Goal: Task Accomplishment & Management: Manage account settings

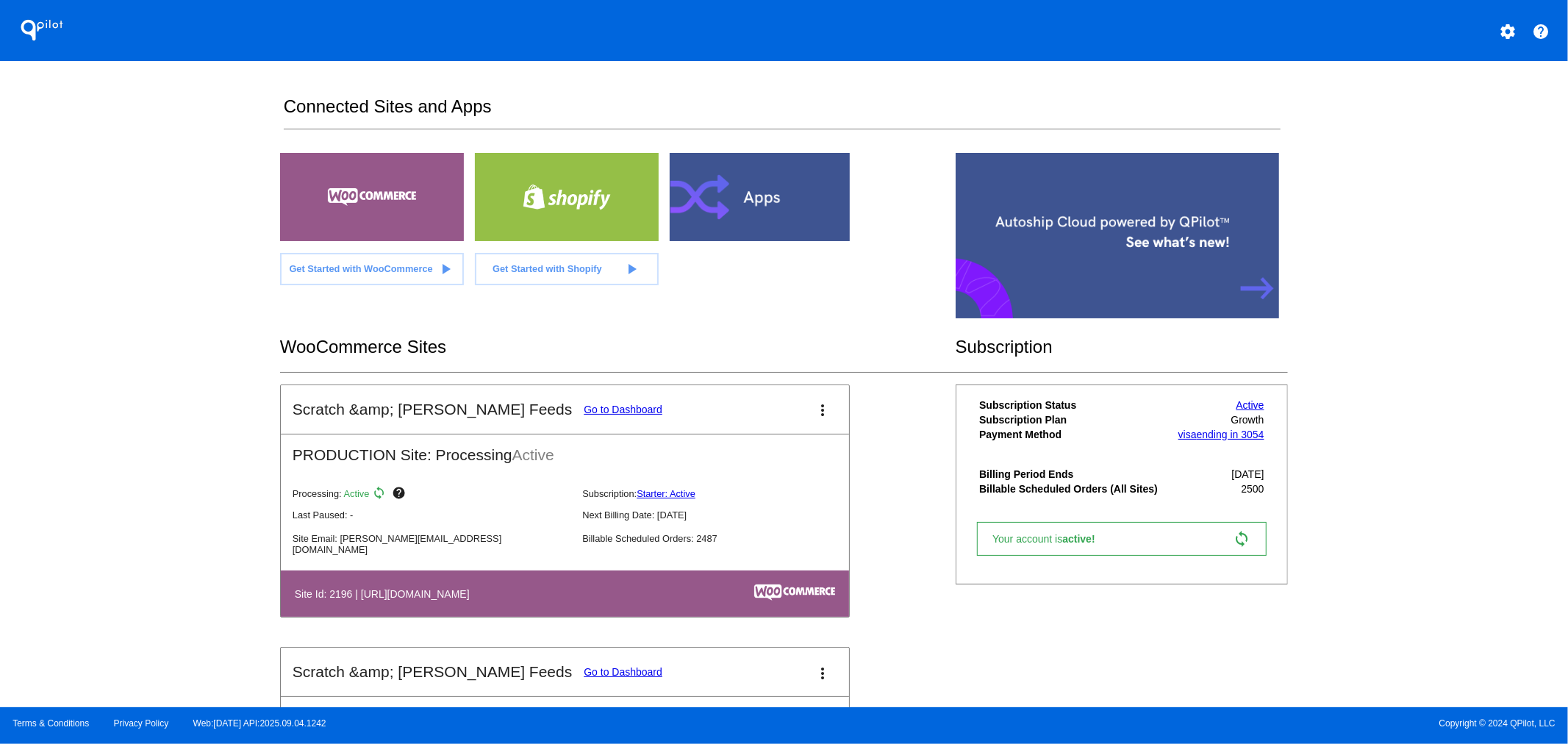
click at [584, 409] on link "Go to Dashboard" at bounding box center [623, 410] width 78 height 12
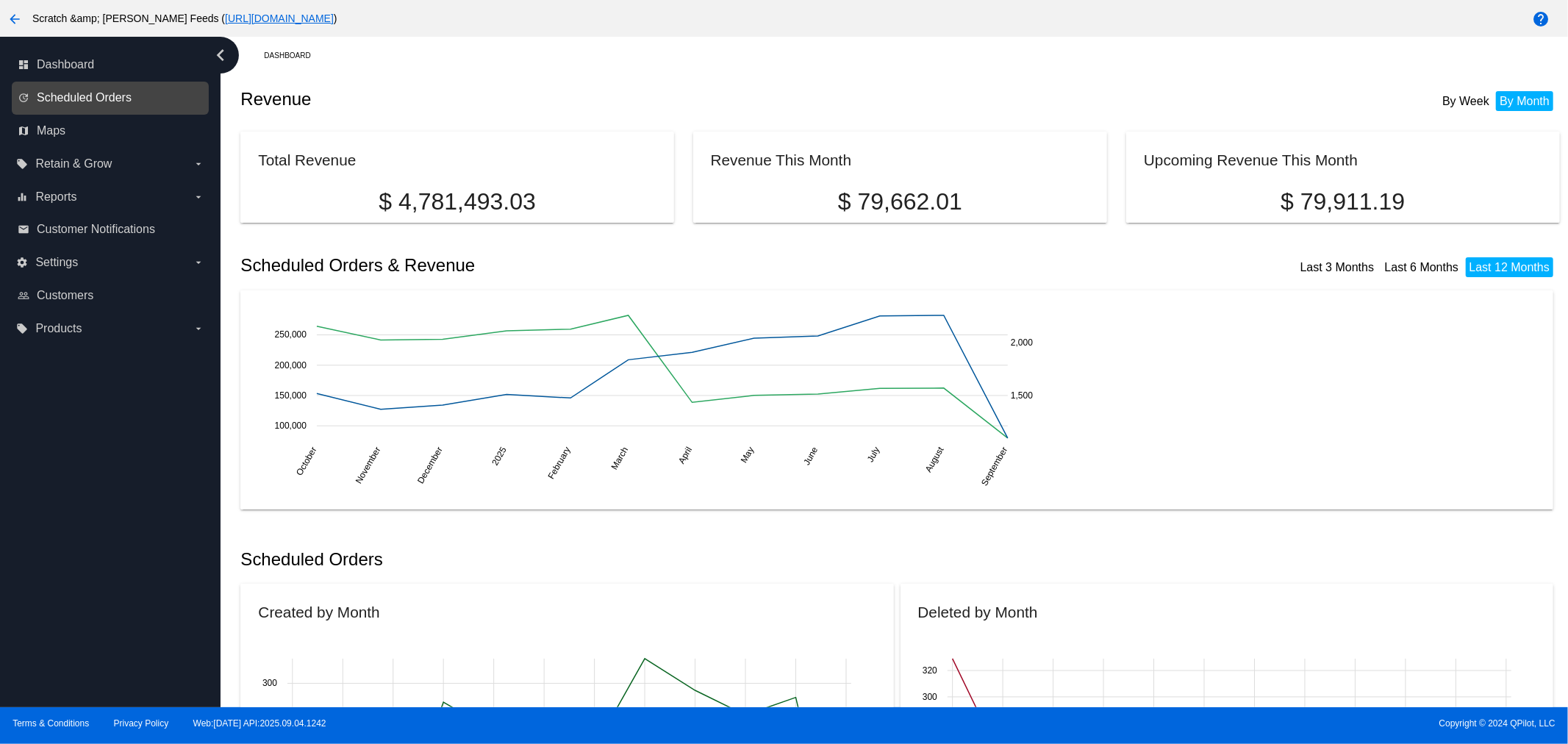
click at [96, 98] on span "Scheduled Orders" at bounding box center [84, 98] width 95 height 14
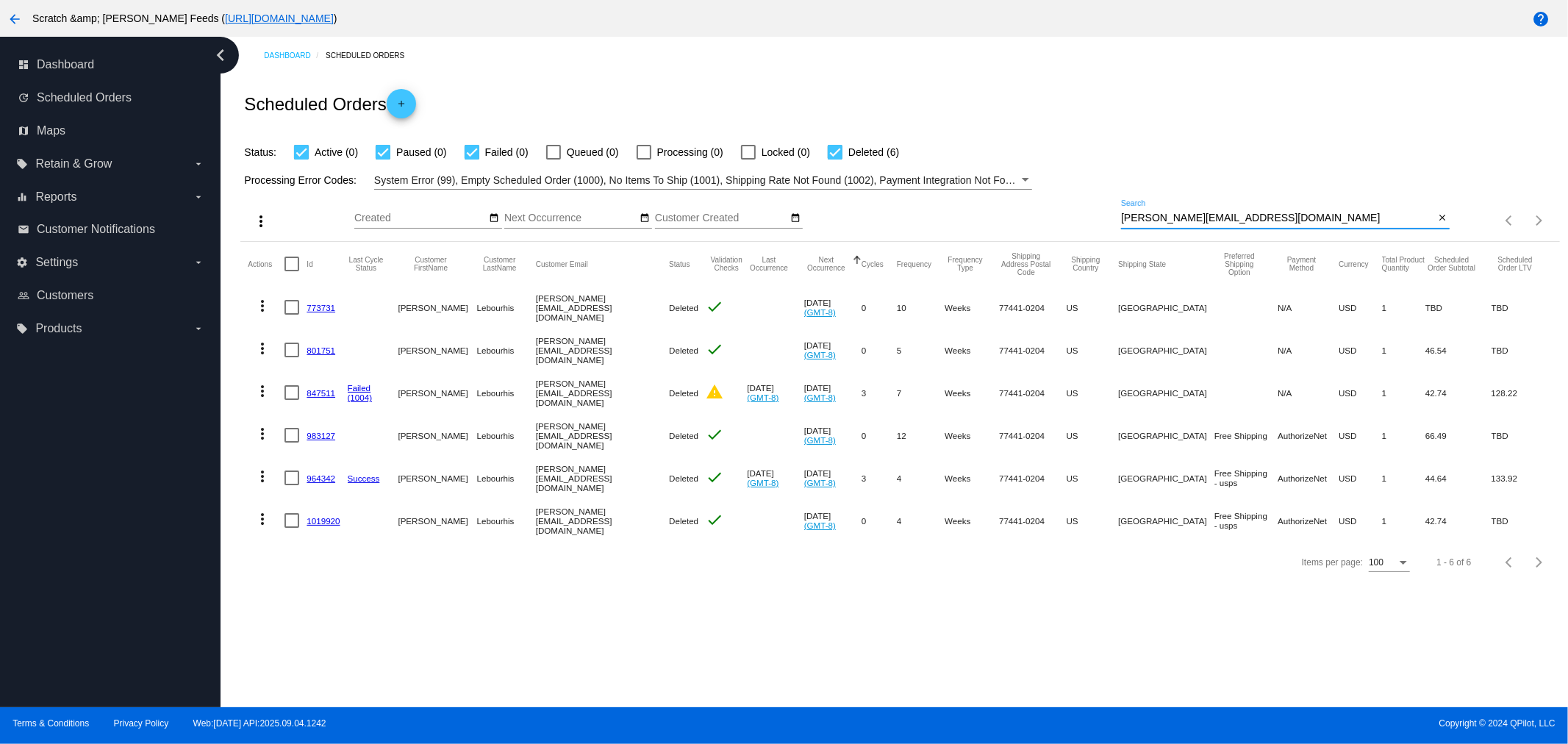
drag, startPoint x: 1274, startPoint y: 221, endPoint x: 1086, endPoint y: 209, distance: 188.4
click at [1086, 209] on div "more_vert Sep Jan Feb Mar [DATE]" at bounding box center [900, 216] width 1319 height 52
paste input "mamonroe89@gmai"
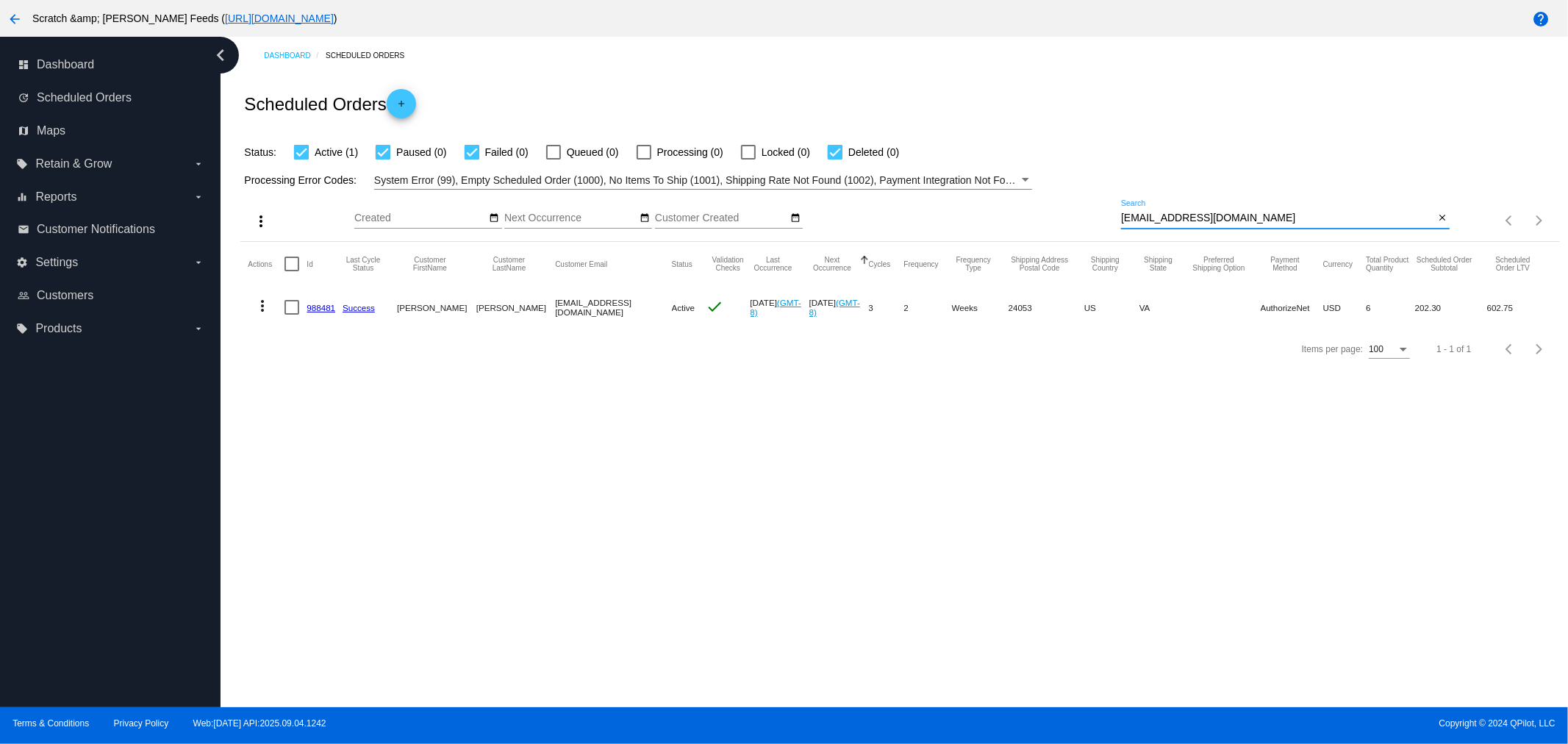
type input "mamonroe89@gmail.com"
click at [327, 311] on link "988481" at bounding box center [322, 308] width 29 height 10
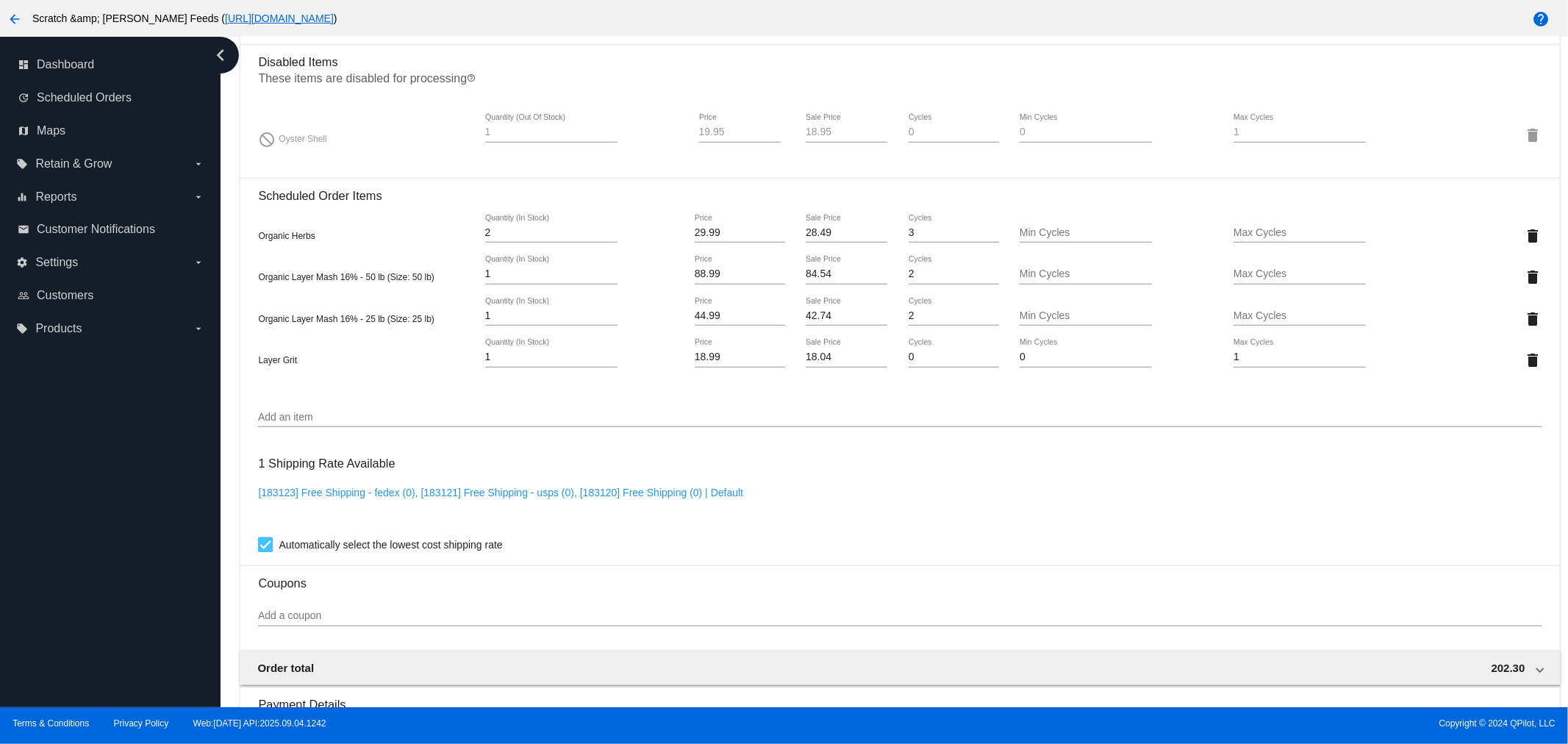
scroll to position [1062, 0]
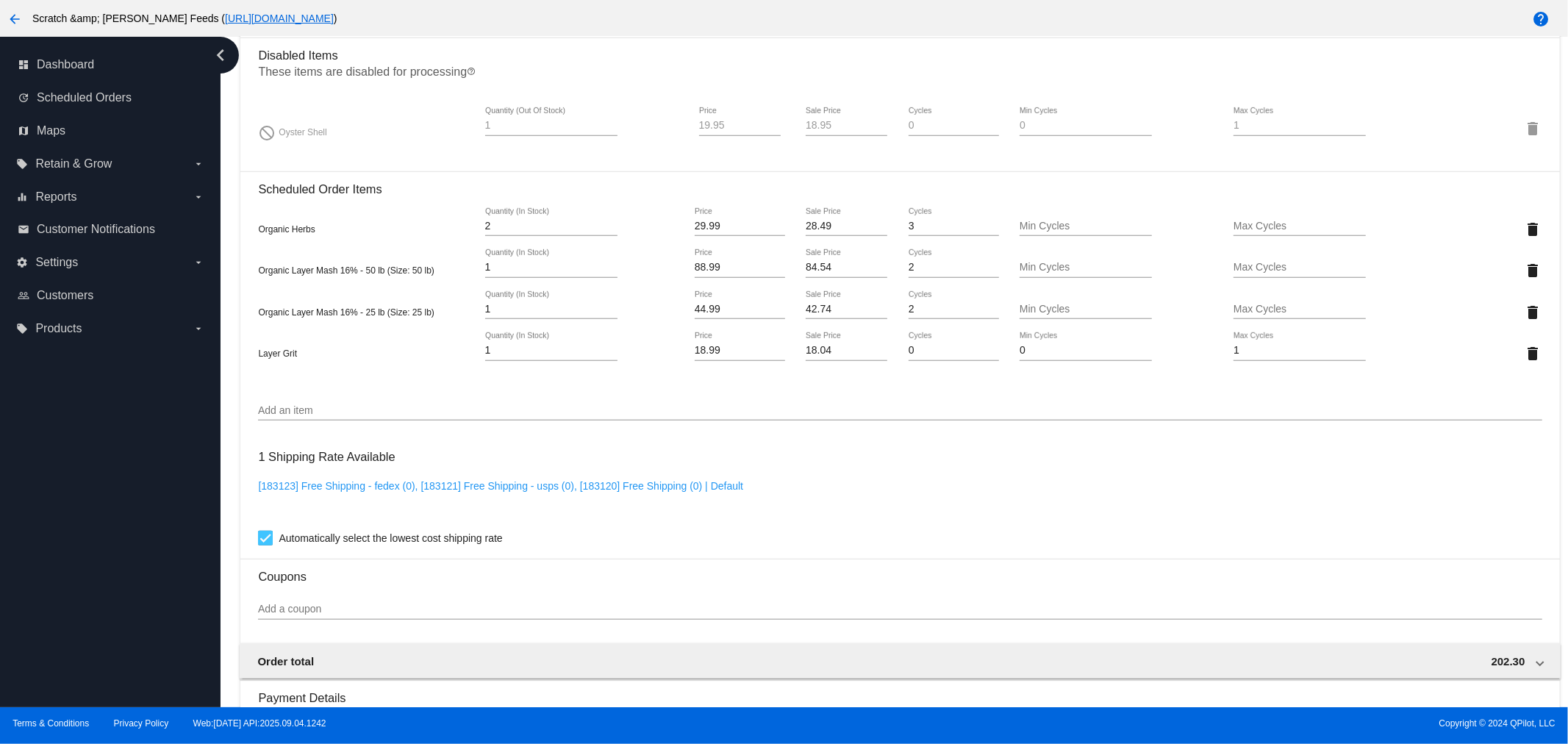
click at [332, 405] on input "Add an item" at bounding box center [900, 411] width 1284 height 12
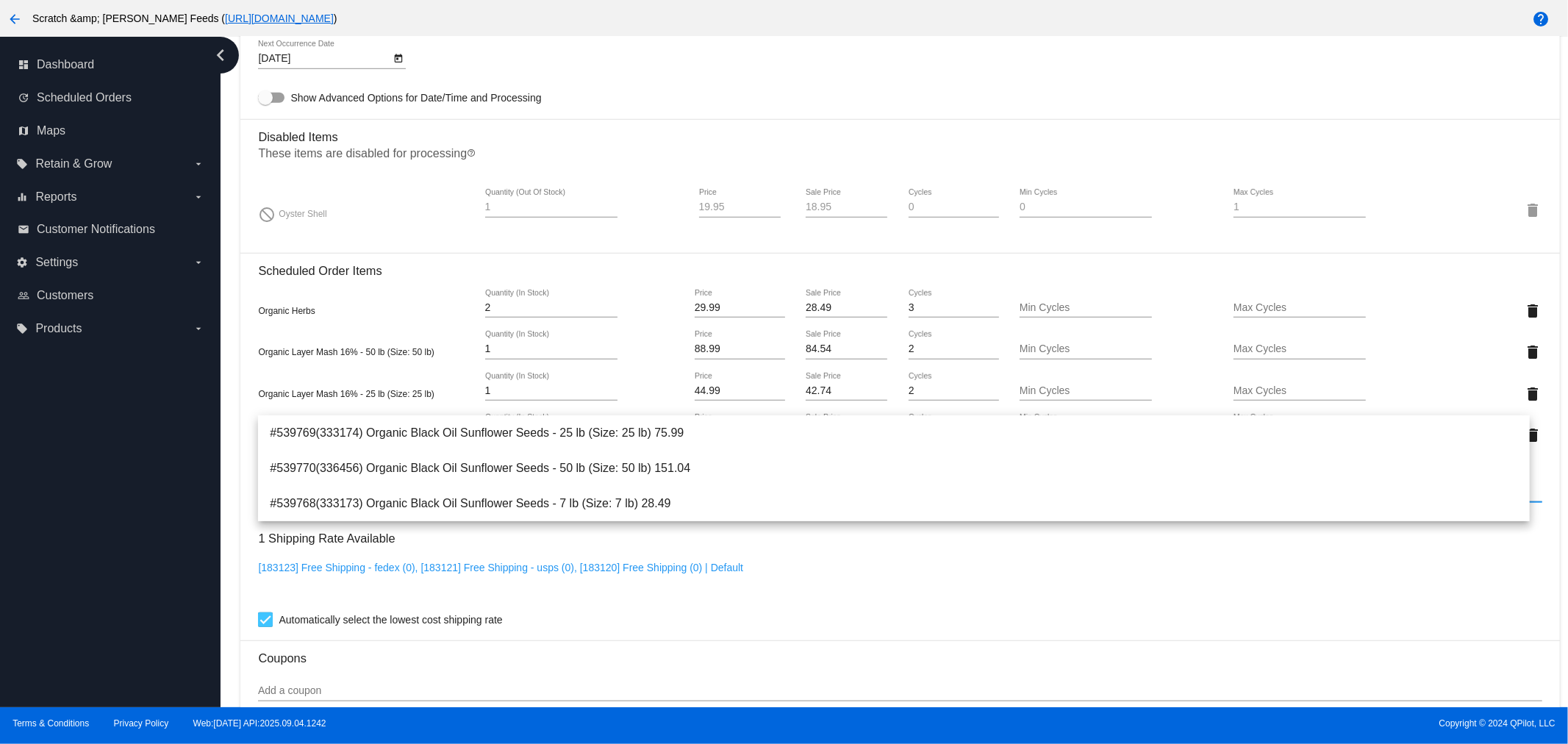
scroll to position [653, 0]
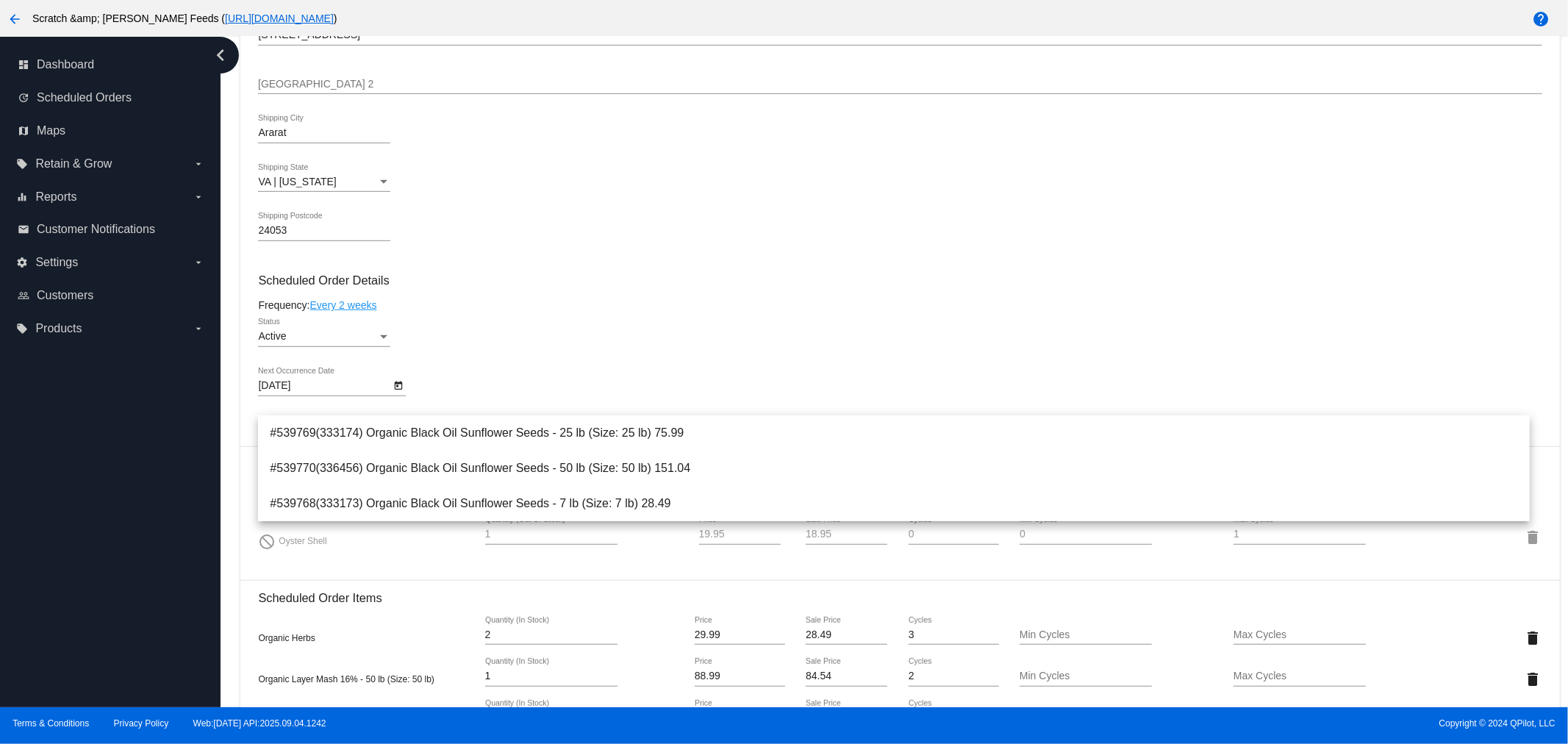
type input "sunflower"
click at [1208, 148] on div "Ararat Shipping City" at bounding box center [900, 135] width 1284 height 42
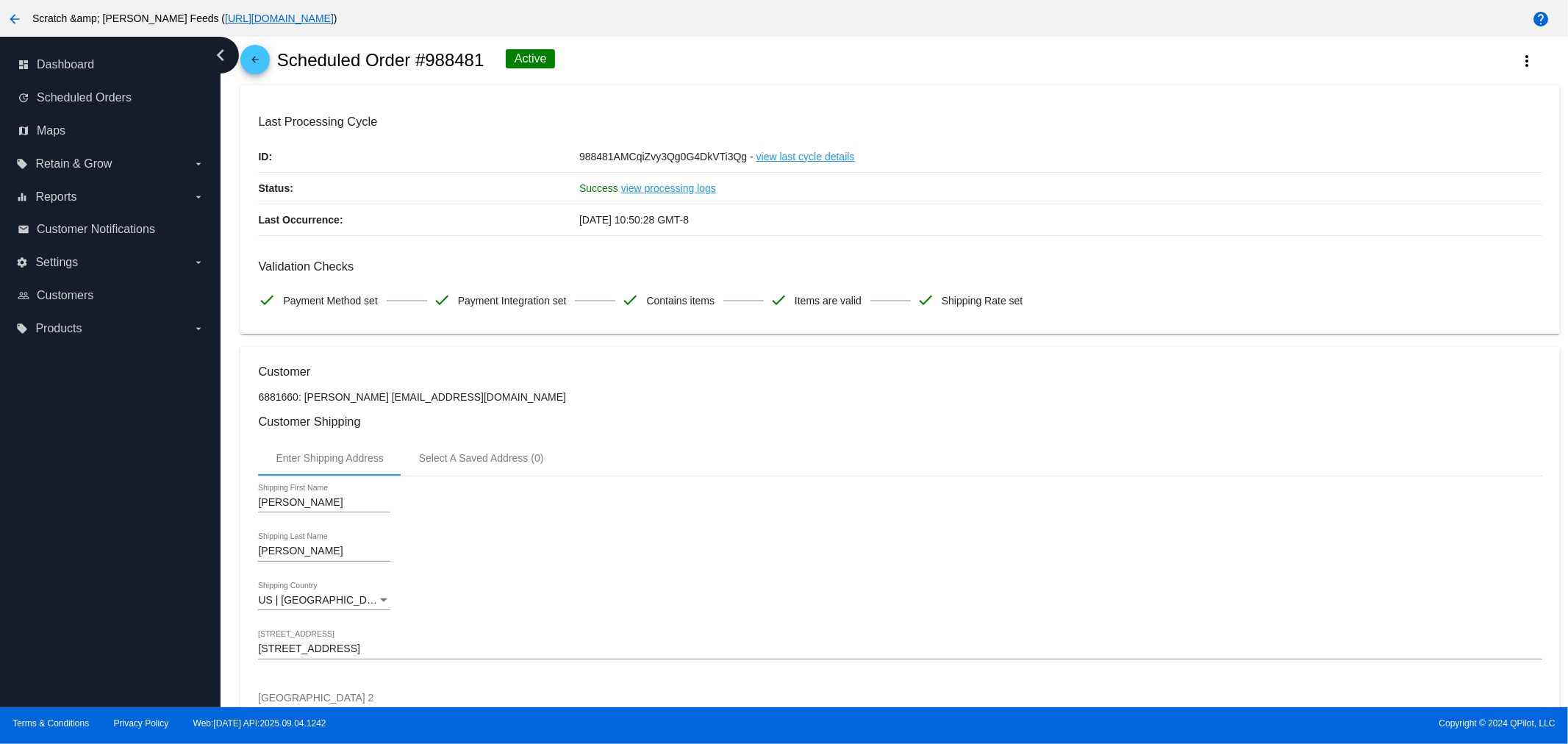
scroll to position [0, 0]
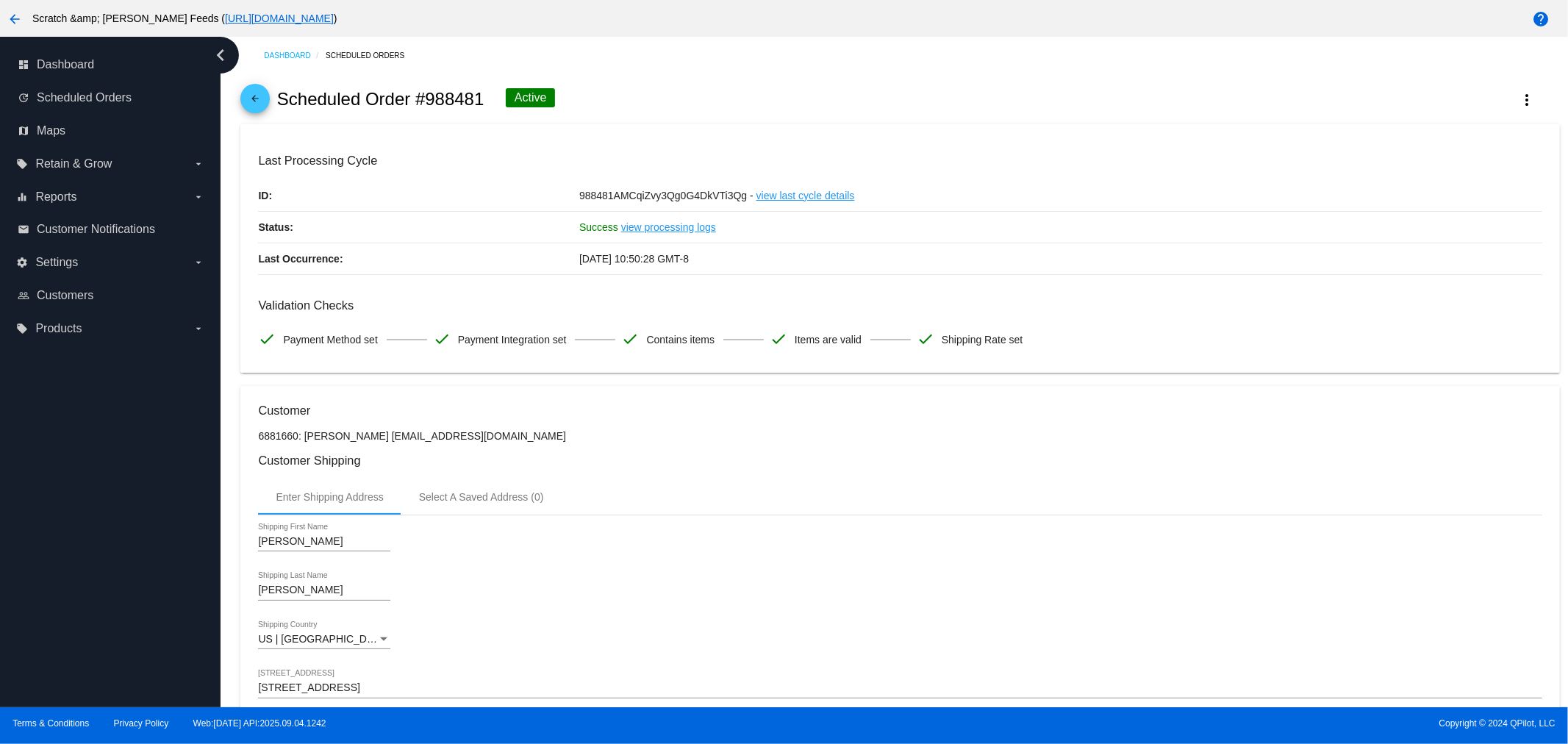
click at [256, 97] on mat-icon "arrow_back" at bounding box center [255, 102] width 17 height 17
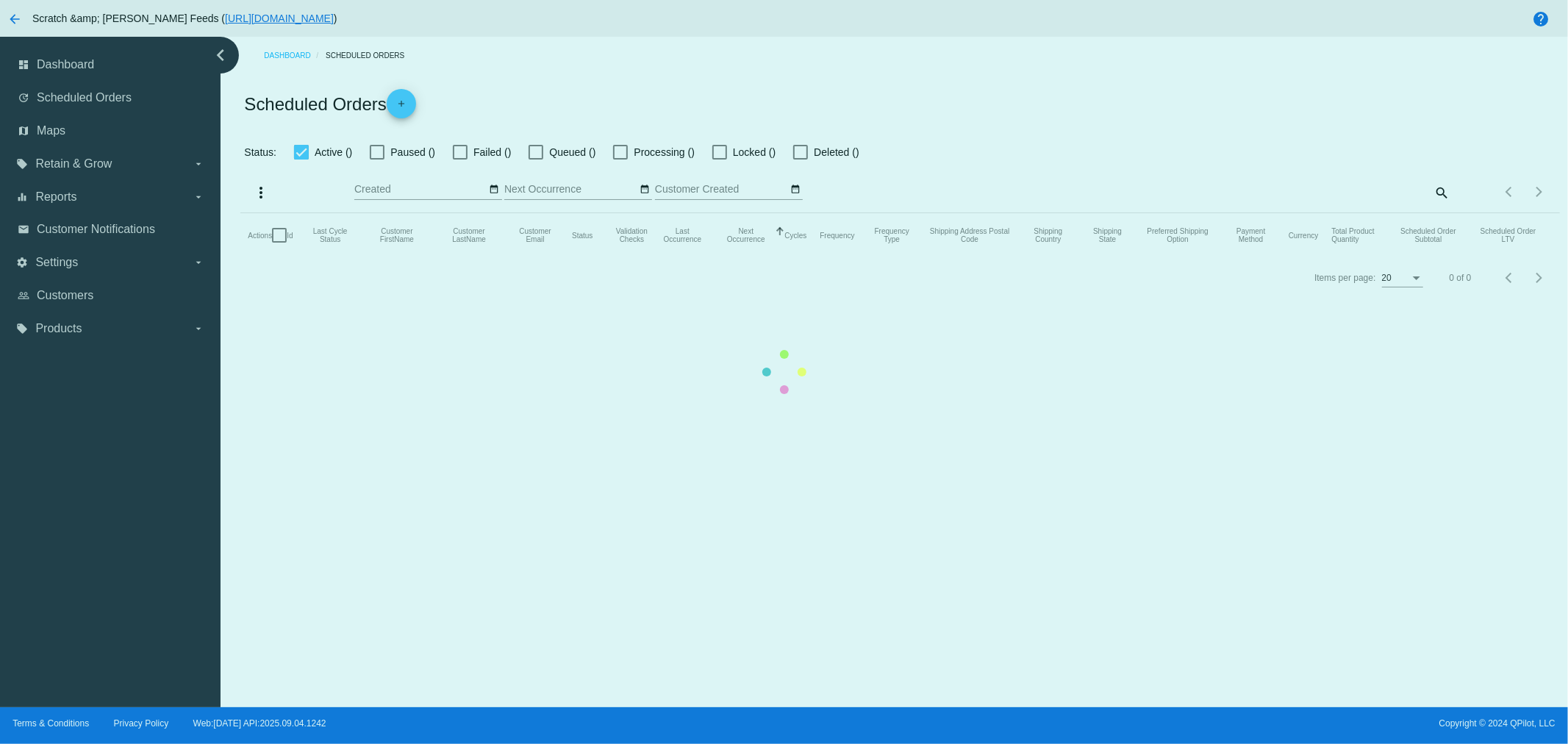
checkbox input "true"
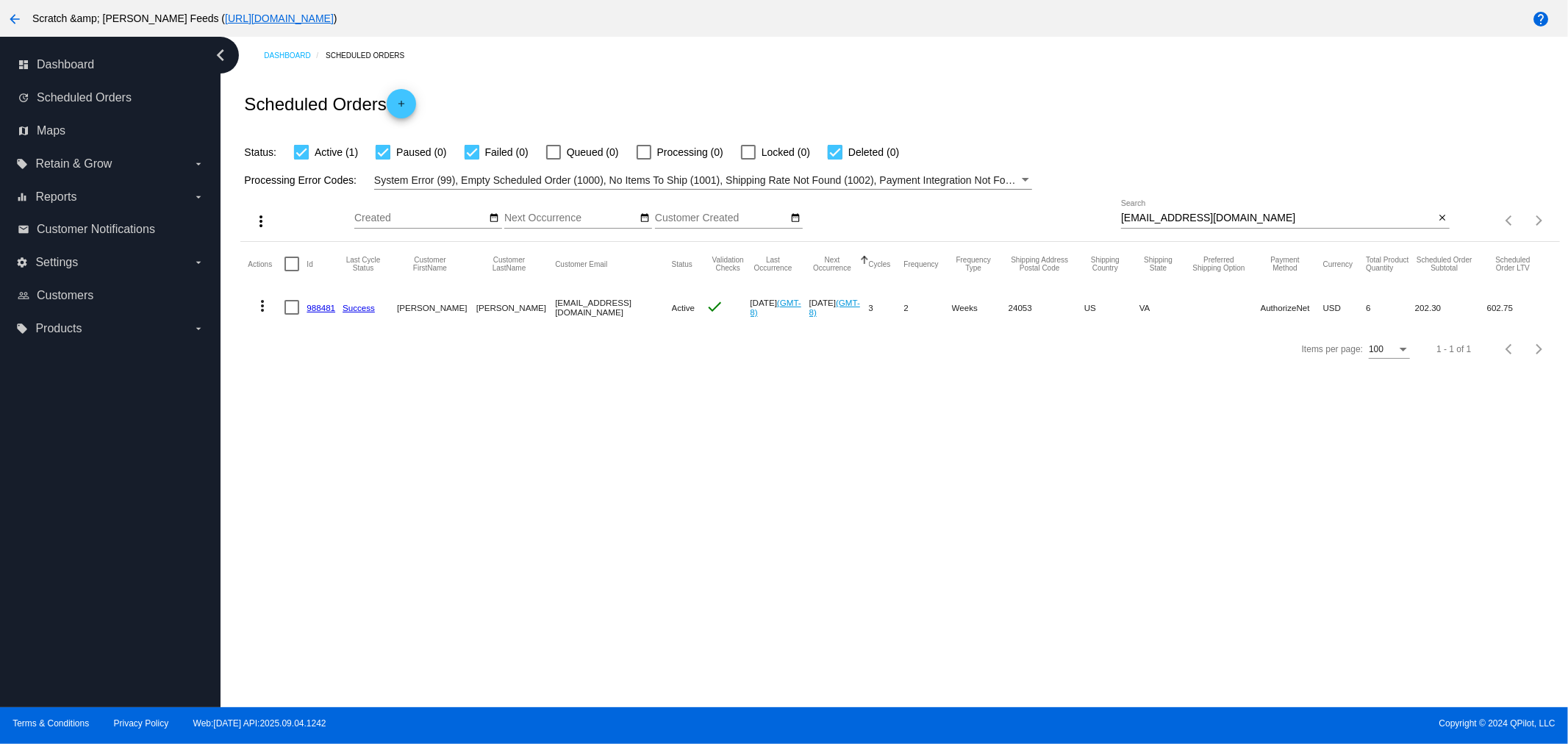
click at [323, 309] on link "988481" at bounding box center [322, 308] width 29 height 10
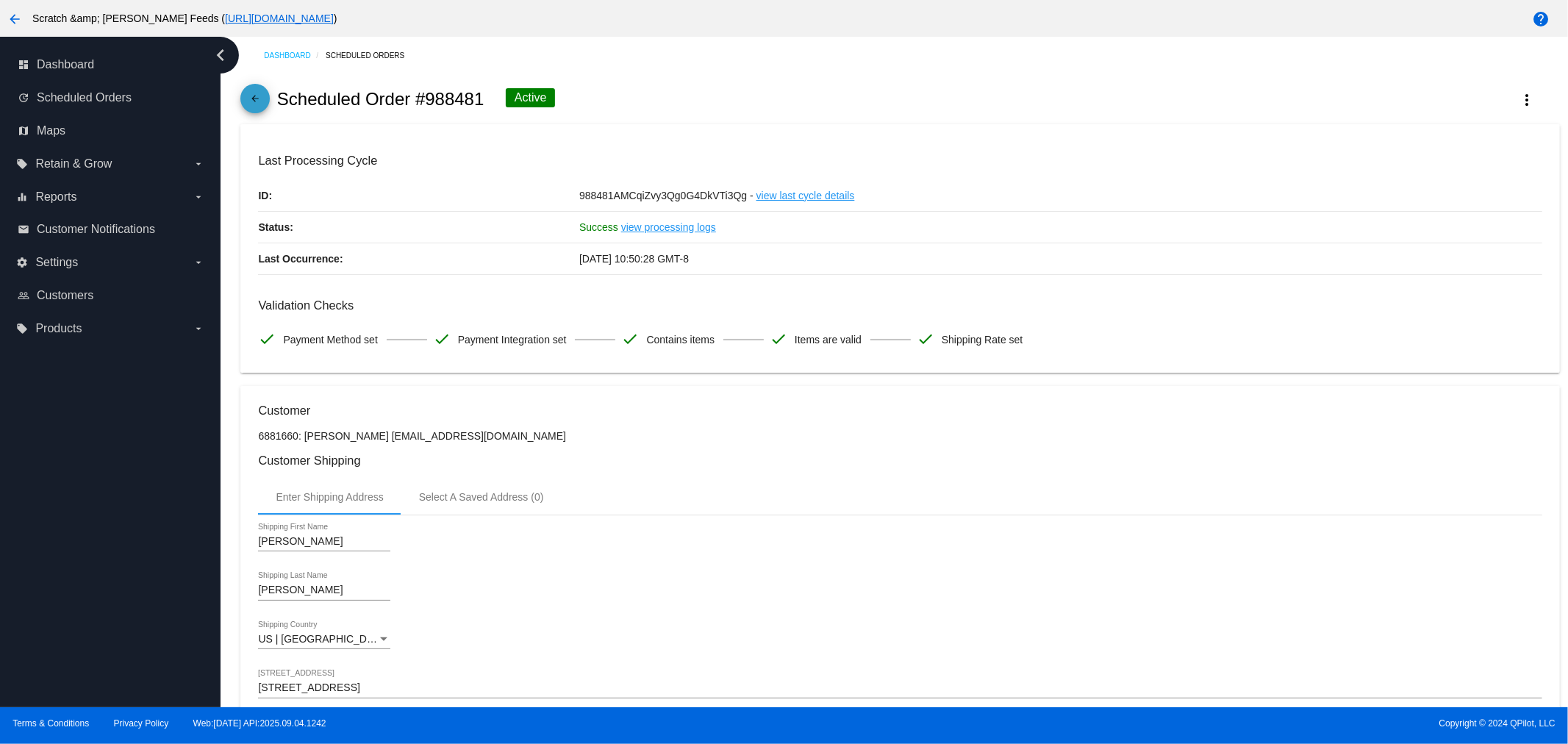
click at [245, 92] on link "arrow_back" at bounding box center [255, 99] width 29 height 29
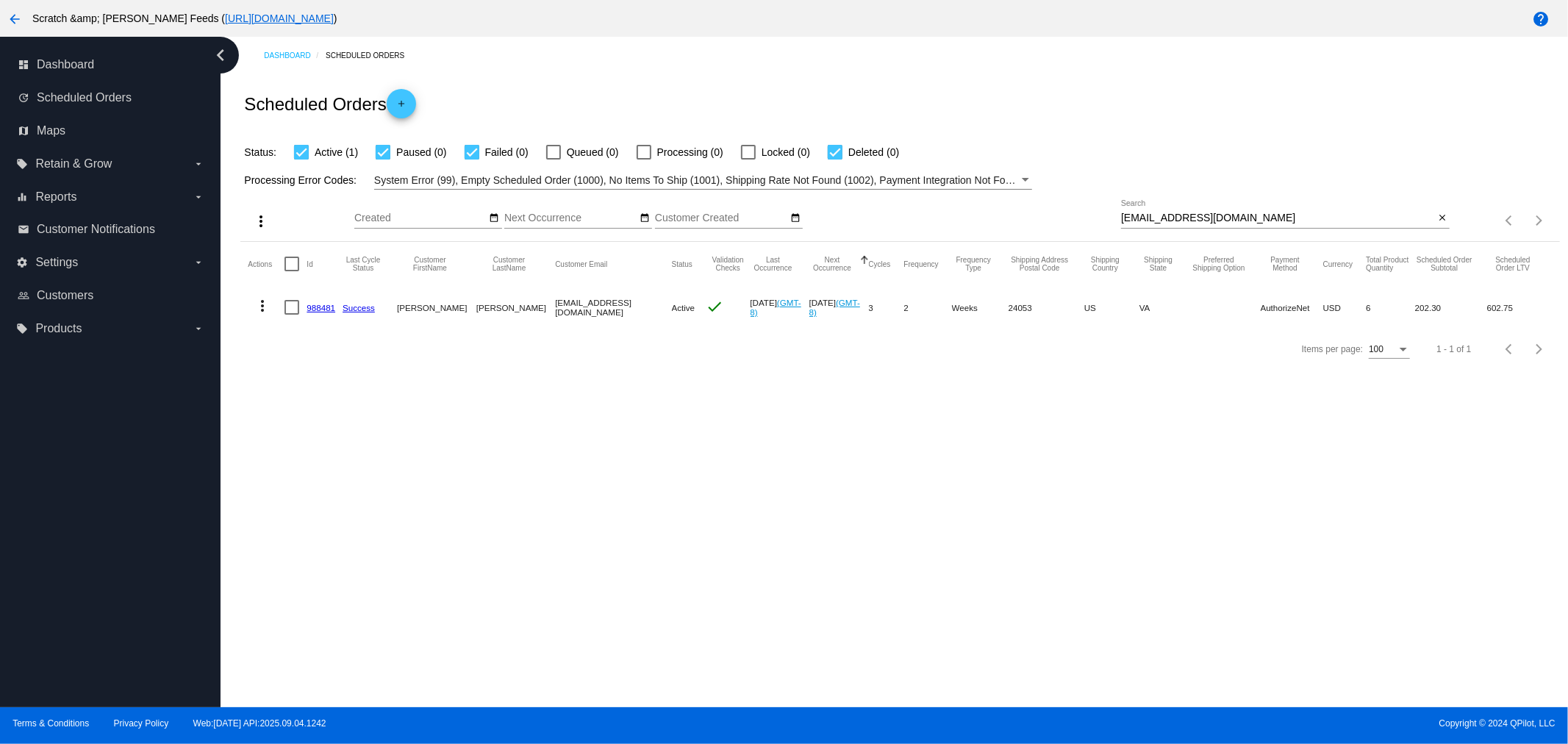
click at [261, 299] on mat-icon "more_vert" at bounding box center [262, 306] width 17 height 17
click at [306, 338] on span "View Event Logs" at bounding box center [329, 341] width 77 height 12
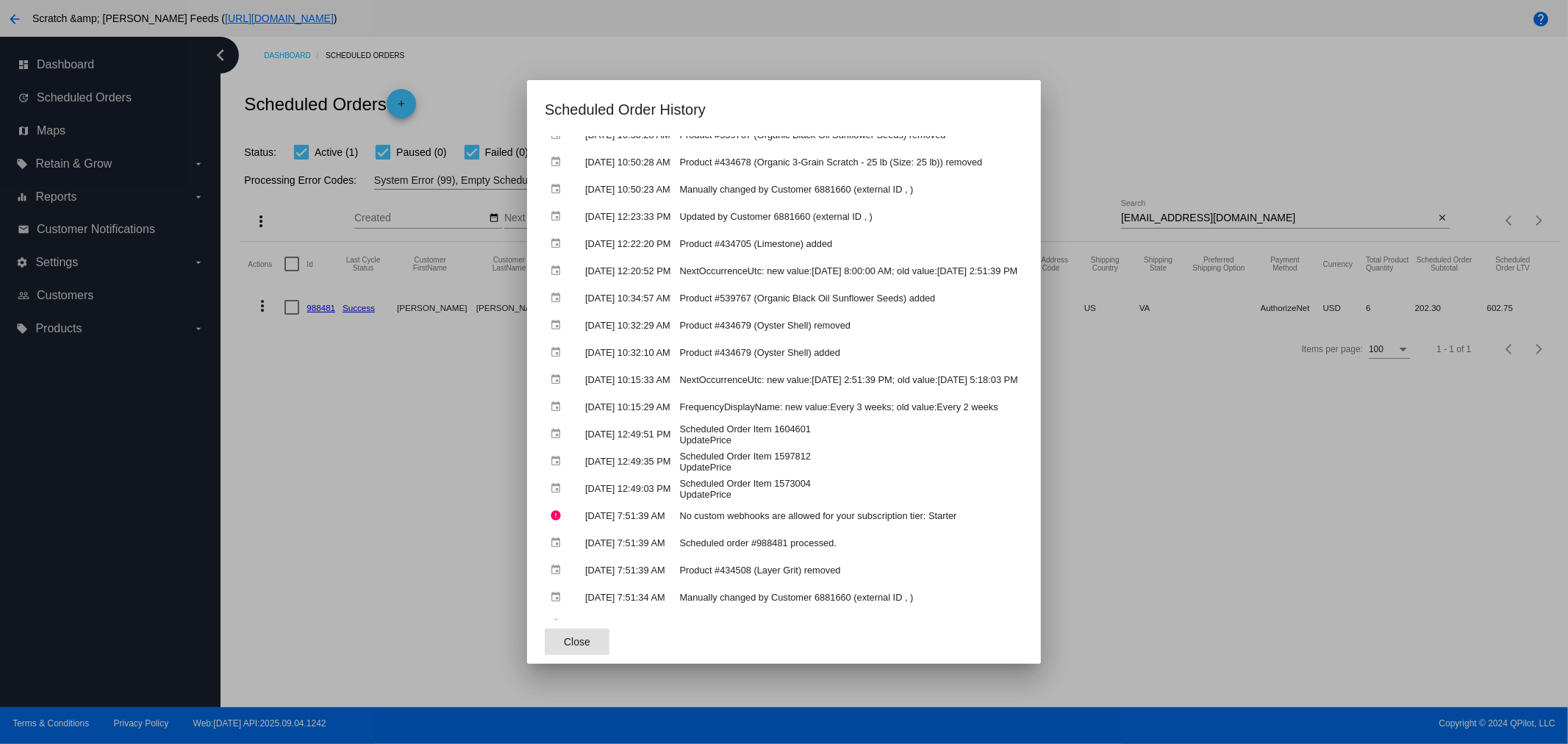
scroll to position [326, 0]
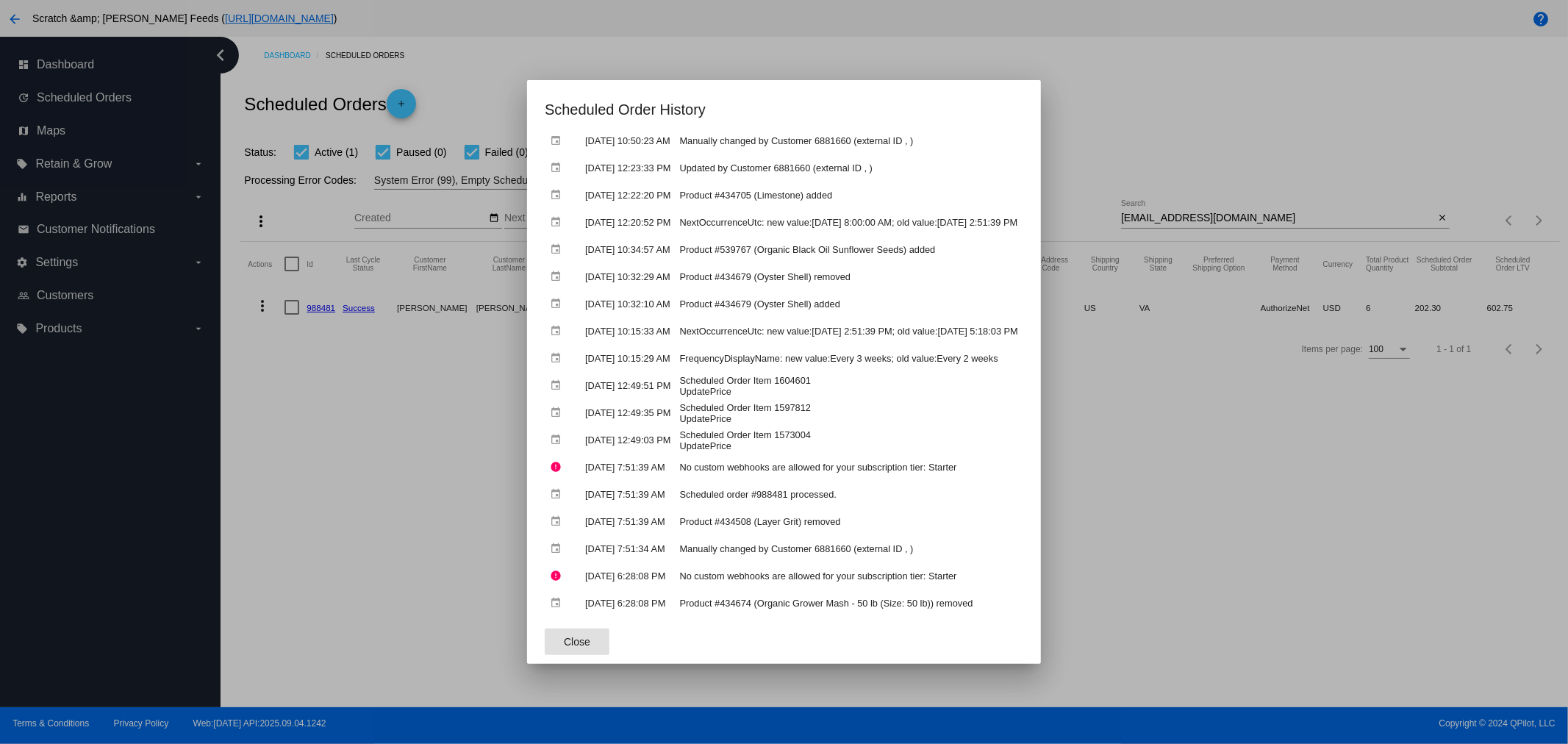
click at [561, 638] on button "Close" at bounding box center [577, 641] width 65 height 26
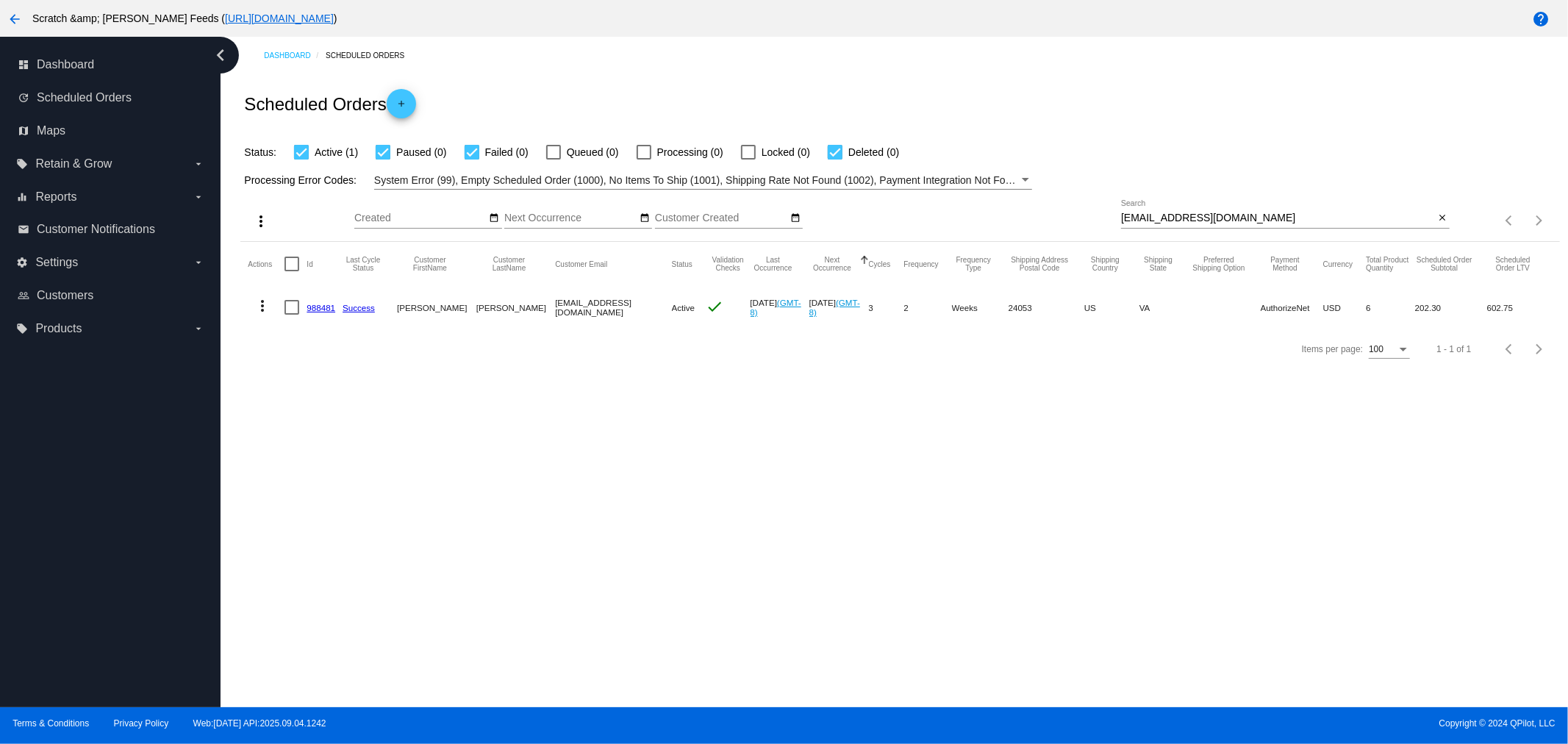
click at [319, 305] on link "988481" at bounding box center [322, 308] width 29 height 10
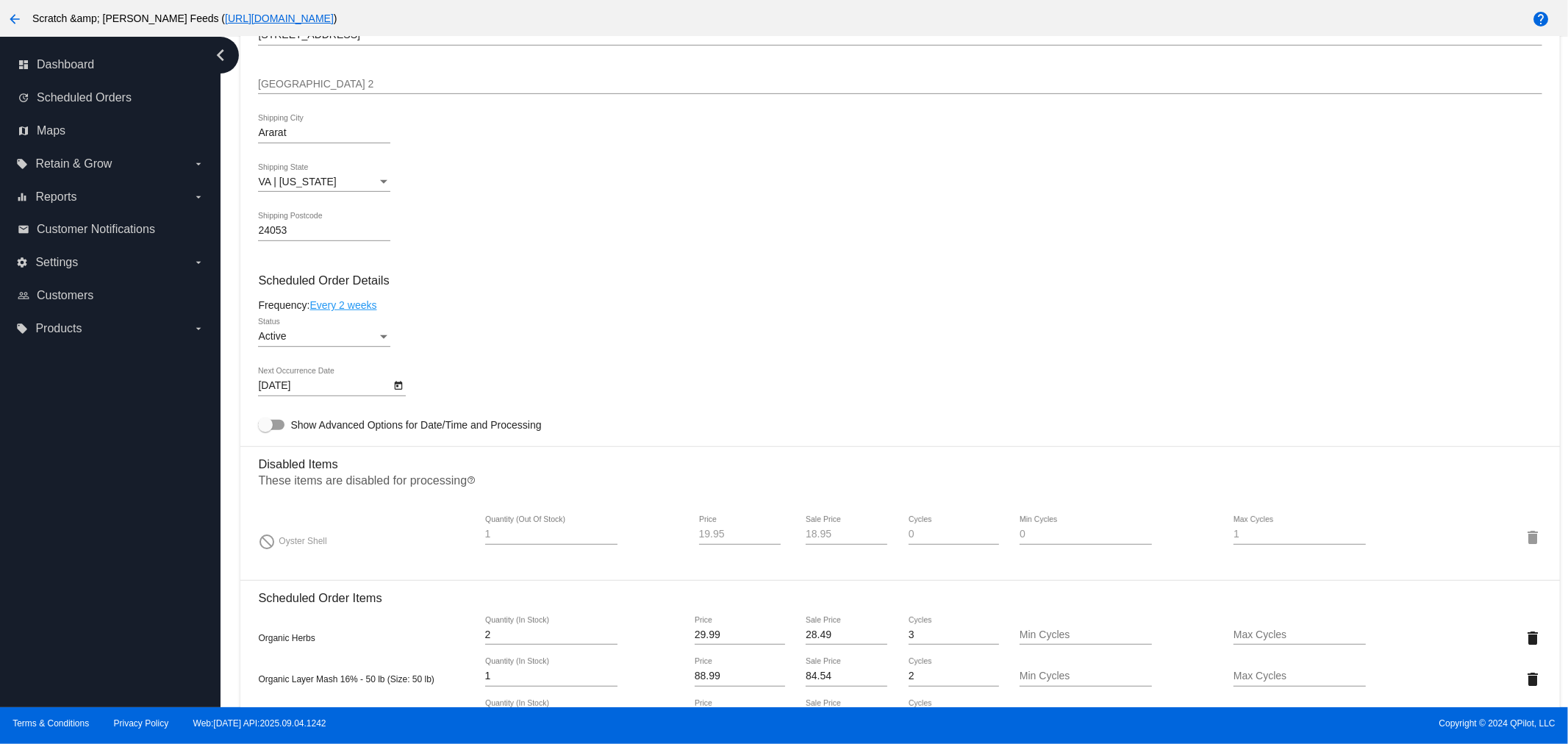
scroll to position [980, 0]
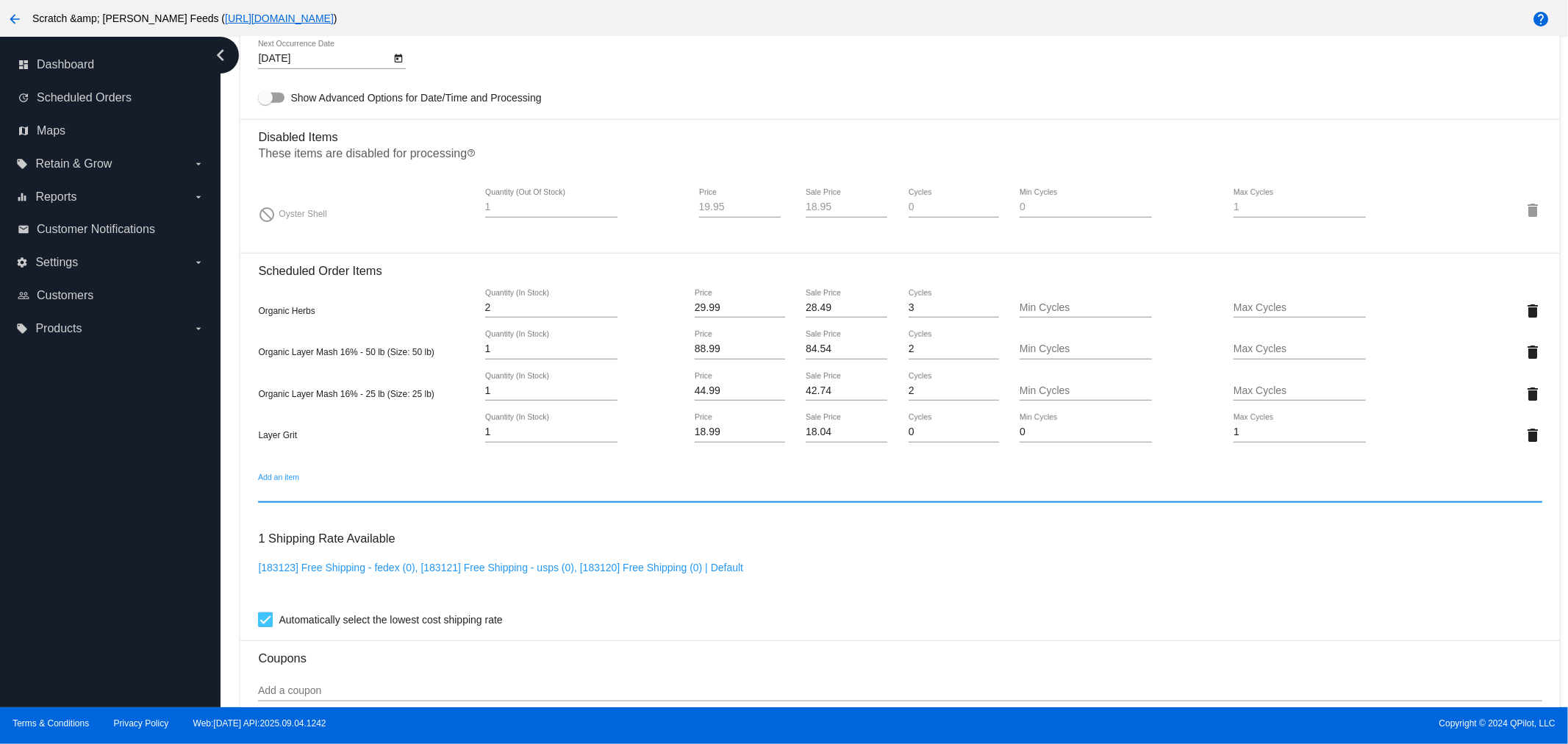
click at [268, 487] on input "Add an item" at bounding box center [900, 493] width 1284 height 12
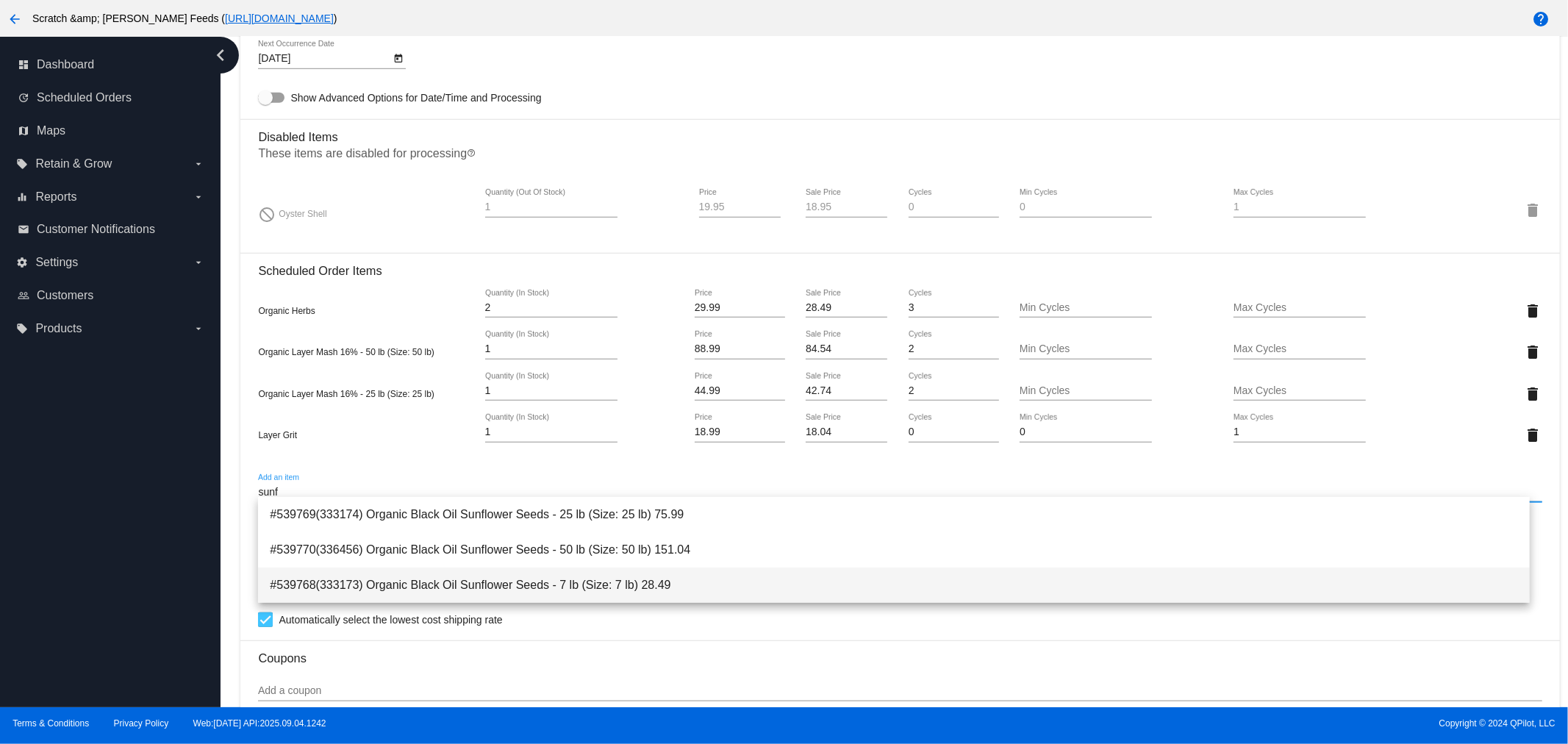
type input "sunf"
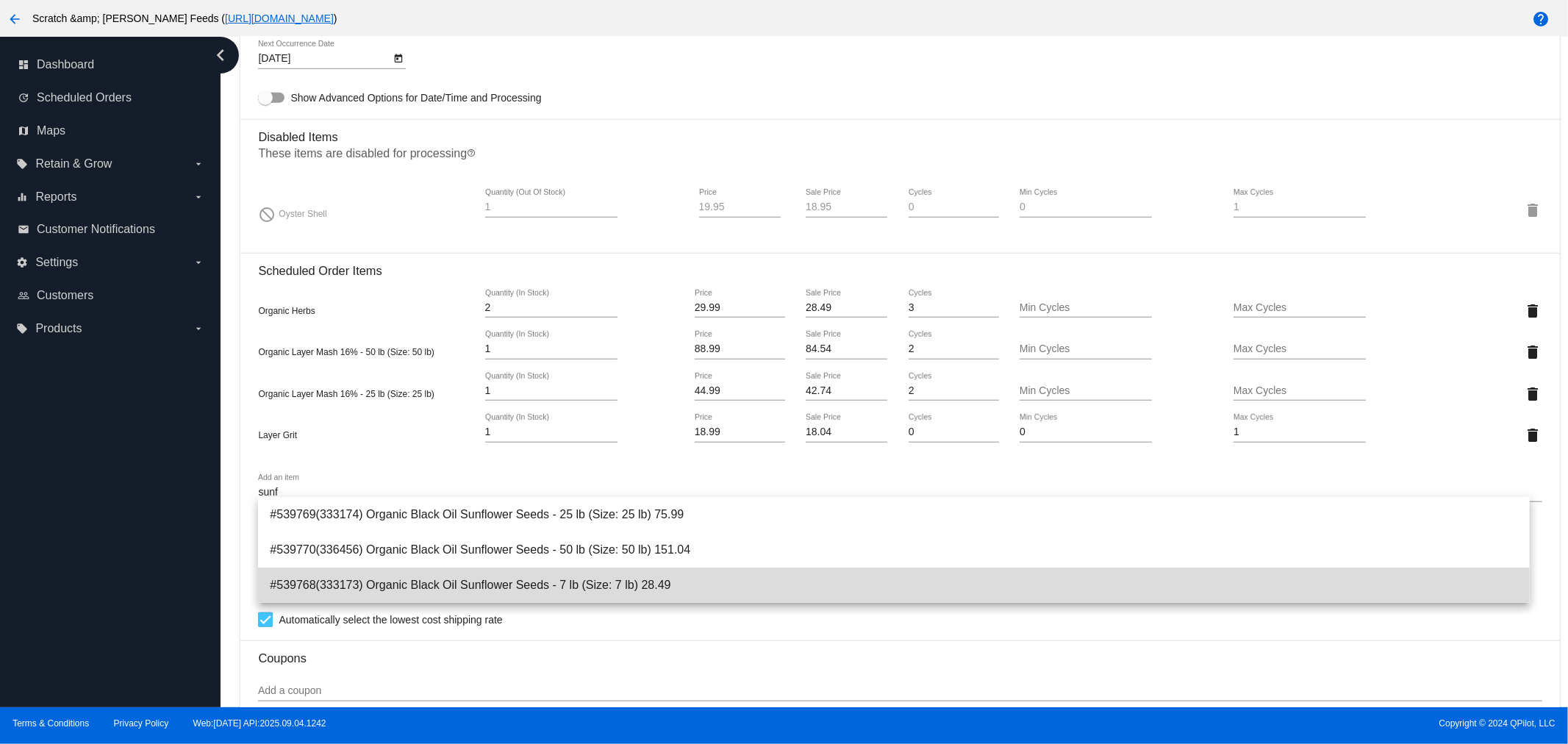
click at [417, 585] on span "#539768(333173) Organic Black Oil Sunflower Seeds - 7 lb (Size: 7 lb) 28.49" at bounding box center [894, 585] width 1248 height 35
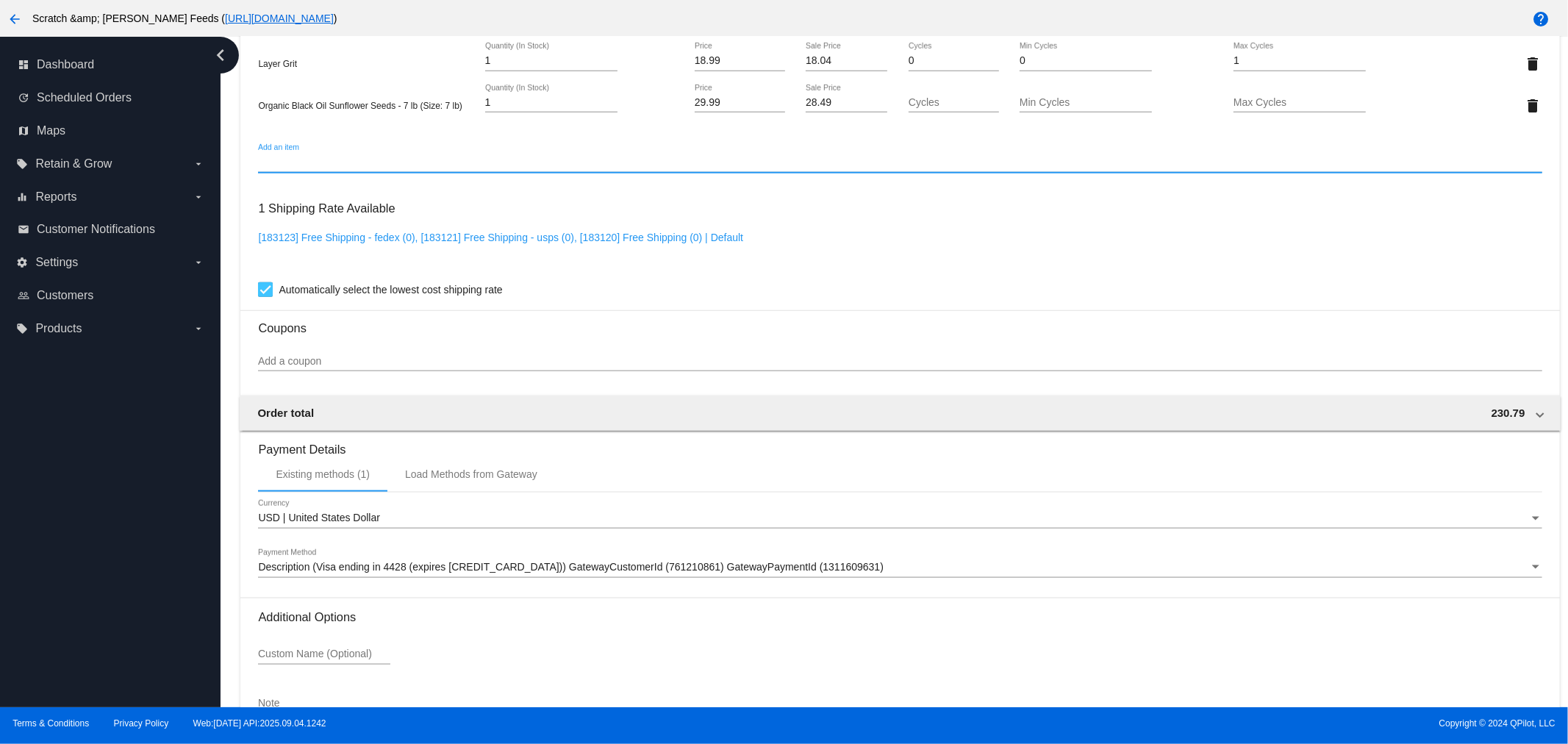
scroll to position [1442, 0]
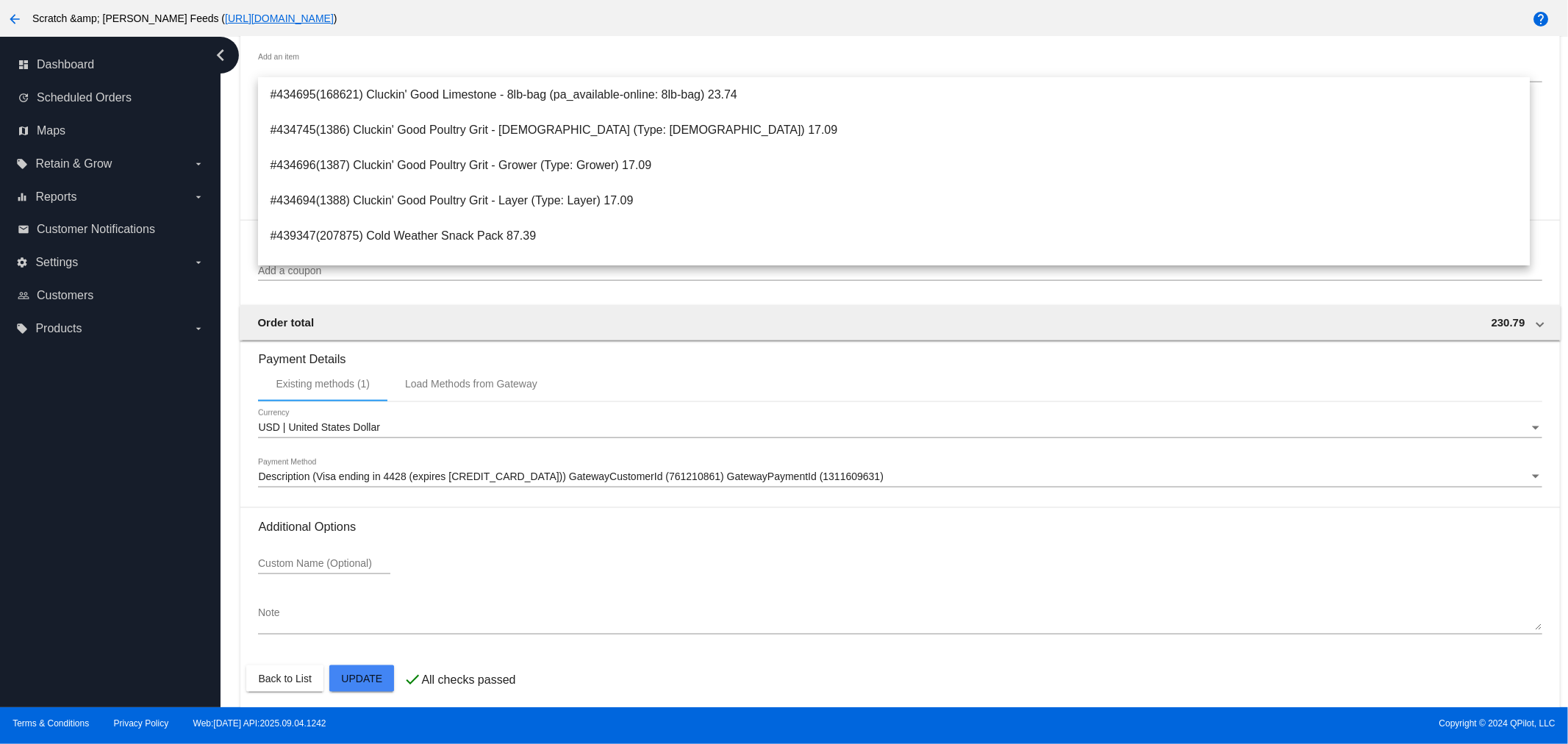
click at [744, 366] on div "Existing methods (1) Load Methods from Gateway" at bounding box center [900, 384] width 1284 height 35
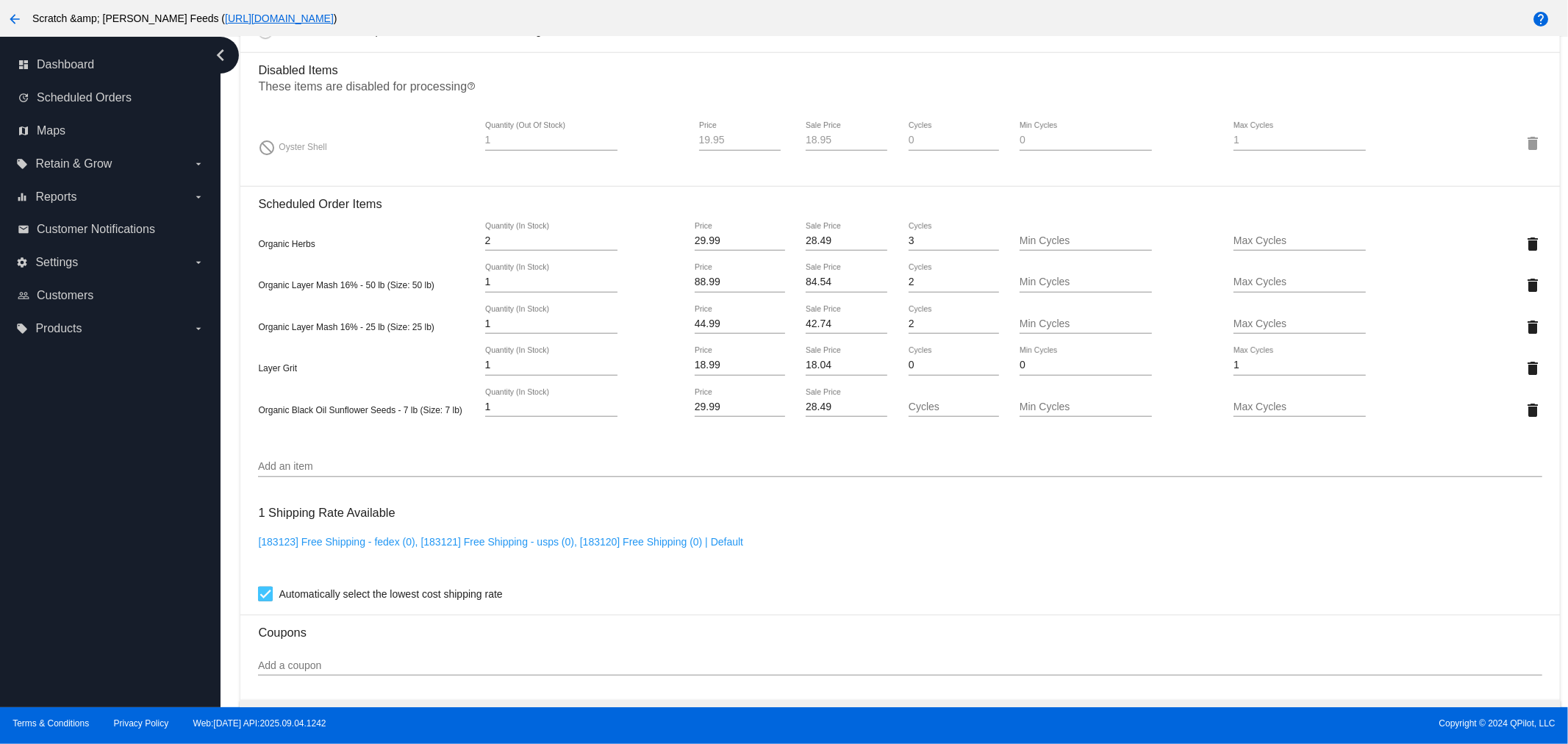
scroll to position [1034, 0]
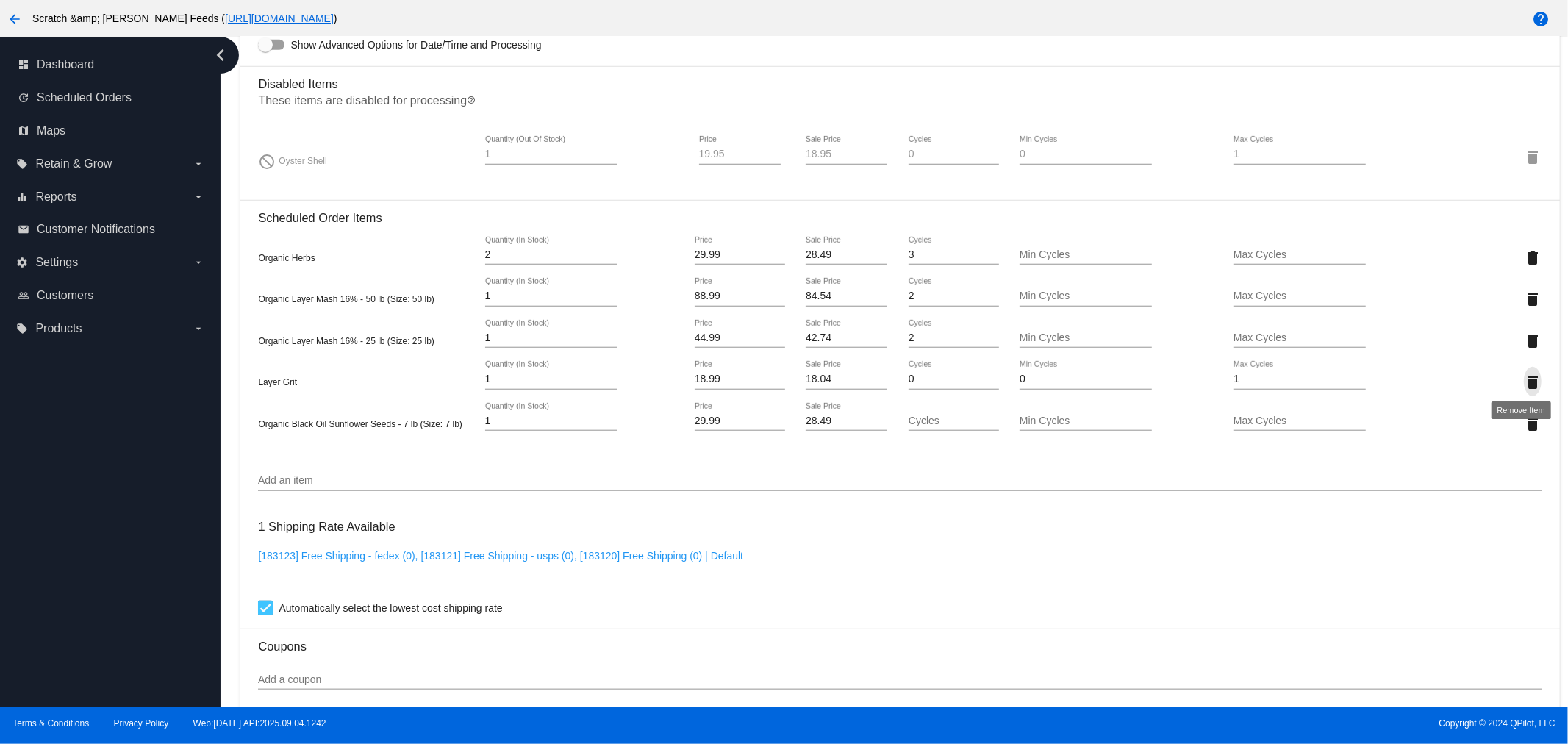
click at [1524, 376] on mat-icon "delete" at bounding box center [1533, 383] width 17 height 17
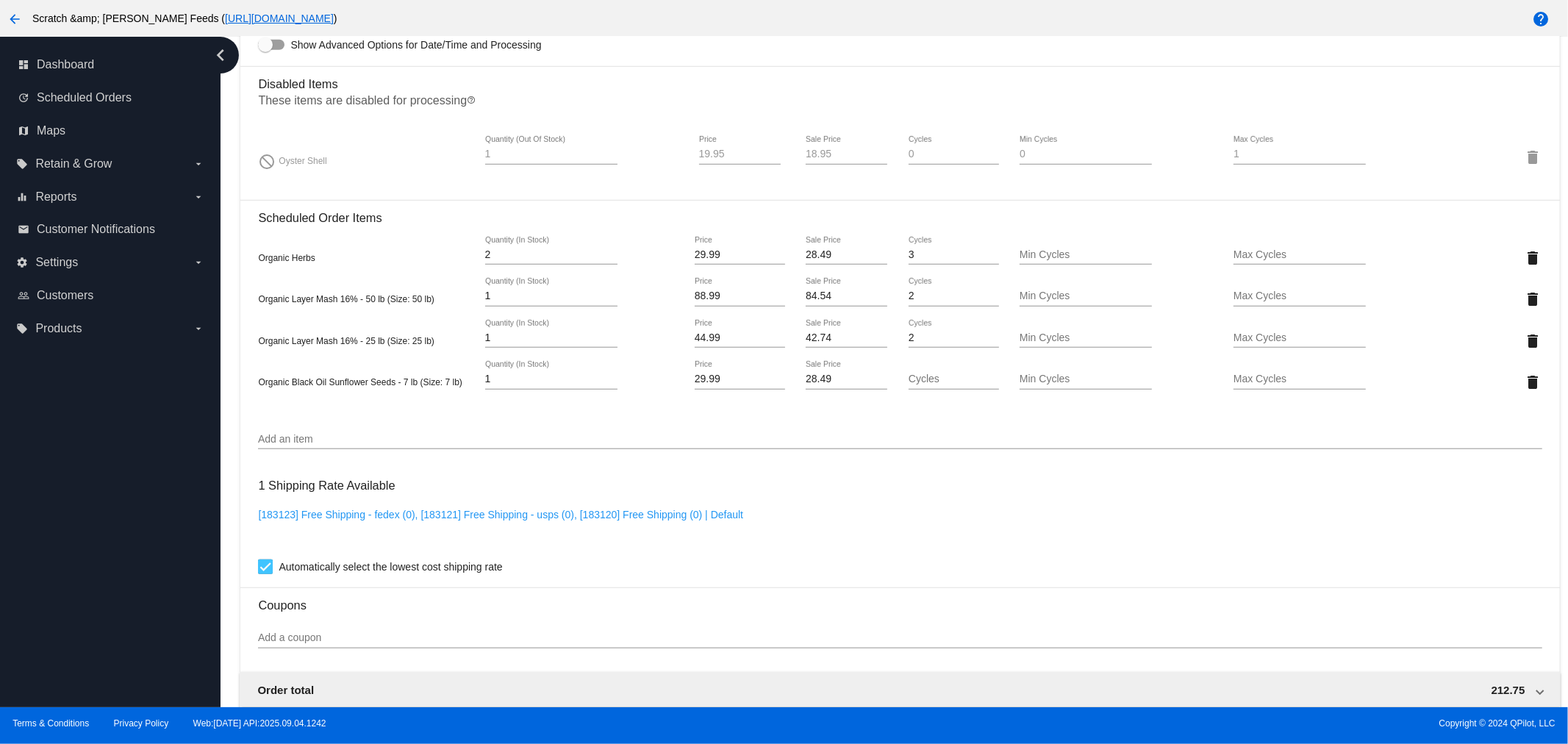
click at [286, 434] on input "Add an item" at bounding box center [900, 440] width 1284 height 12
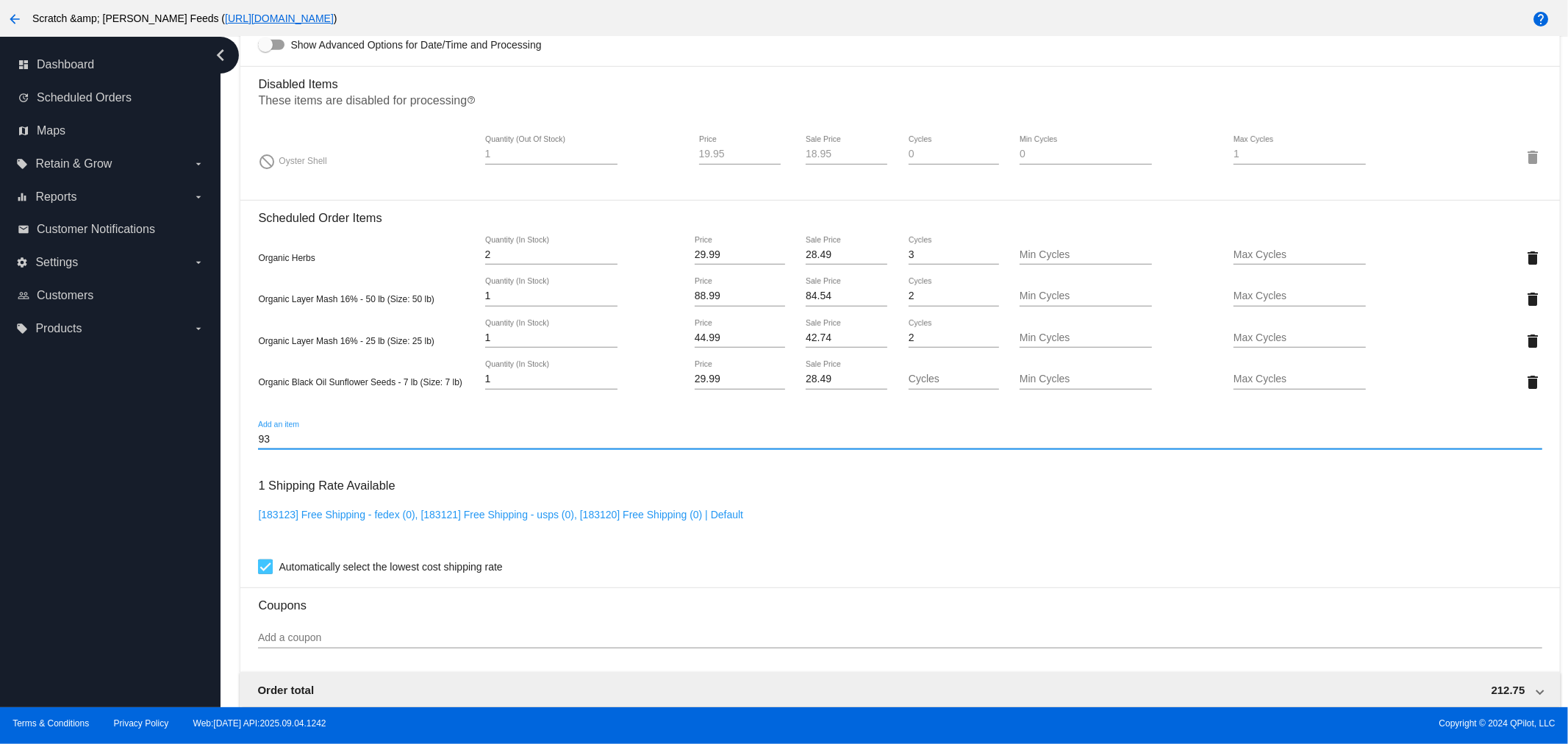
type input "9"
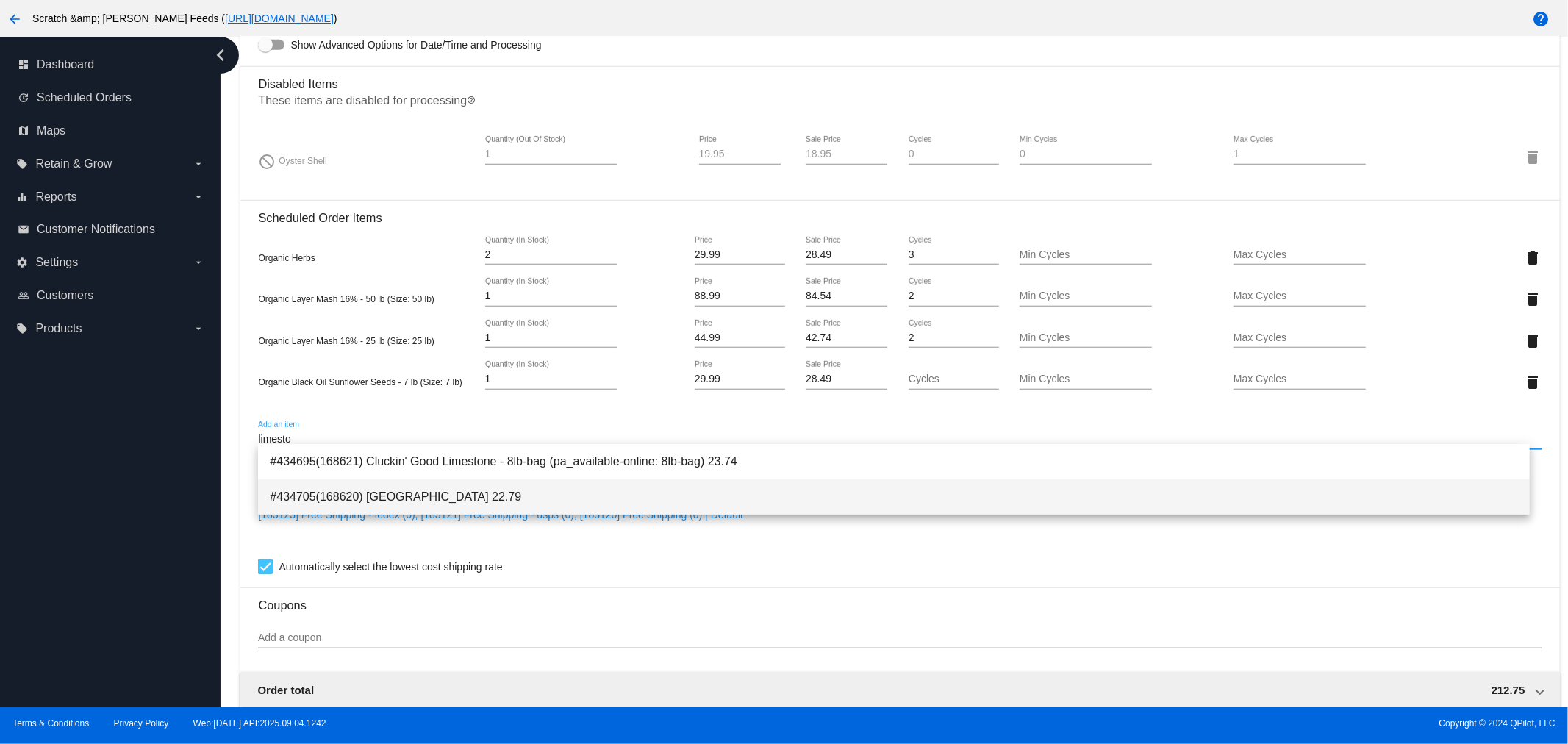
type input "limesto"
click at [304, 493] on span "#434705(168620) Limestone 22.79" at bounding box center [894, 497] width 1248 height 35
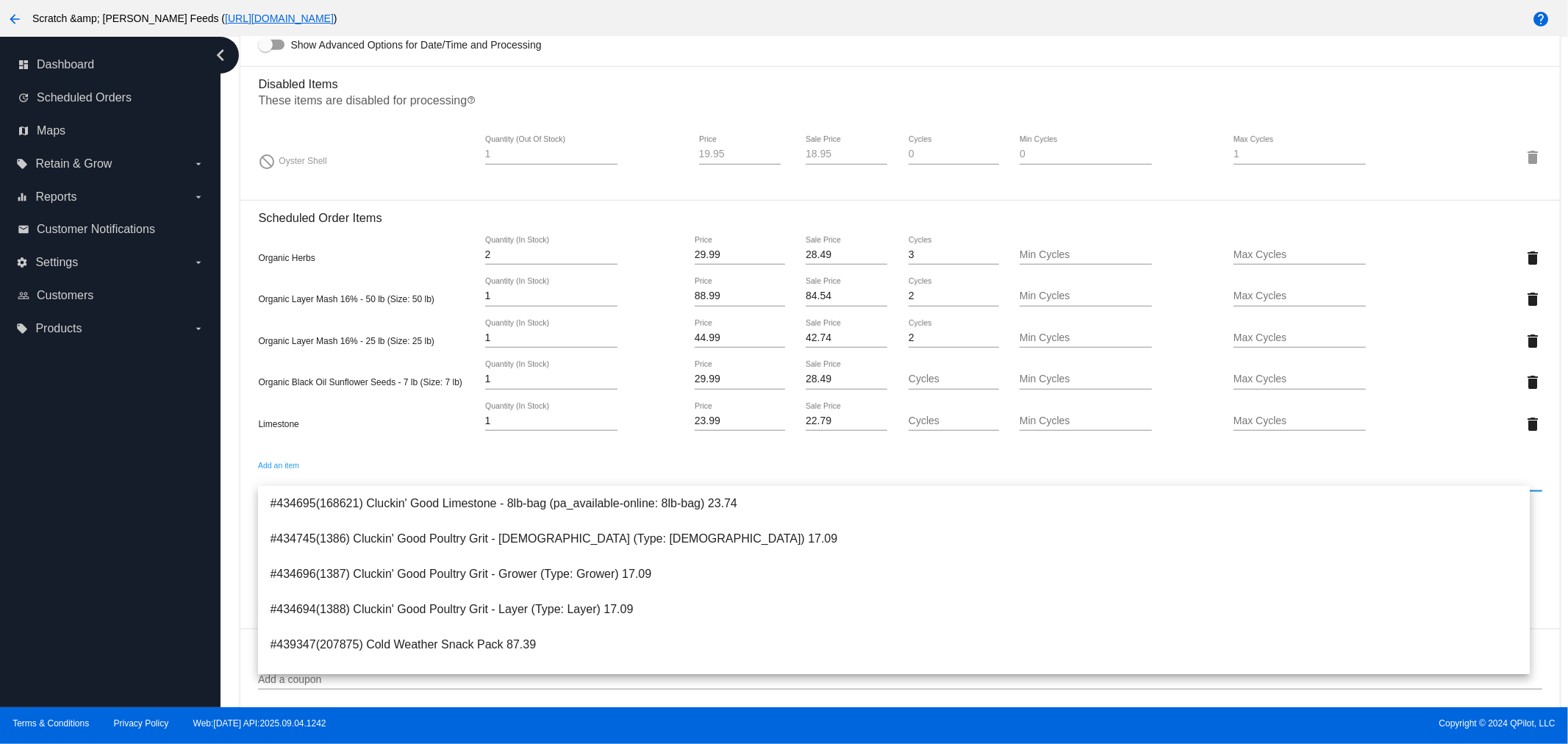
click at [312, 436] on div "Limestone 1 Quantity (In Stock) 23.99 Price 22.79 Sale Price Cycles Min Cycles …" at bounding box center [900, 422] width 1284 height 42
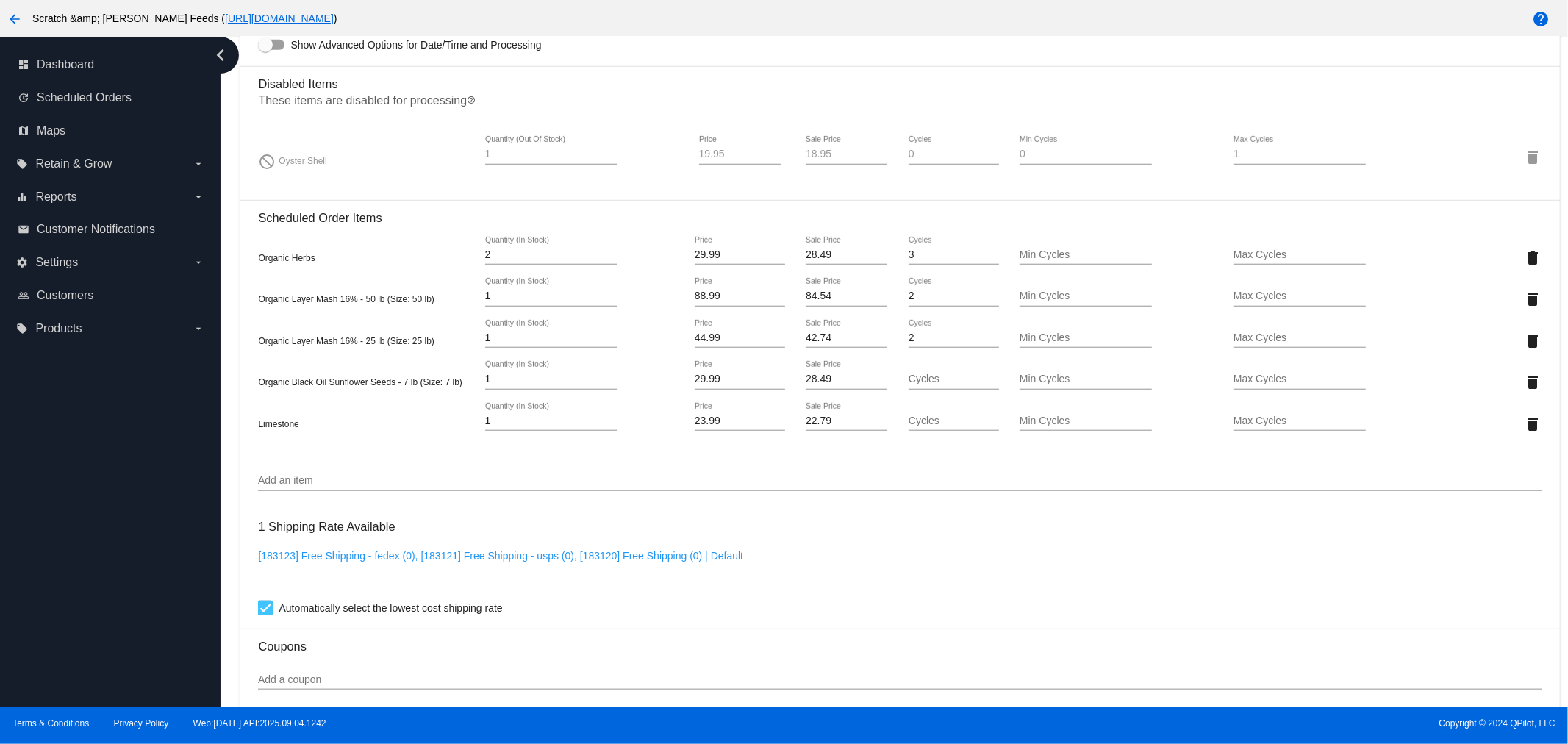
click at [279, 476] on input "Add an item" at bounding box center [900, 480] width 1284 height 12
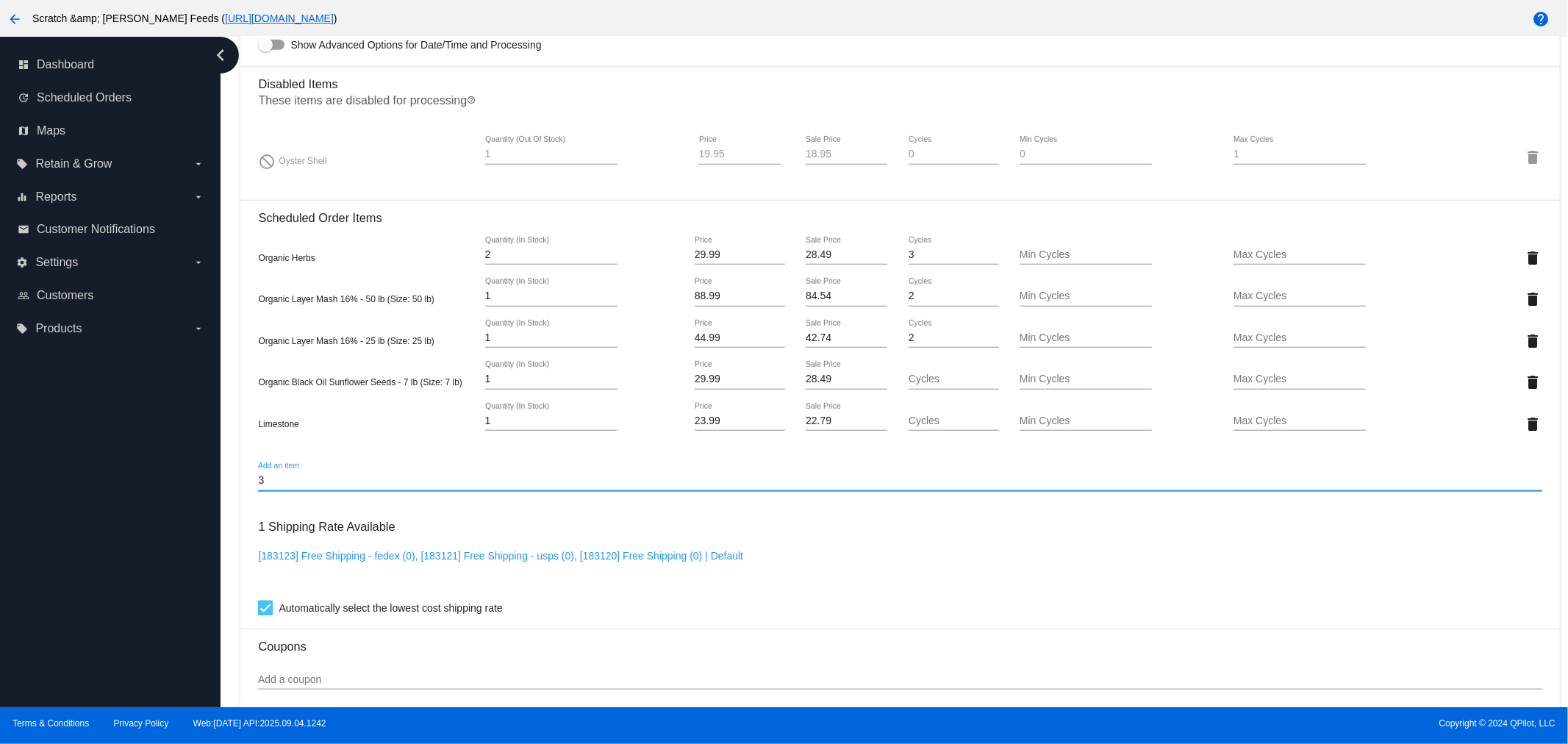
type input "3"
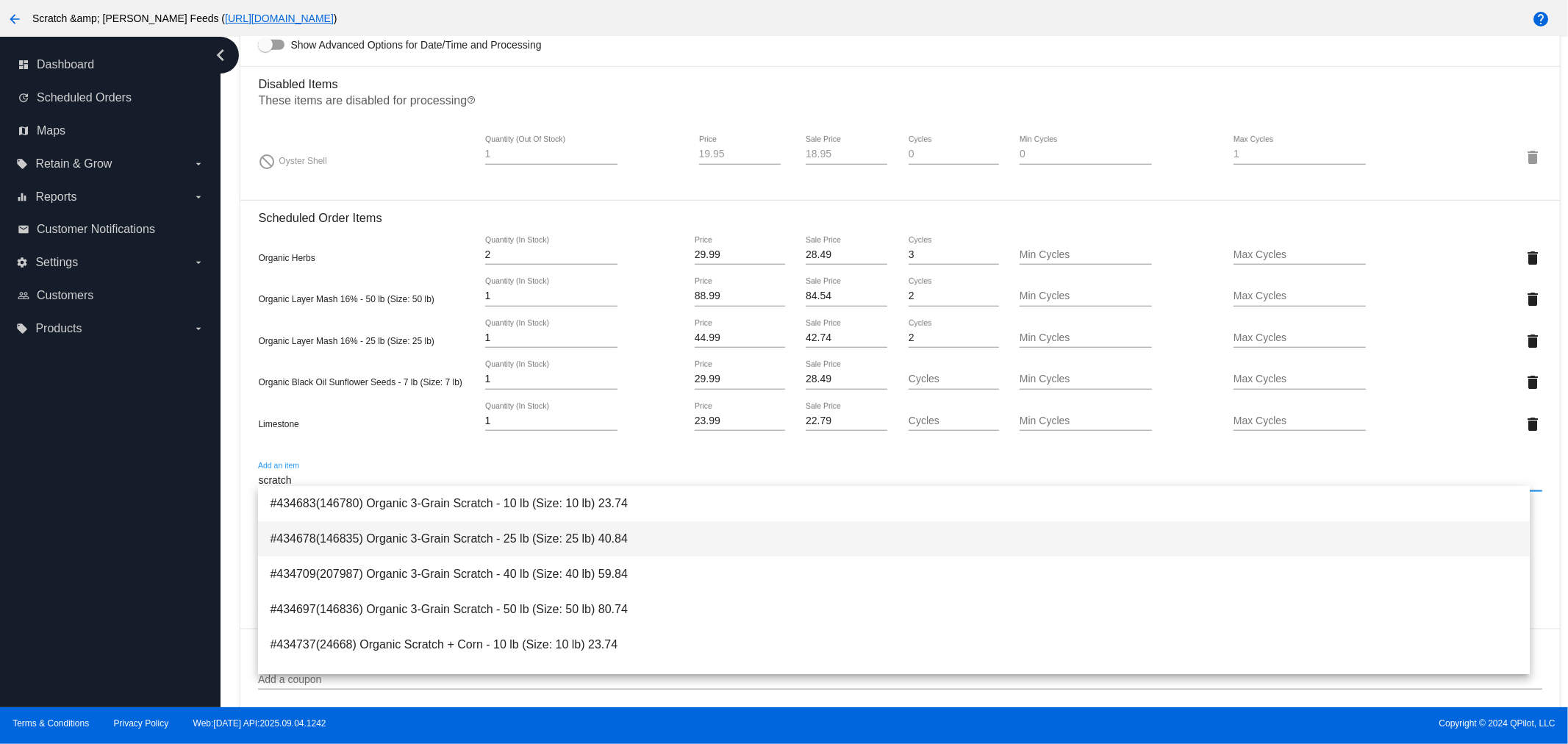
type input "scratch"
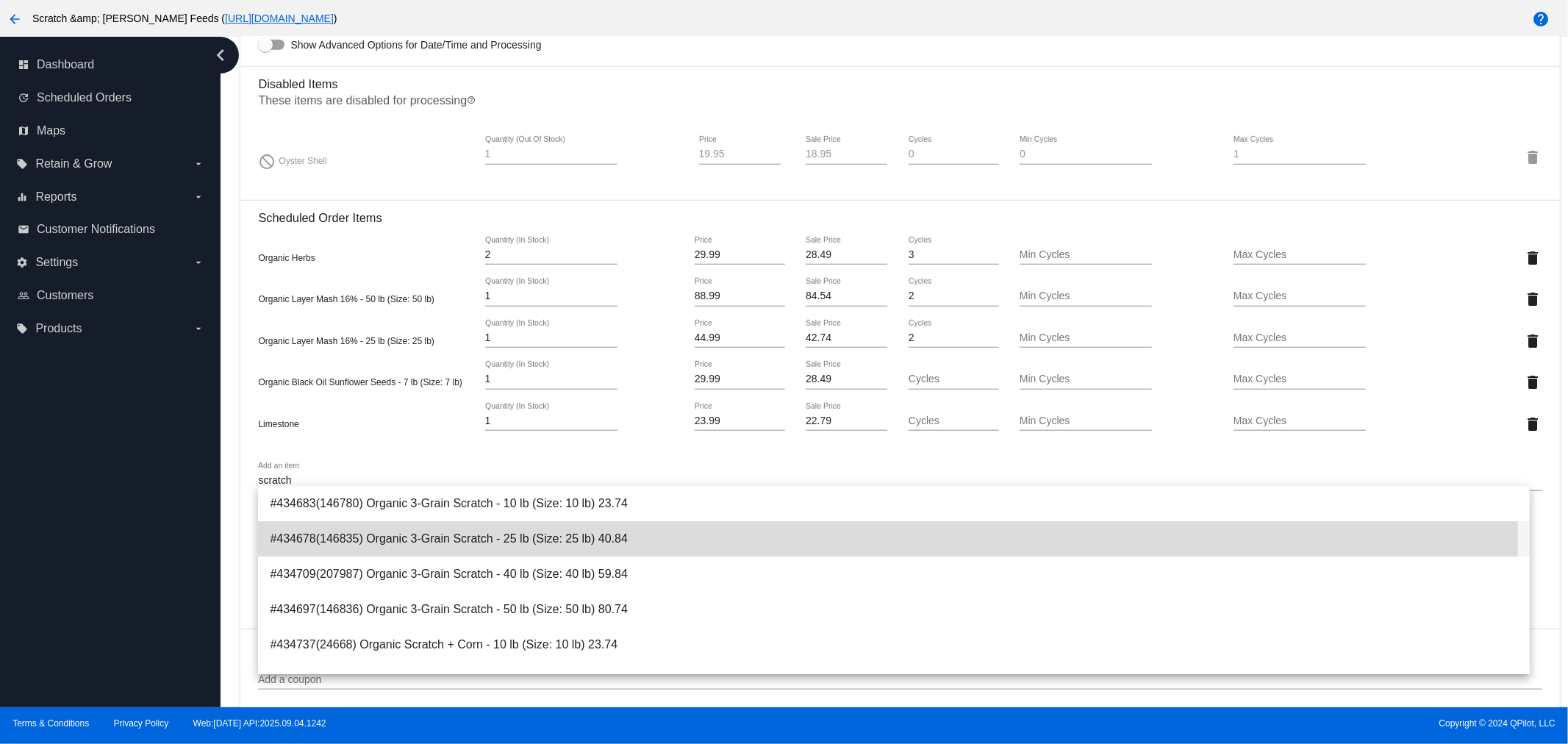
click at [294, 541] on span "#434678(146835) Organic 3-Grain Scratch - 25 lb (Size: 25 lb) 40.84" at bounding box center [894, 539] width 1248 height 35
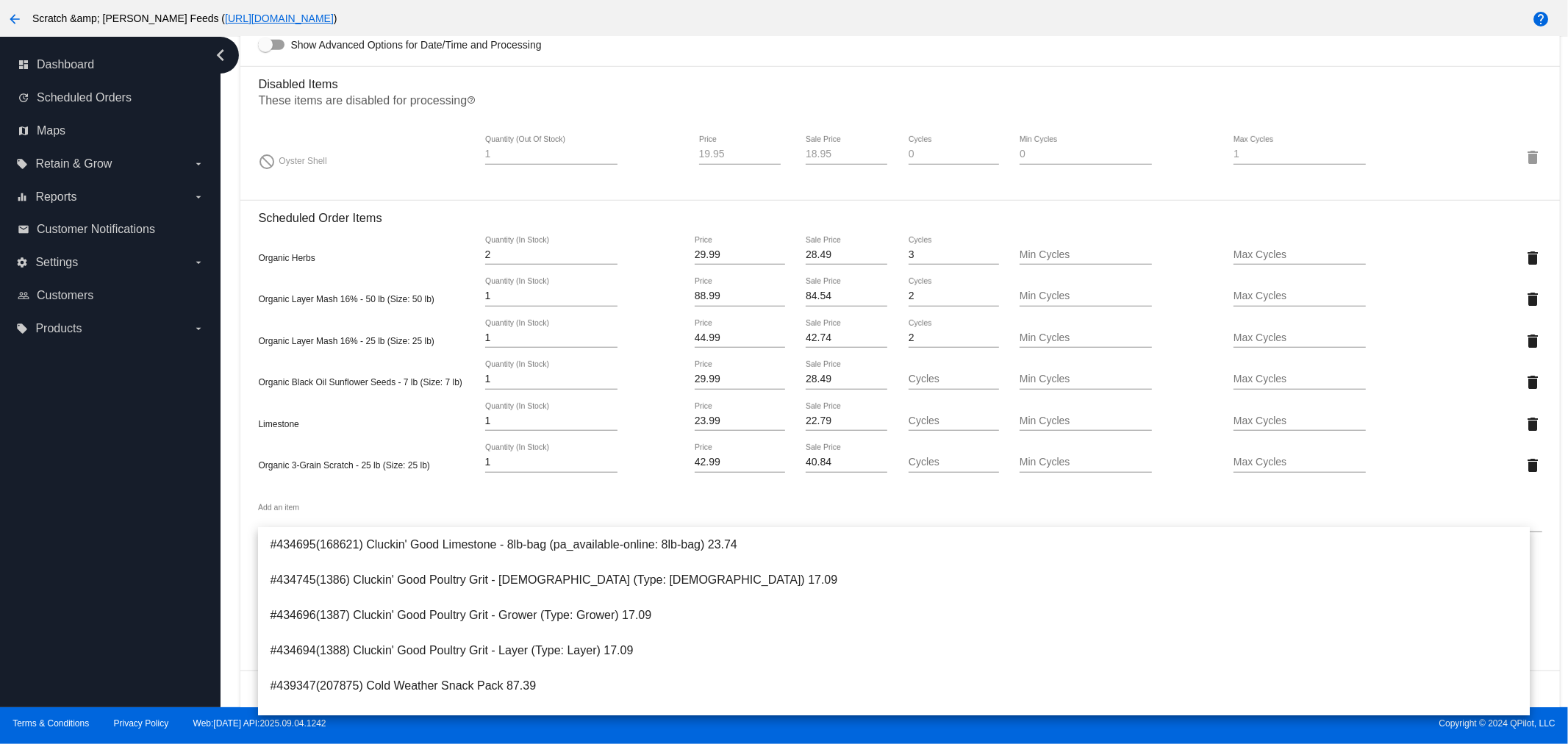
click at [249, 451] on mat-card "Customer 6881660: Meghan Bowman mamonroe89@gmail.com Customer Shipping Enter Sh…" at bounding box center [900, 259] width 1319 height 1813
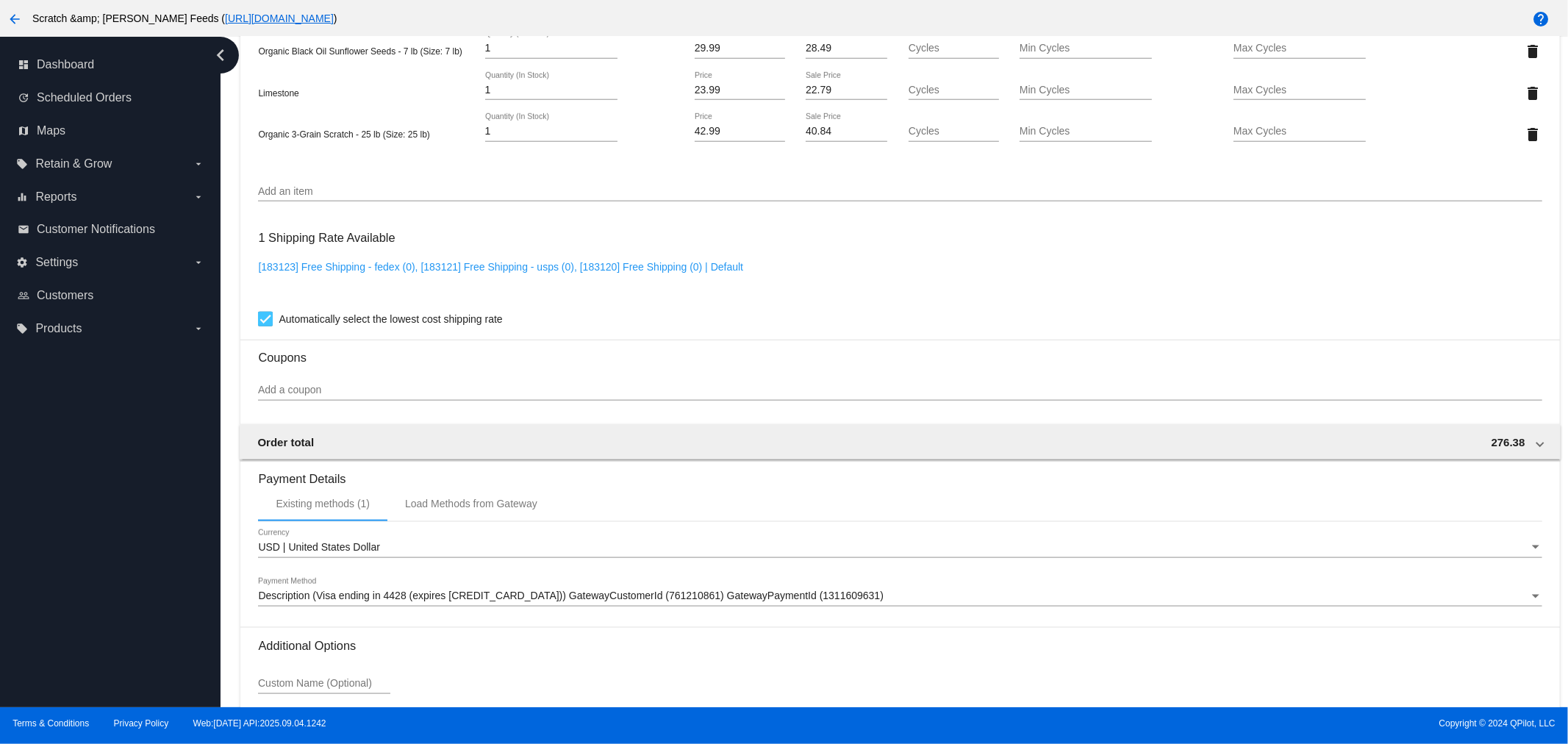
scroll to position [1483, 0]
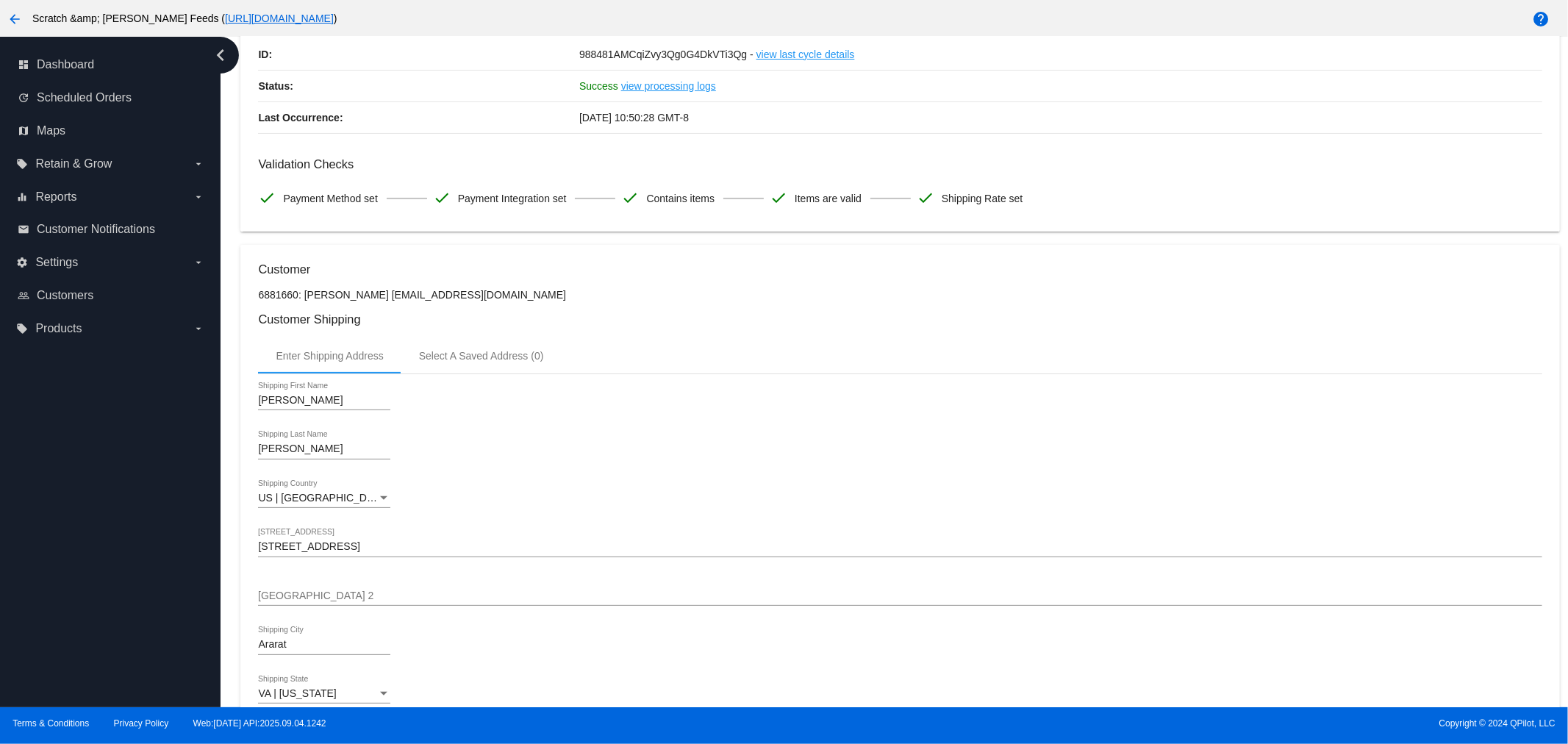
scroll to position [0, 0]
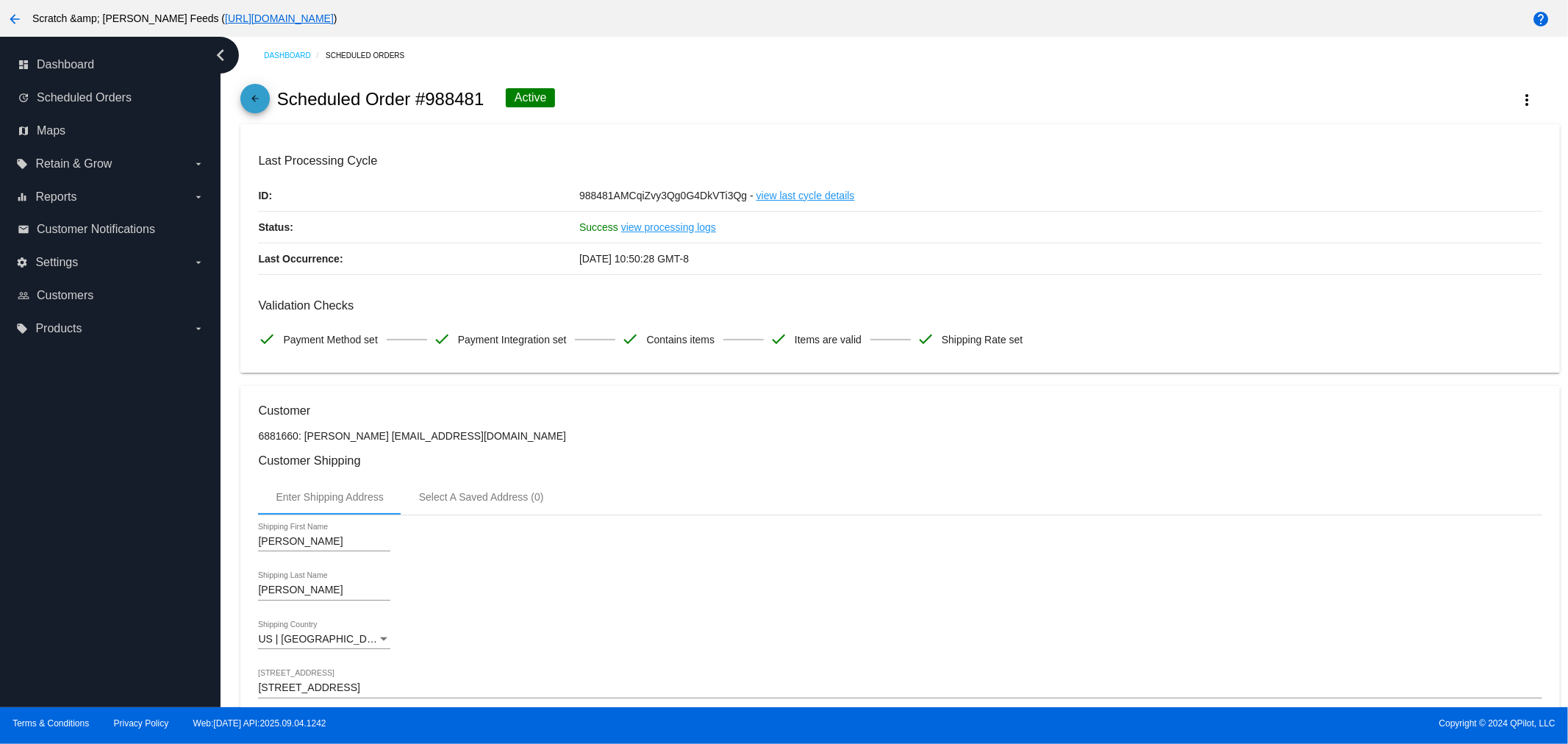
click at [248, 96] on mat-icon "arrow_back" at bounding box center [255, 102] width 17 height 17
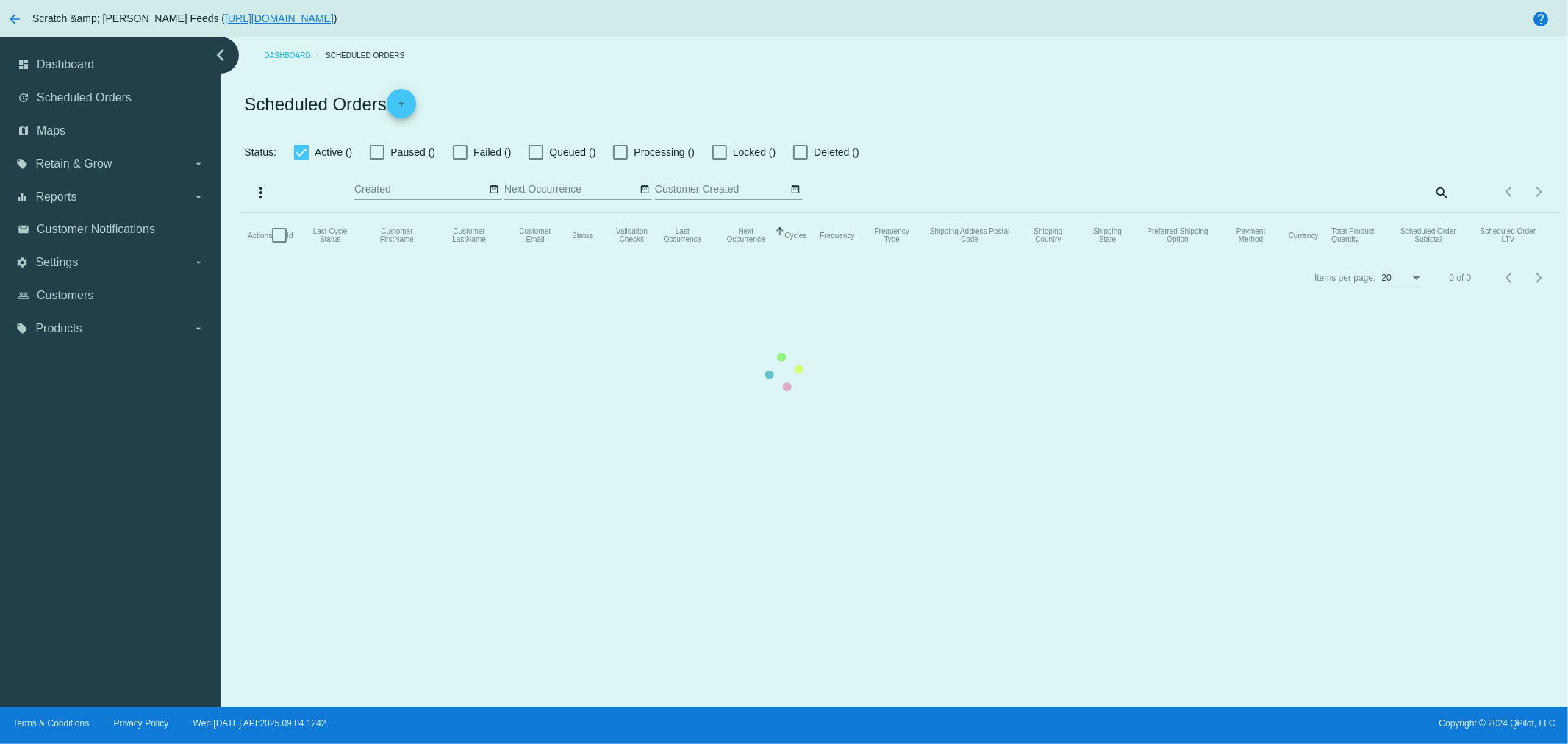
checkbox input "true"
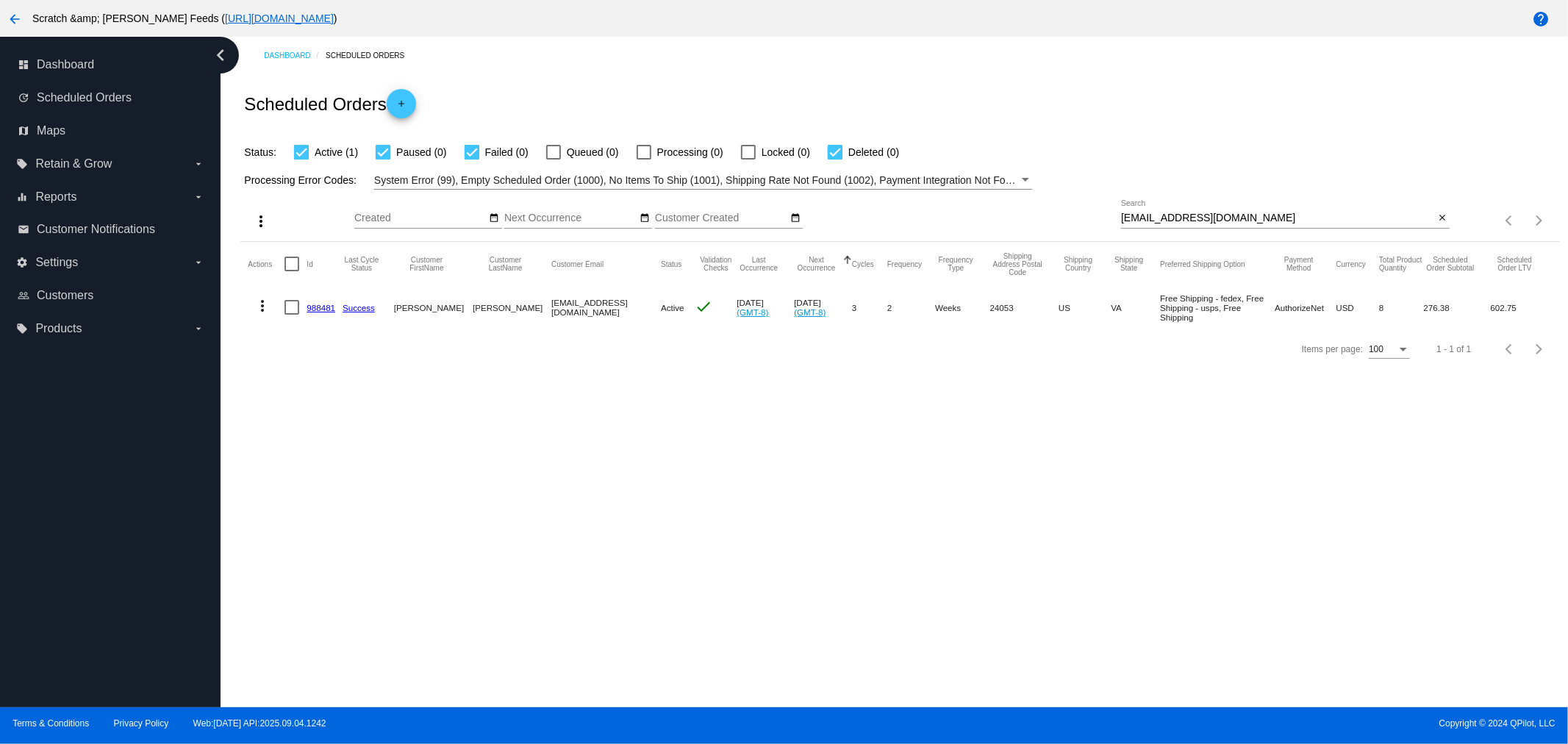
click at [265, 304] on mat-icon "more_vert" at bounding box center [262, 306] width 17 height 17
click at [323, 406] on span "Process Now" at bounding box center [322, 412] width 60 height 12
click at [259, 304] on mat-icon "more_vert" at bounding box center [262, 306] width 17 height 17
click at [313, 339] on span "View Event Logs" at bounding box center [329, 341] width 77 height 12
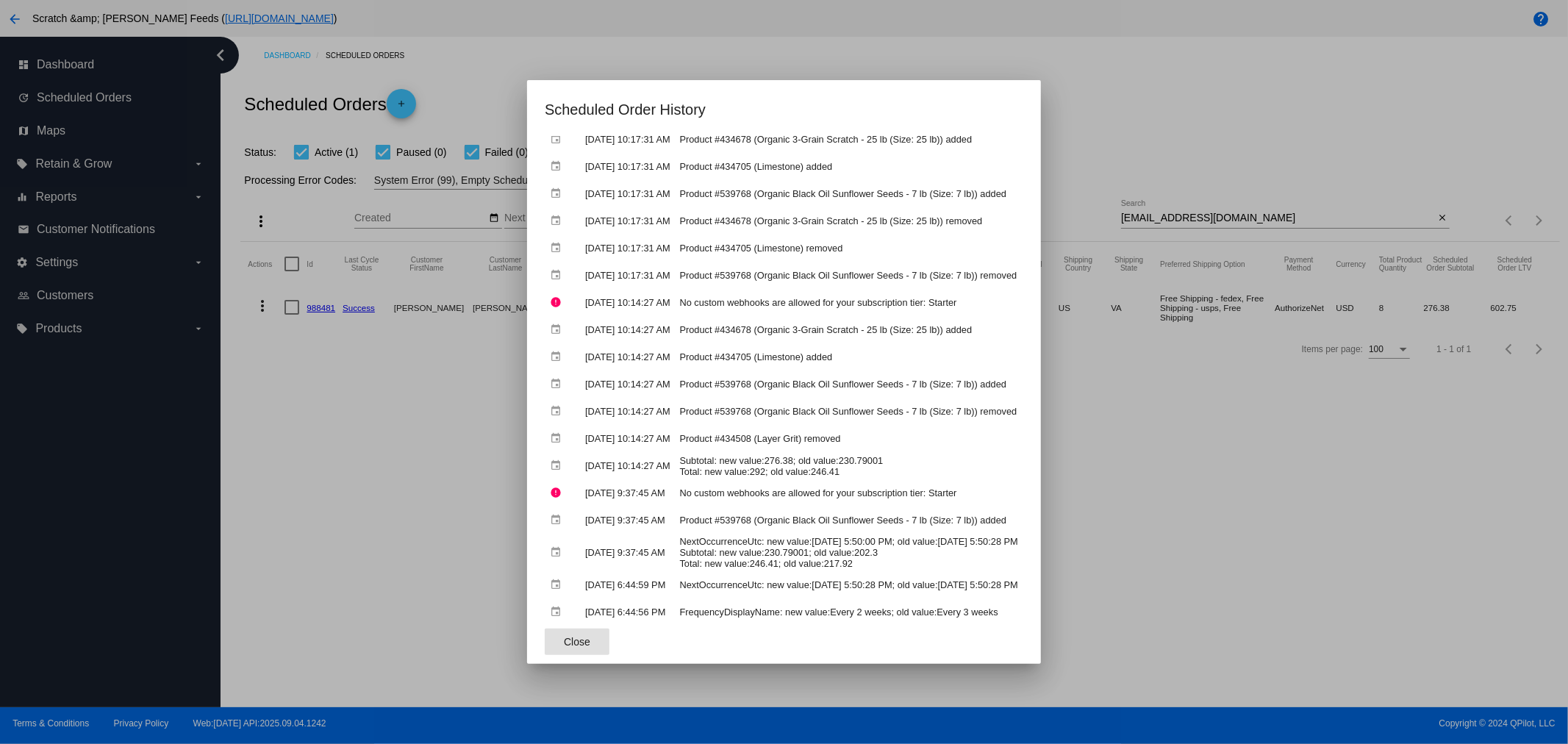
scroll to position [164, 0]
click at [305, 506] on div at bounding box center [784, 372] width 1568 height 744
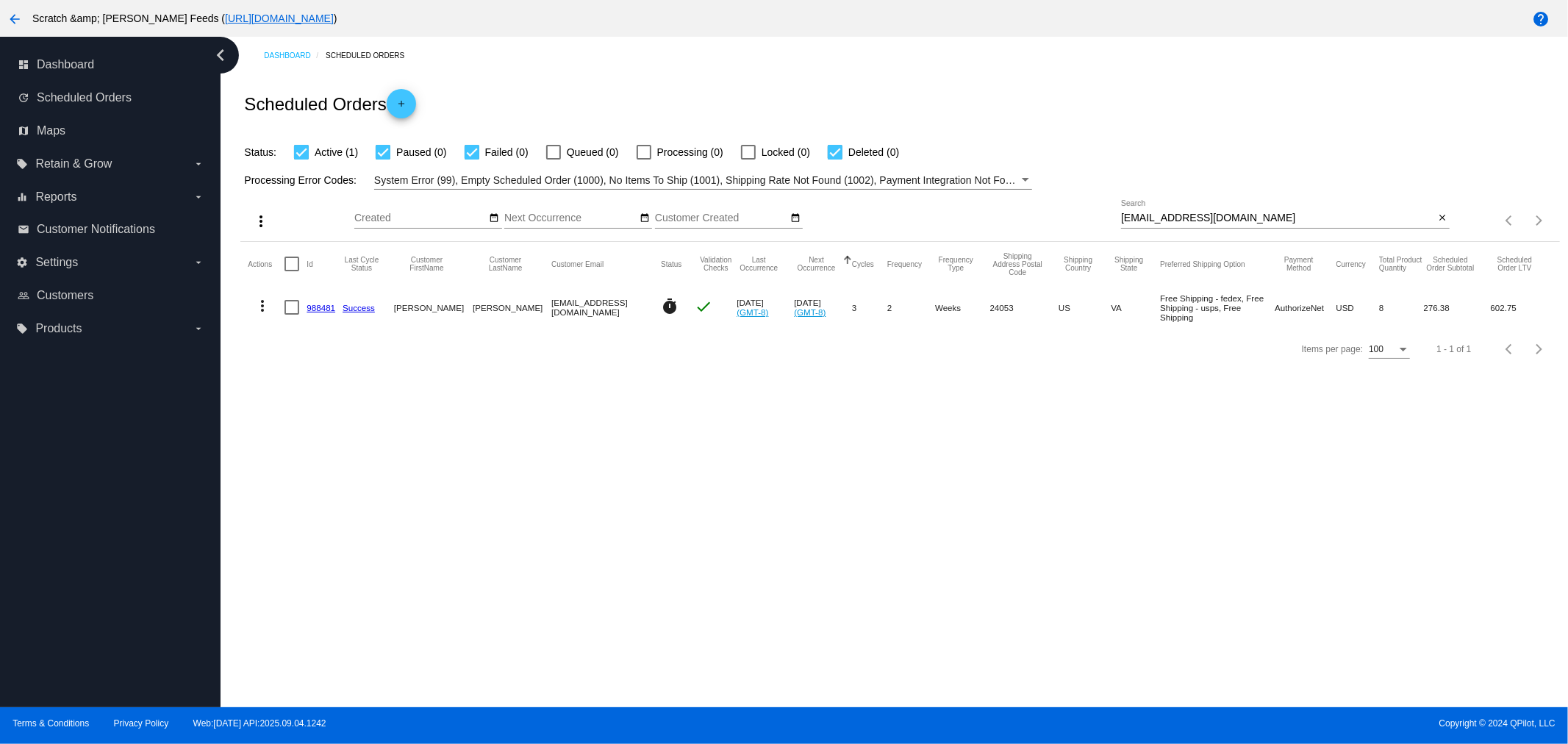
click at [320, 307] on link "988481" at bounding box center [322, 308] width 29 height 10
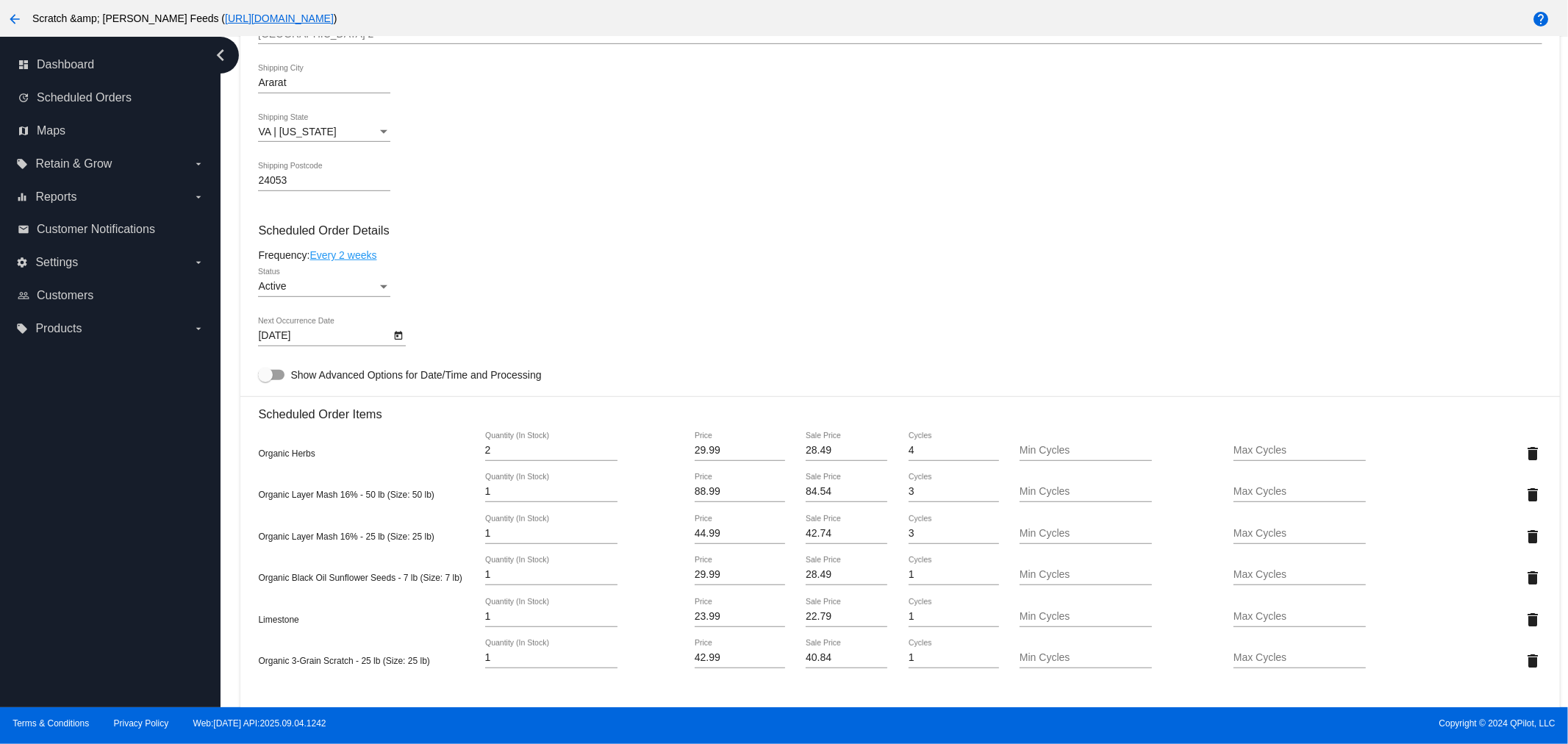
scroll to position [735, 0]
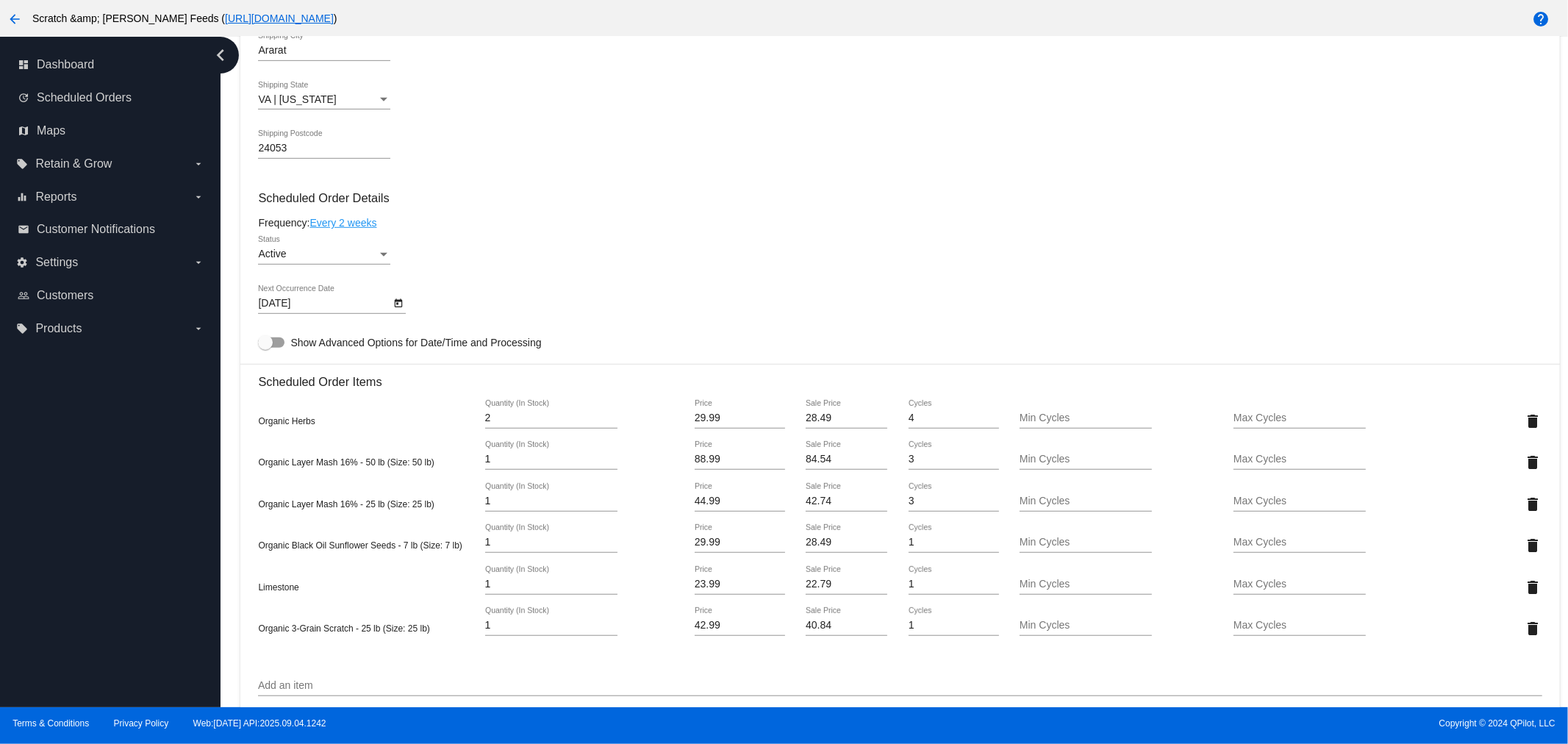
click at [397, 307] on icon "Open calendar" at bounding box center [398, 303] width 11 height 17
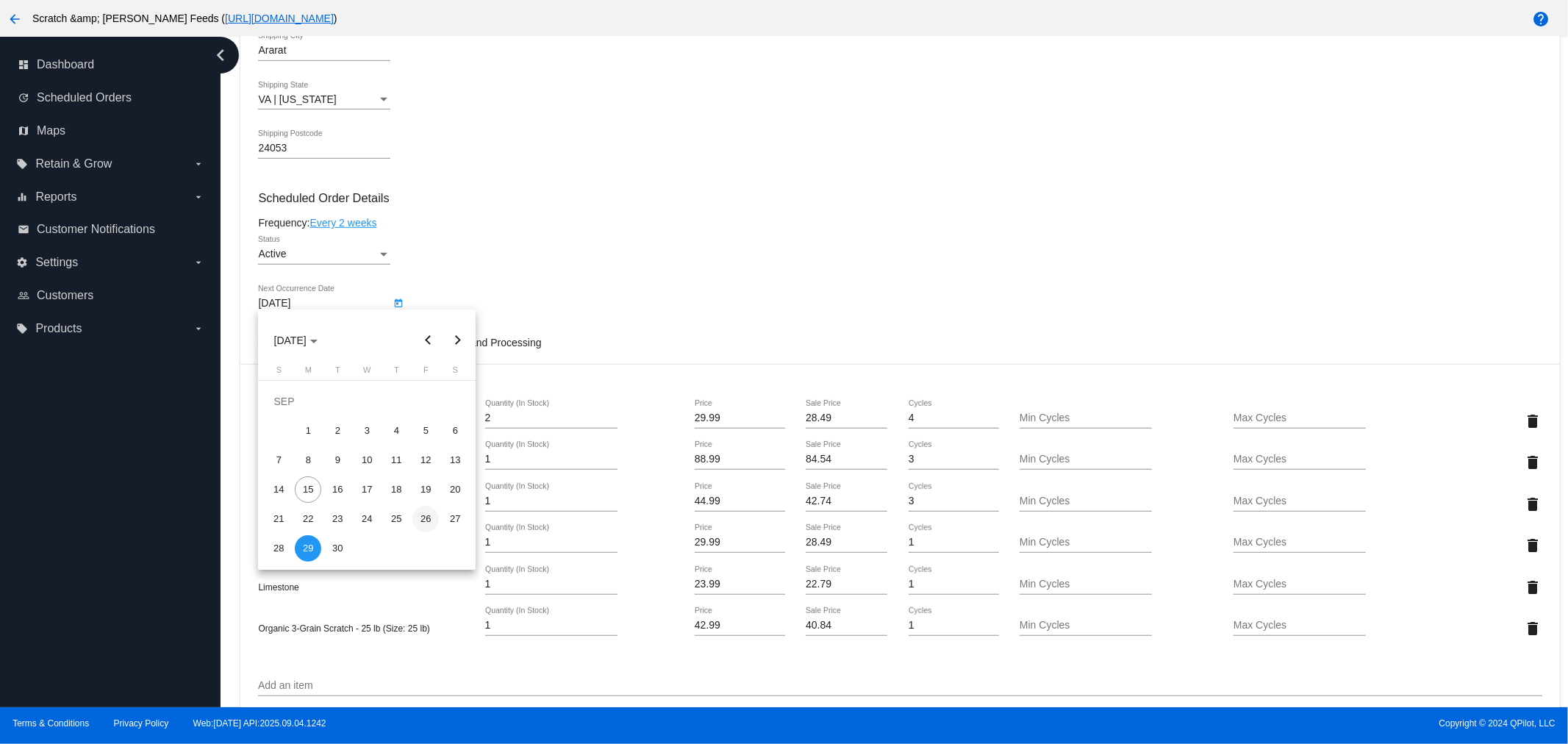
click at [428, 521] on div "26" at bounding box center [425, 518] width 26 height 26
type input "9/26/2025"
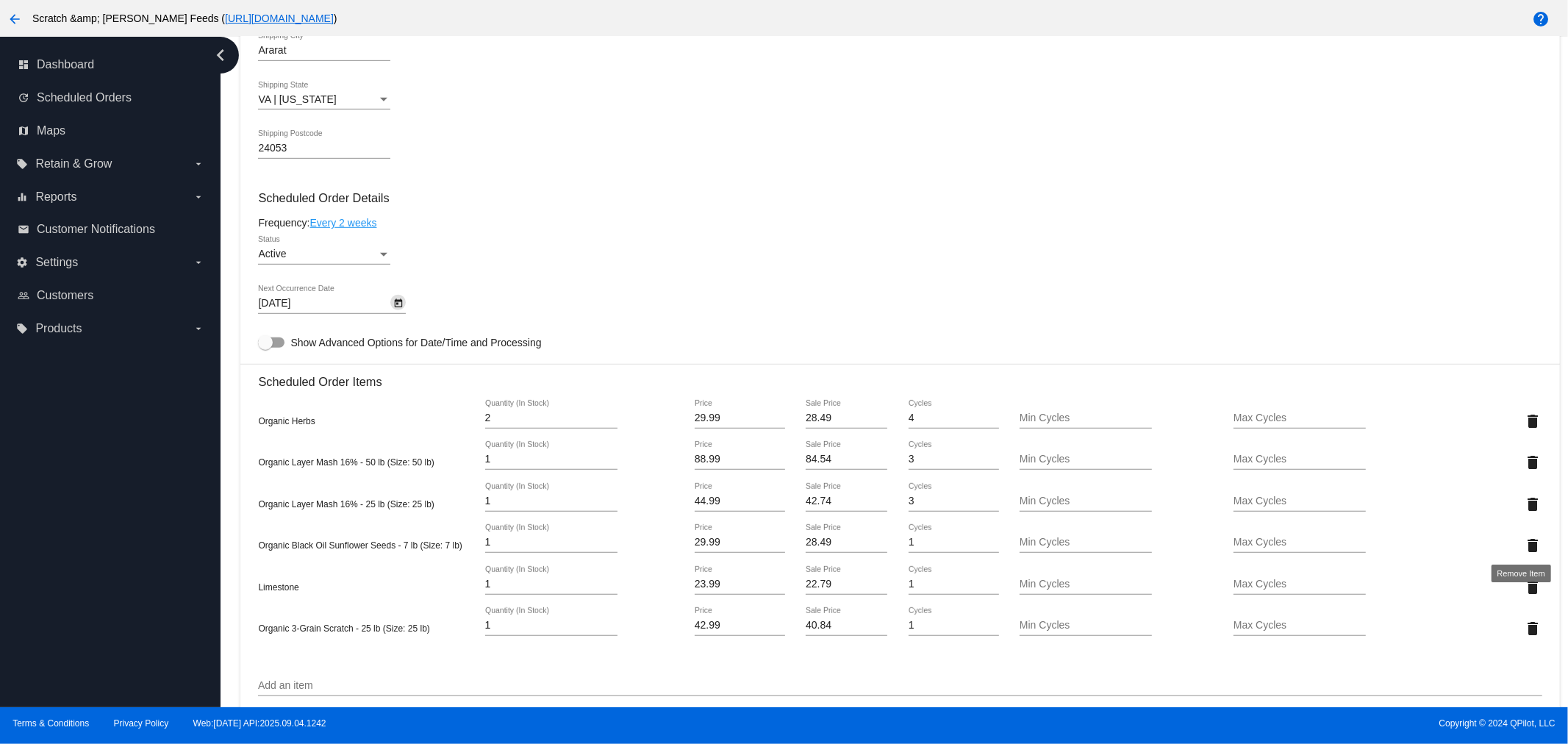
click at [1525, 539] on mat-icon "delete" at bounding box center [1533, 545] width 17 height 17
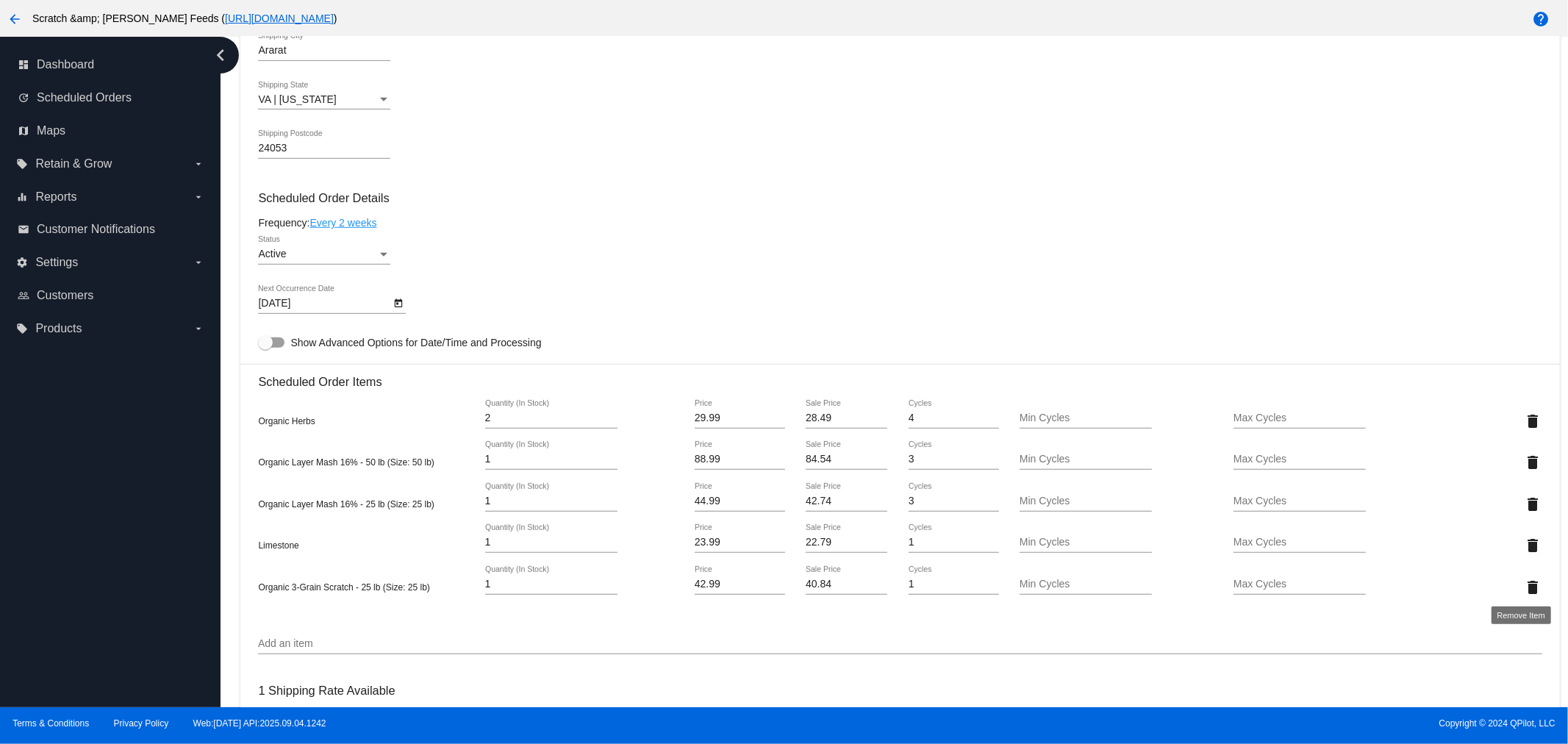
click at [1524, 589] on mat-icon "delete" at bounding box center [1533, 587] width 17 height 17
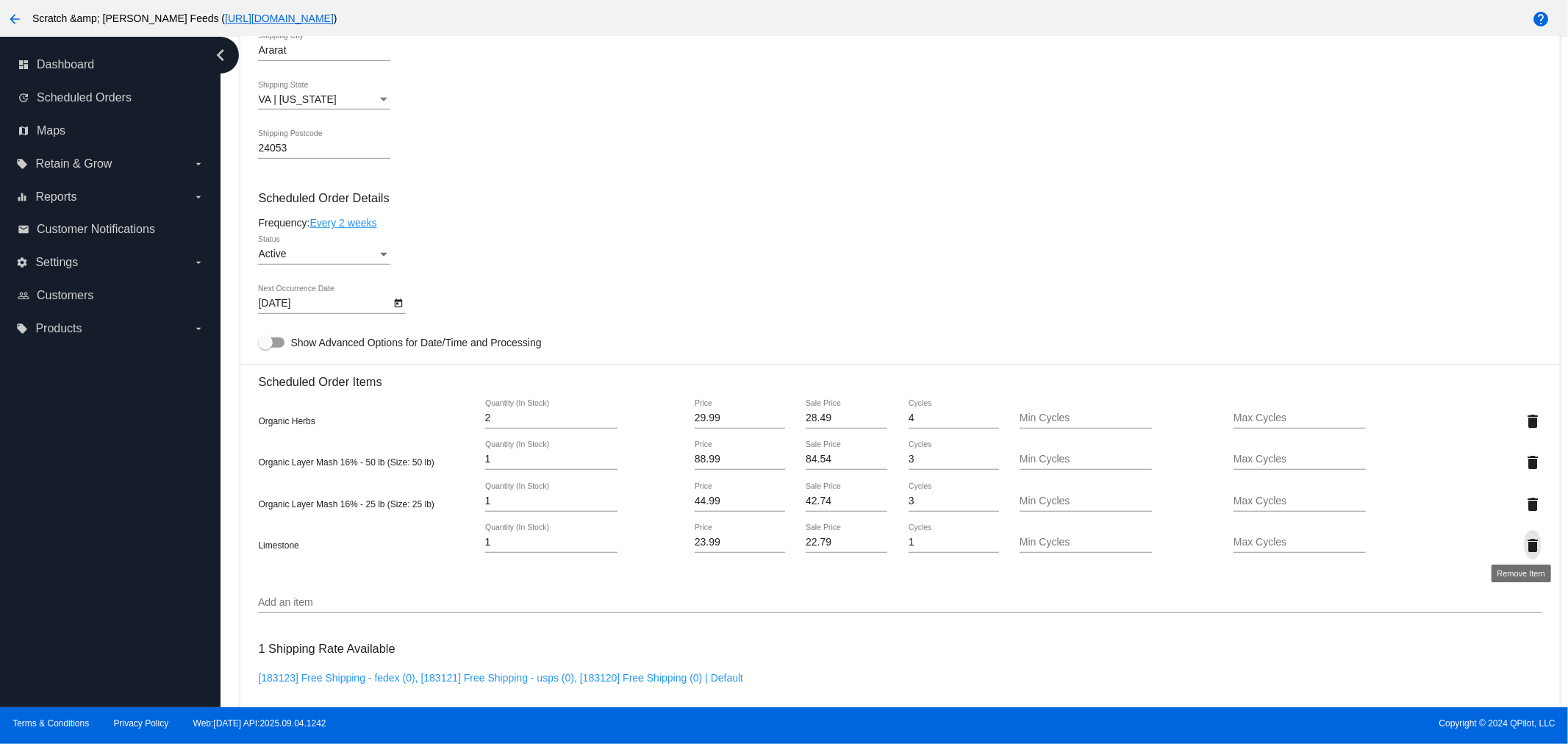
click at [1524, 541] on mat-icon "delete" at bounding box center [1533, 545] width 17 height 17
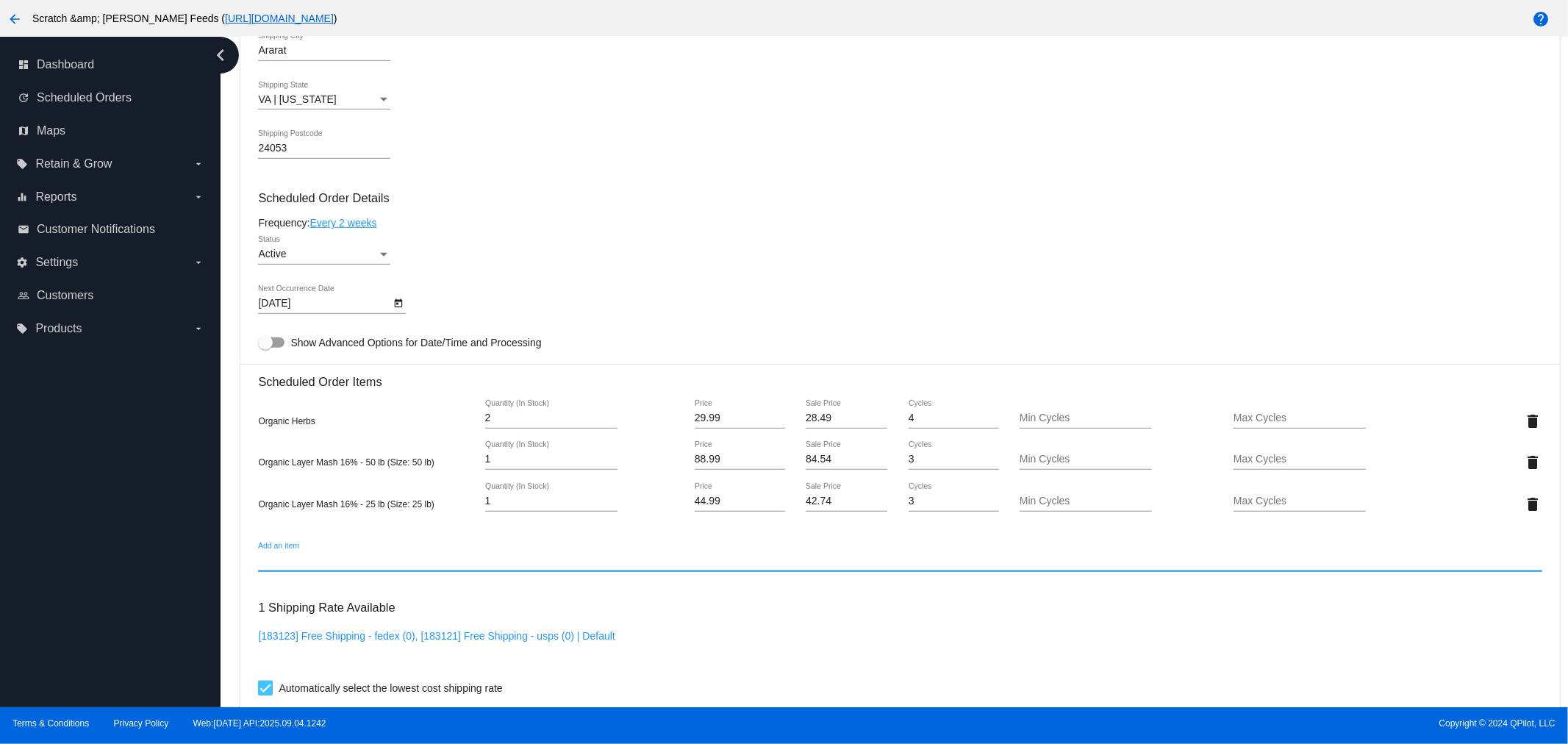
click at [289, 555] on input "Add an item" at bounding box center [900, 561] width 1284 height 12
type input "9"
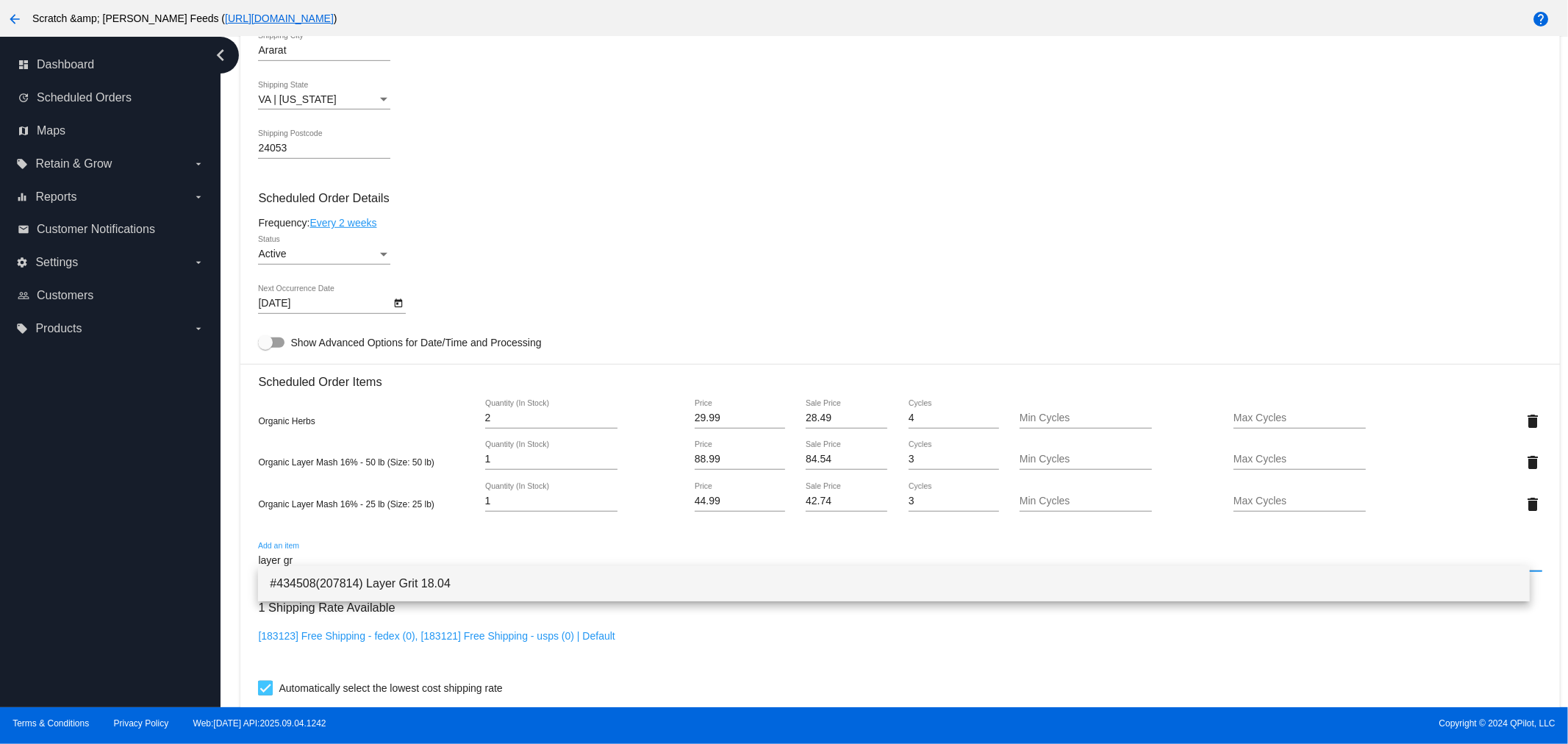
type input "layer gr"
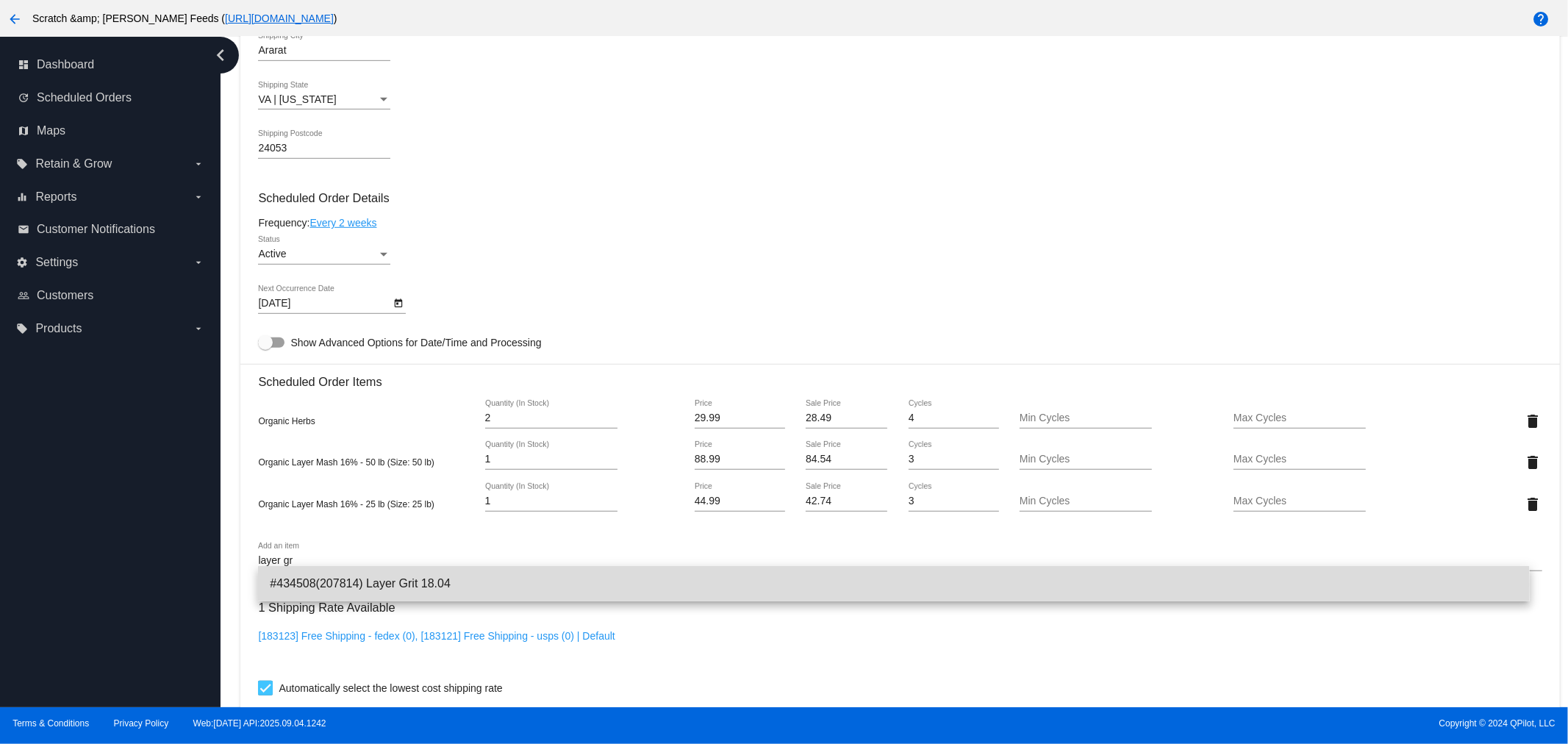
click at [314, 585] on span "#434508(207814) Layer Grit 18.04" at bounding box center [894, 584] width 1248 height 35
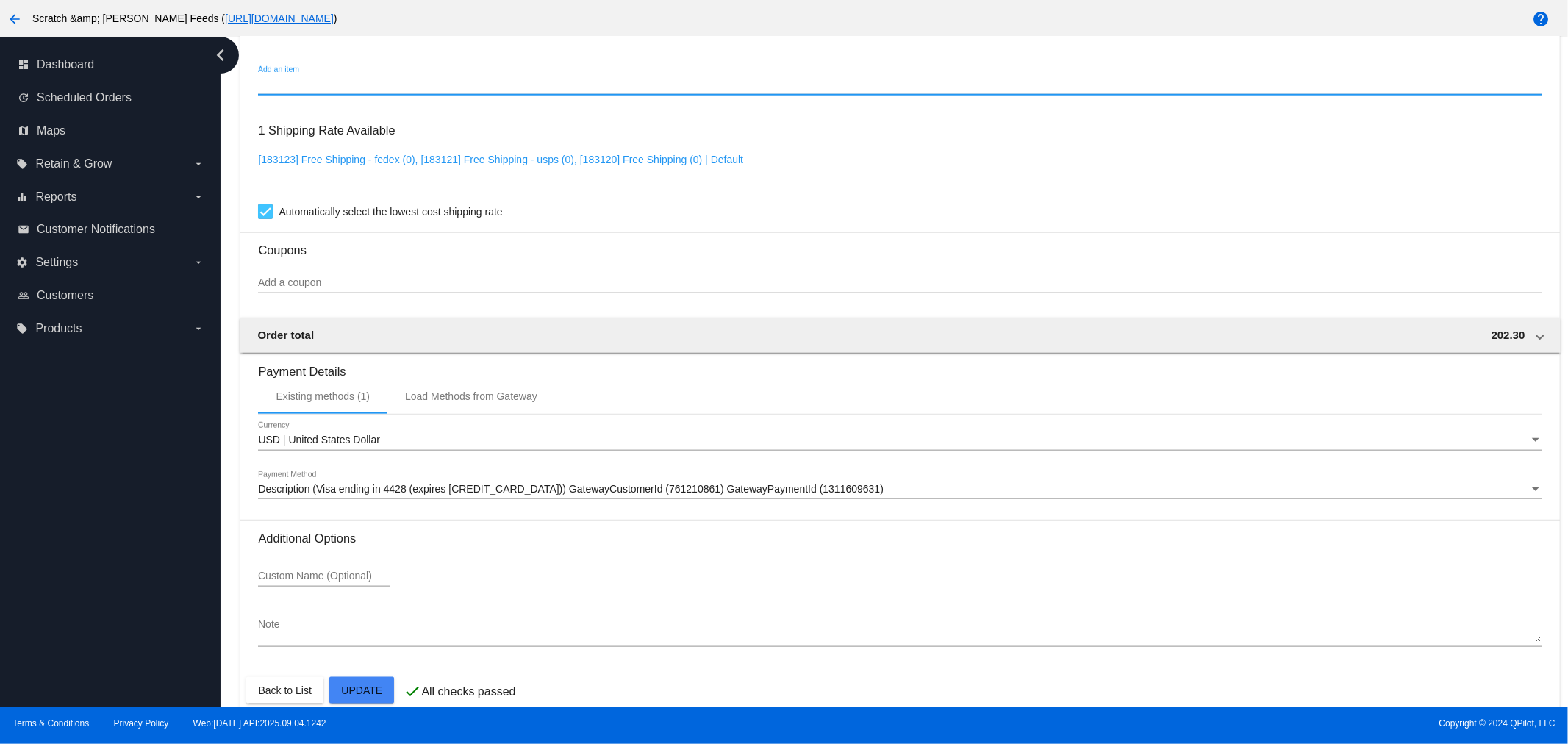
scroll to position [1266, 0]
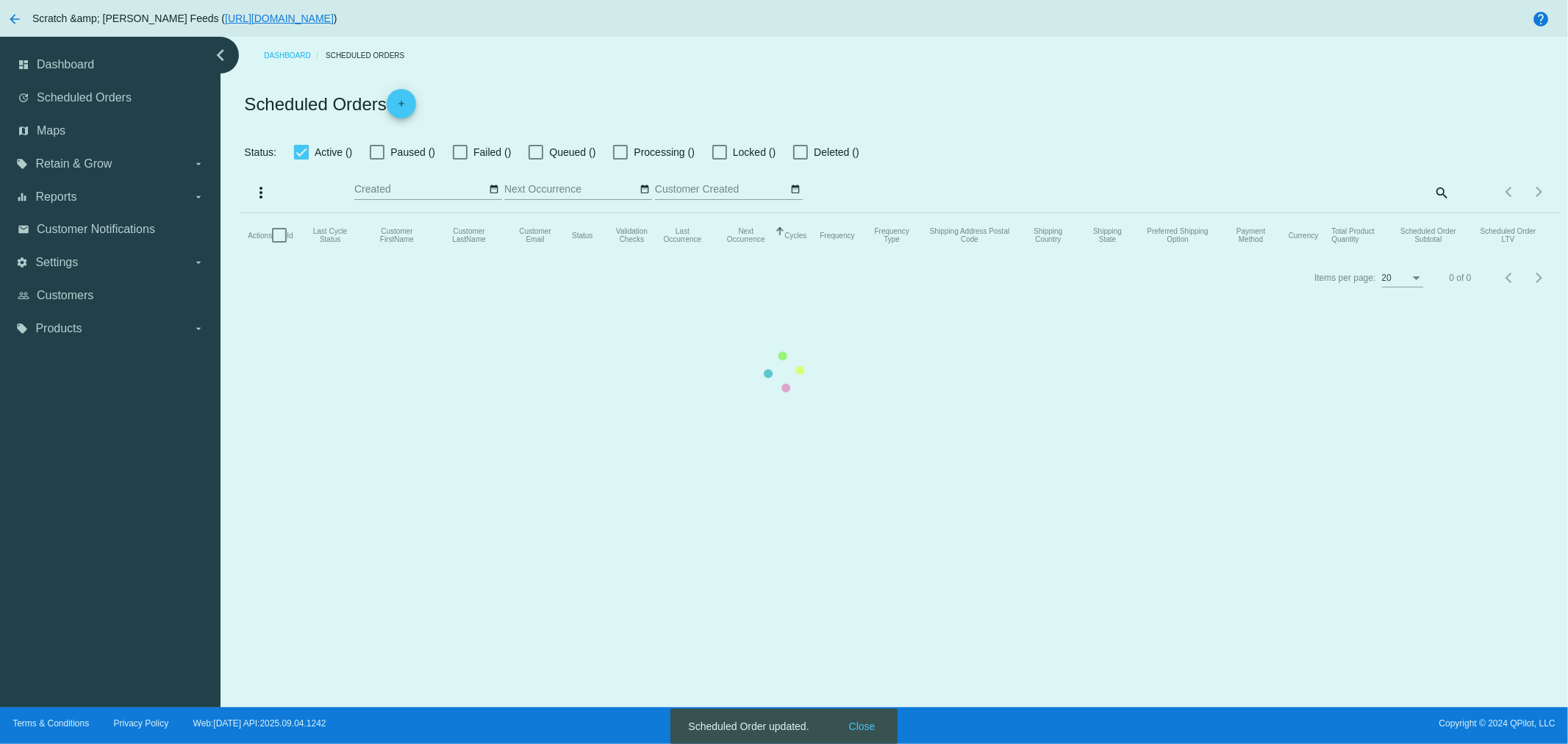
checkbox input "true"
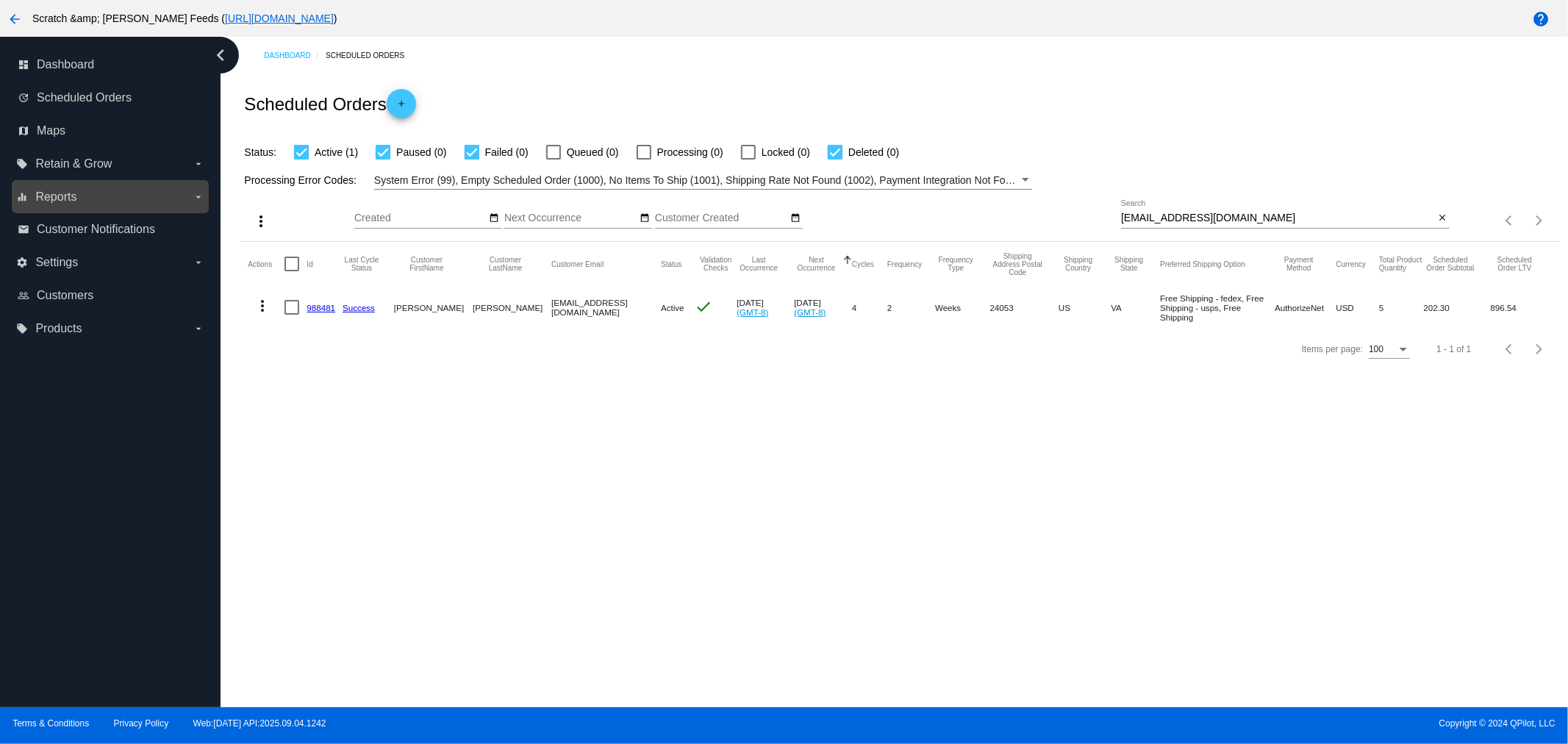
click at [54, 188] on label "equalizer Reports arrow_drop_down" at bounding box center [110, 197] width 188 height 23
click at [0, 0] on input "equalizer Reports arrow_drop_down" at bounding box center [0, 0] width 0 height 0
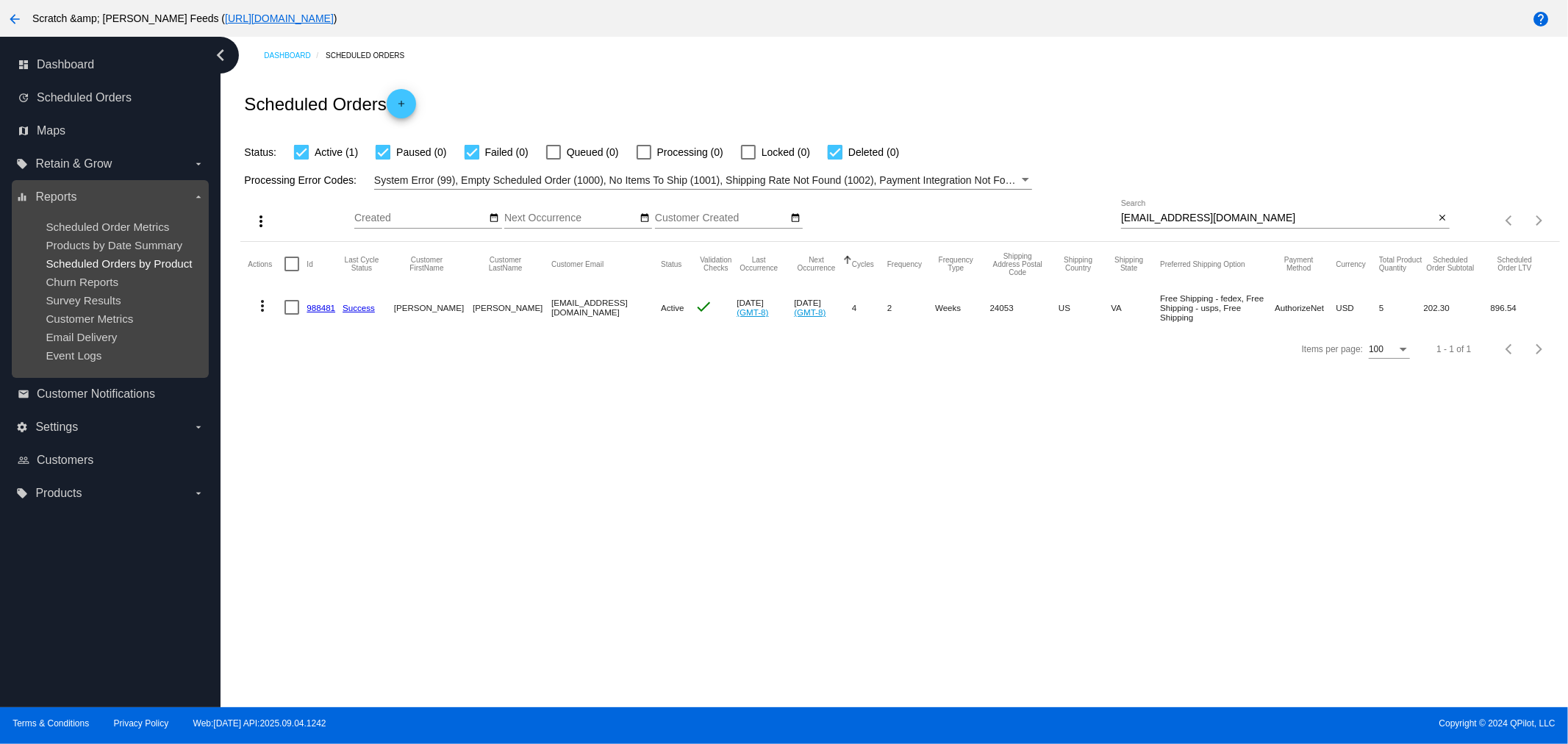
click at [88, 258] on span "Scheduled Orders by Product" at bounding box center [118, 264] width 146 height 13
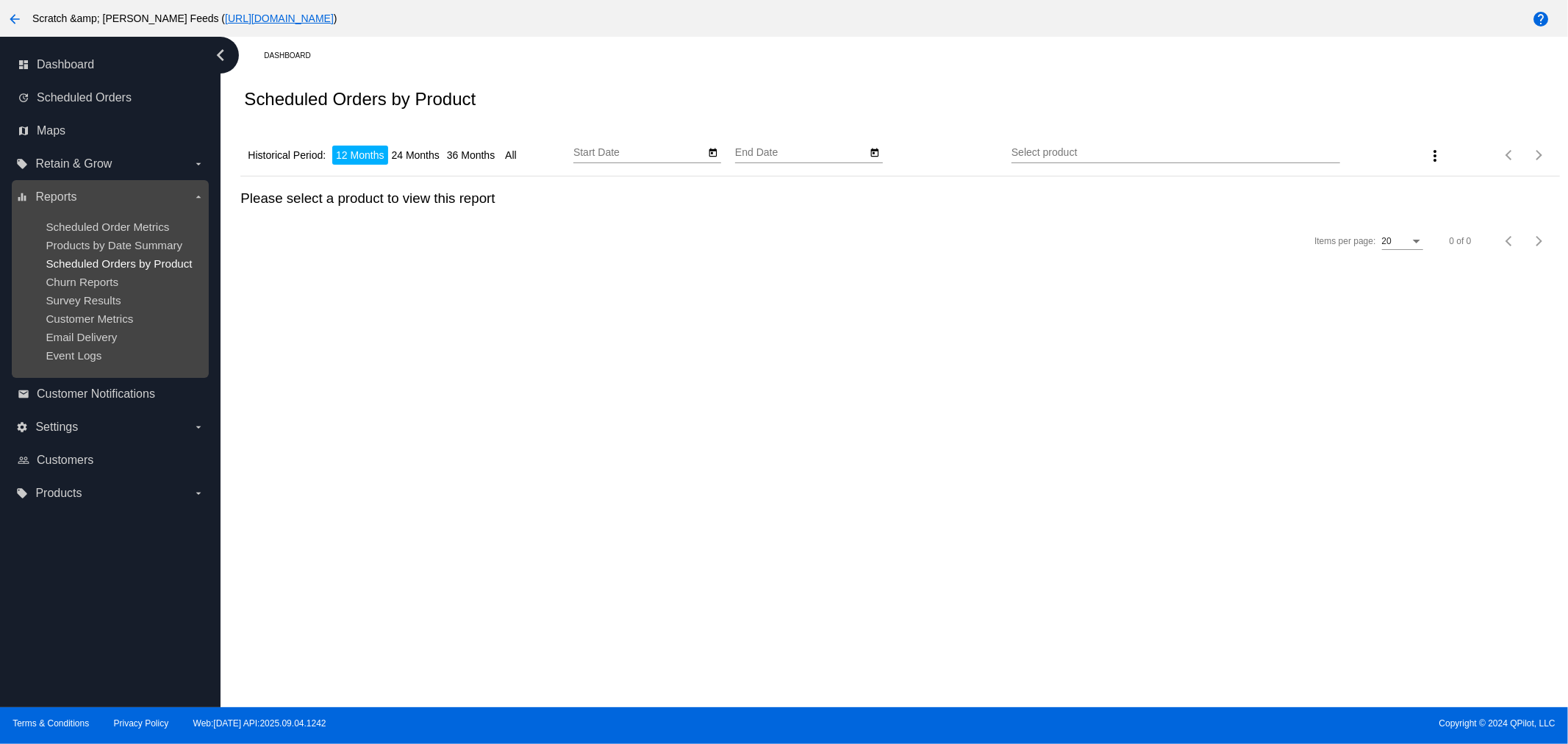
type input "9/15/2024"
type input "9/15/2025"
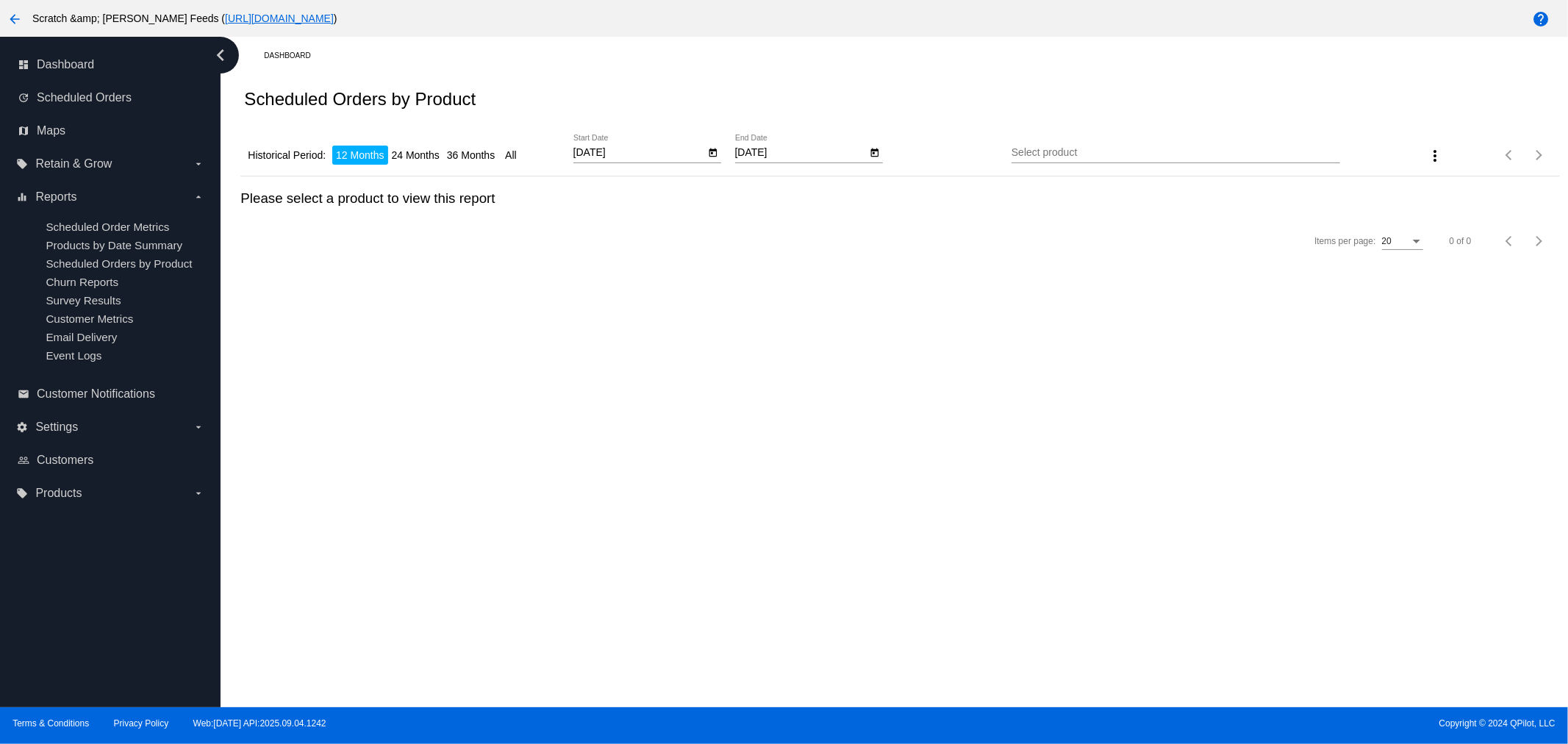
click at [1042, 152] on input "Select product" at bounding box center [1176, 153] width 328 height 12
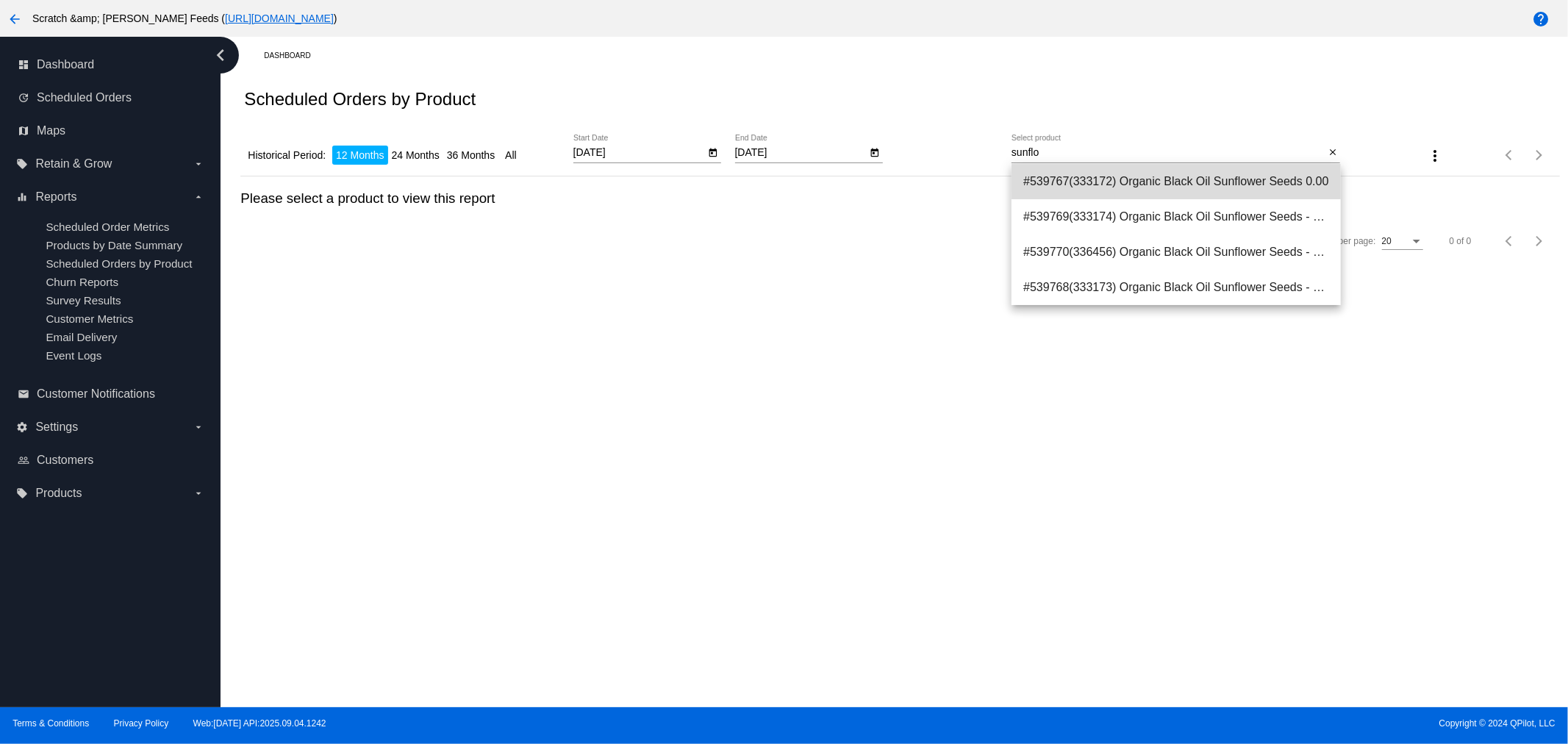
click at [1247, 178] on span "#539767(333172) Organic Black Oil Sunflower Seeds 0.00" at bounding box center [1176, 181] width 305 height 35
type input "Organic Black Oil Sunflower Seeds"
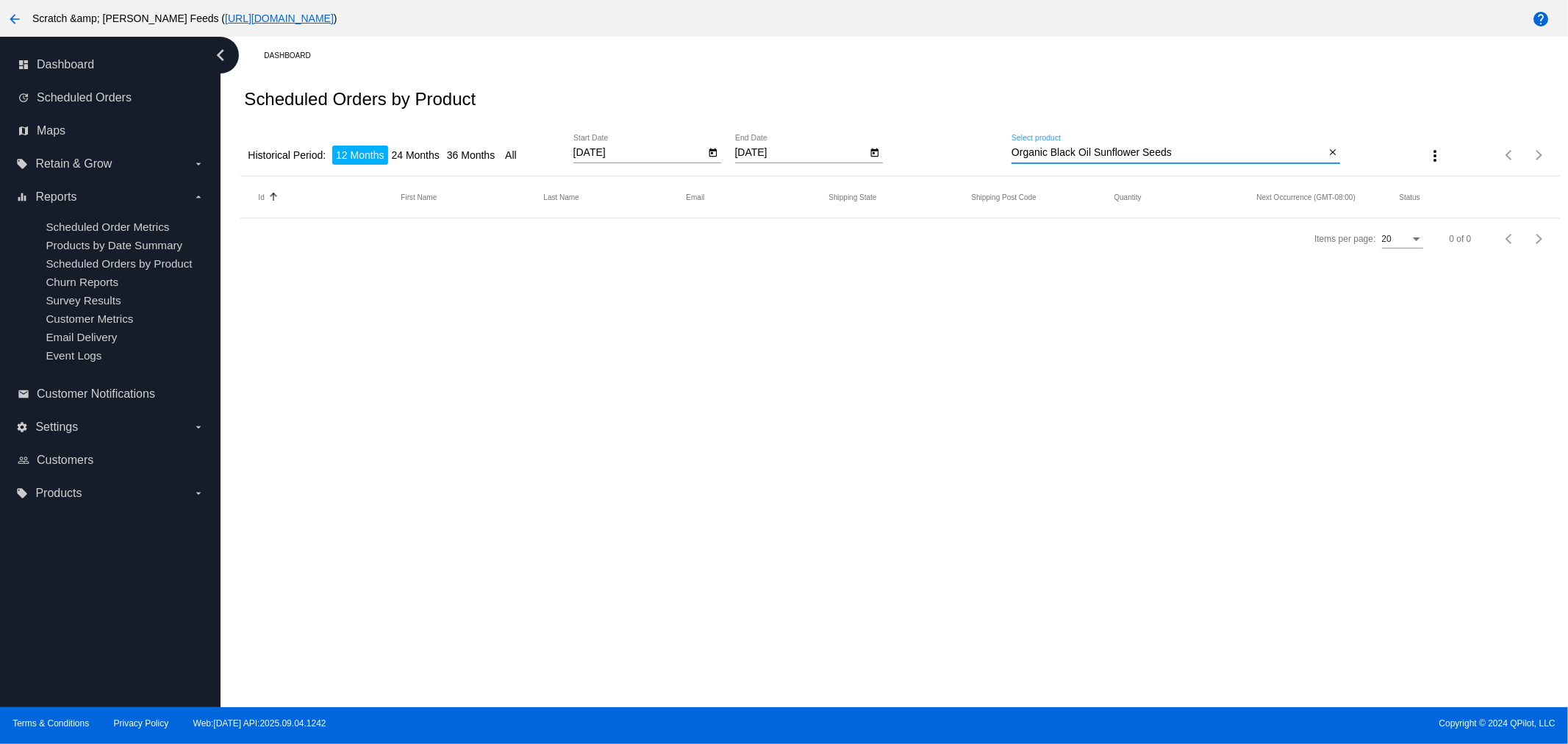
click at [1233, 153] on input "Organic Black Oil Sunflower Seeds" at bounding box center [1168, 153] width 313 height 12
click at [1172, 151] on input "Organic Black Oil Sunflower Seeds" at bounding box center [1168, 153] width 313 height 12
click at [1332, 153] on mat-icon "close" at bounding box center [1333, 153] width 11 height 12
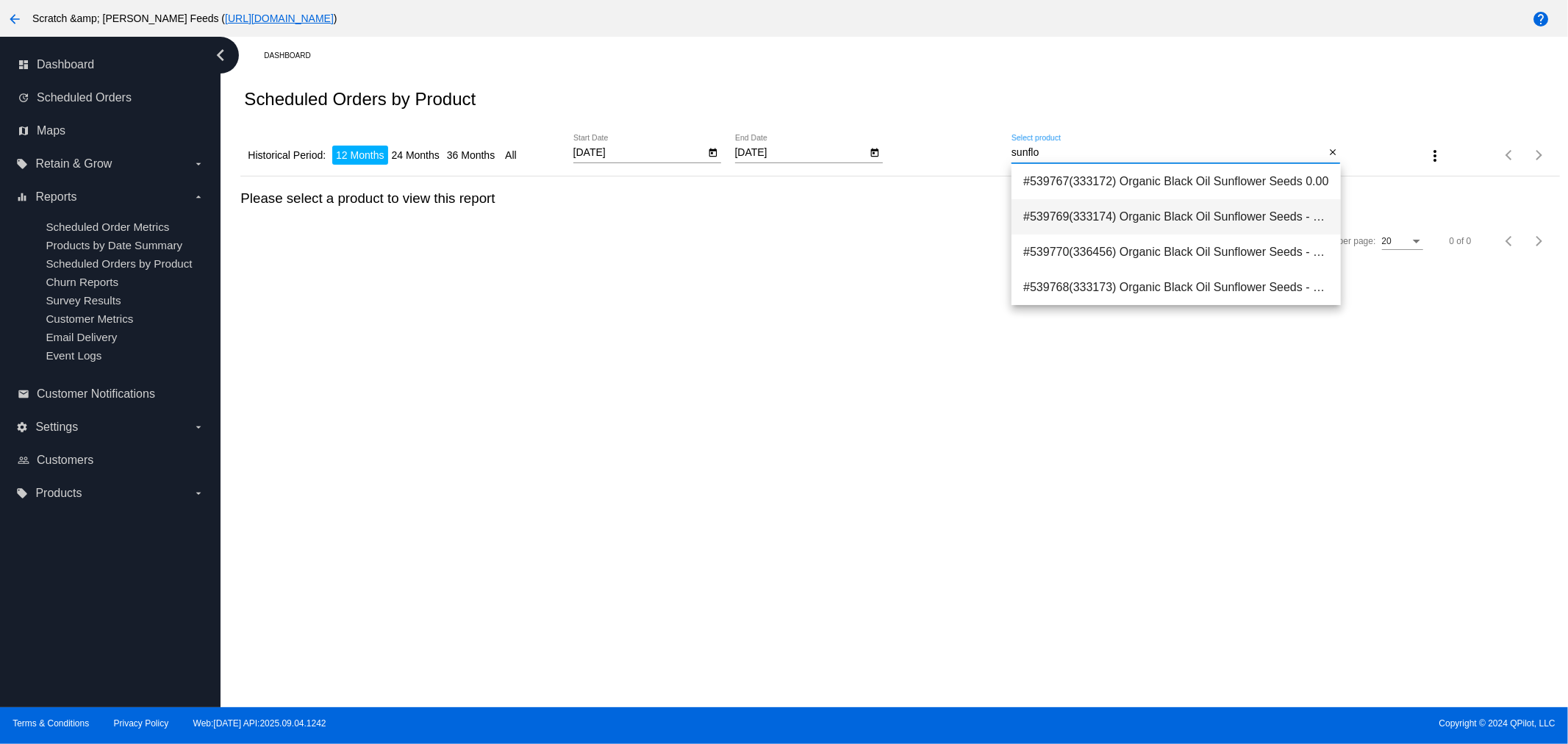
click at [1242, 213] on span "#539769(333174) Organic Black Oil Sunflower Seeds - 25 lb (Size: 25 lb) 75.99" at bounding box center [1176, 217] width 305 height 35
type input "Organic Black Oil Sunflower Seeds - 25 lb (Size: 25 lb)"
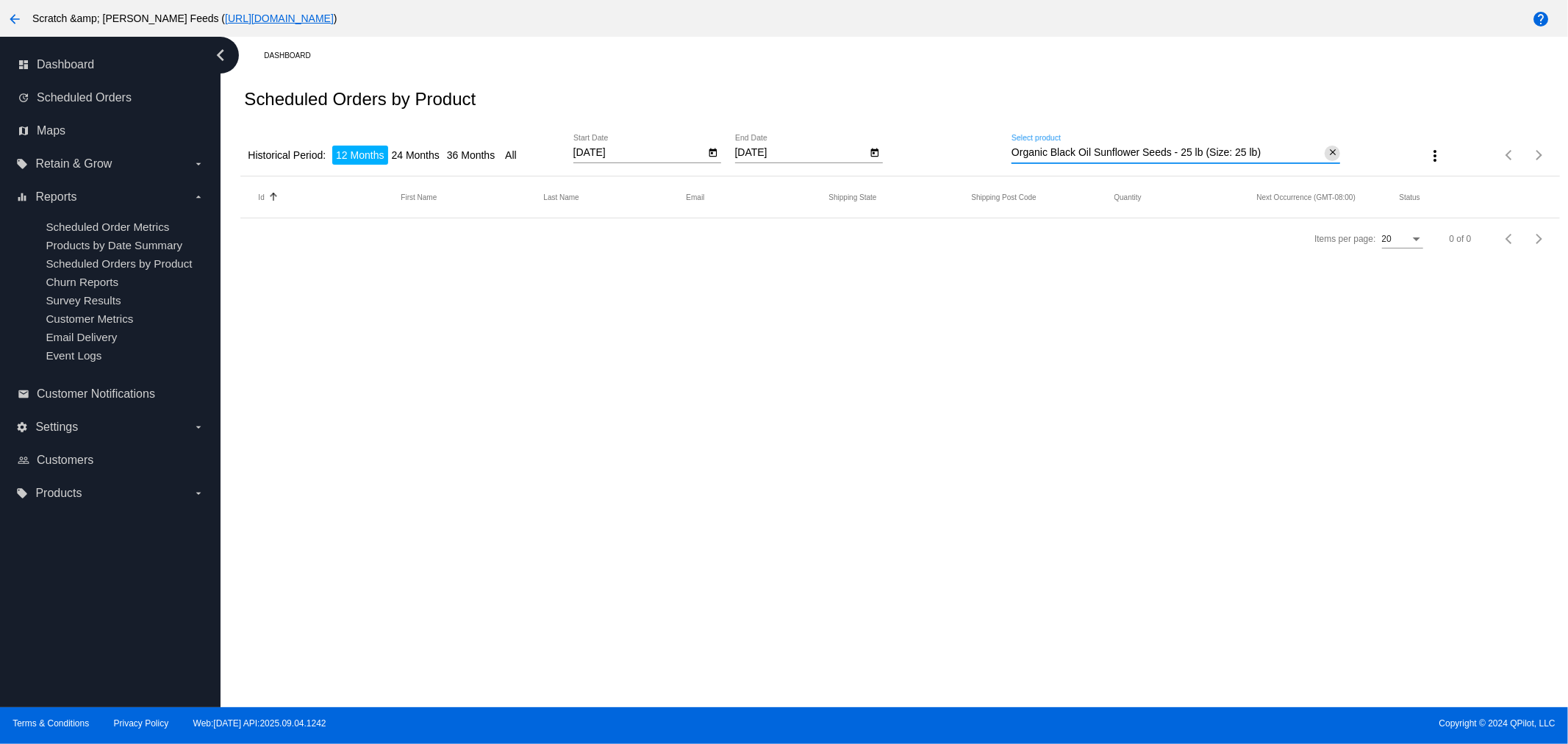
click at [1332, 156] on mat-icon "close" at bounding box center [1333, 153] width 11 height 12
click at [1129, 155] on input "Select product" at bounding box center [1176, 153] width 328 height 12
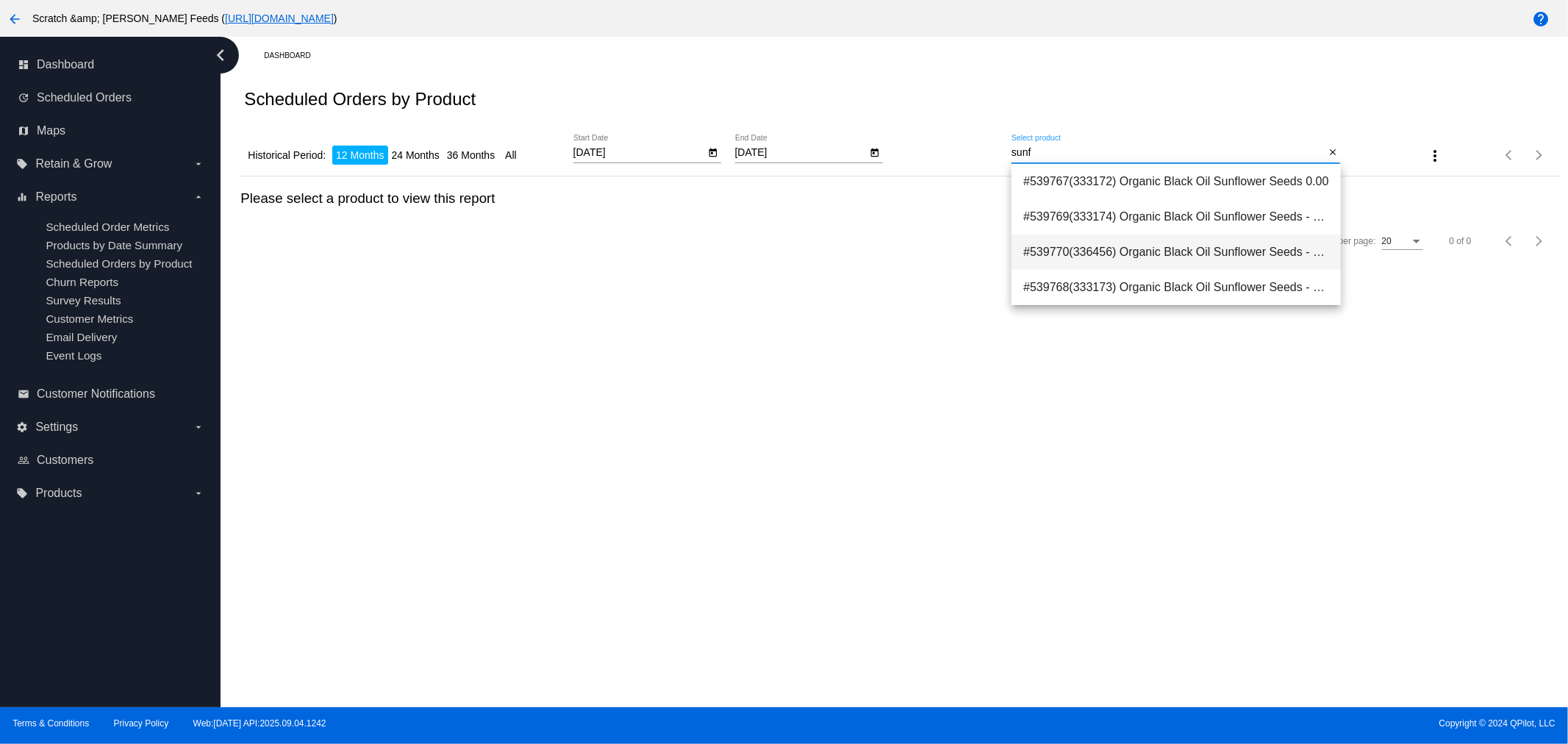
click at [1153, 254] on span "#539770(336456) Organic Black Oil Sunflower Seeds - 50 lb (Size: 50 lb) 151.04" at bounding box center [1176, 252] width 305 height 35
type input "Organic Black Oil Sunflower Seeds - 50 lb (Size: 50 lb)"
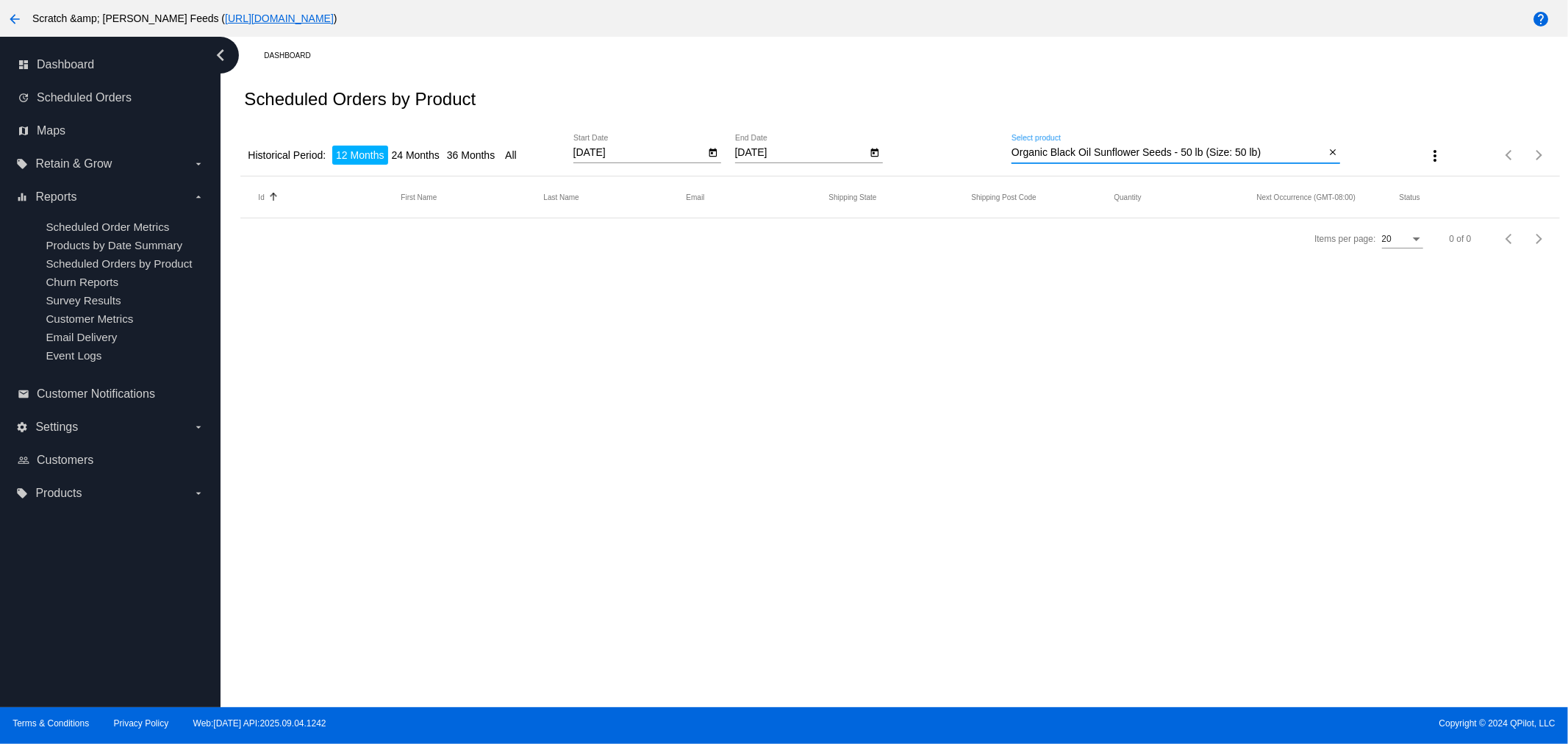
click at [1132, 154] on input "Organic Black Oil Sunflower Seeds - 50 lb (Size: 50 lb)" at bounding box center [1168, 153] width 313 height 12
click at [1333, 155] on mat-icon "close" at bounding box center [1333, 153] width 11 height 12
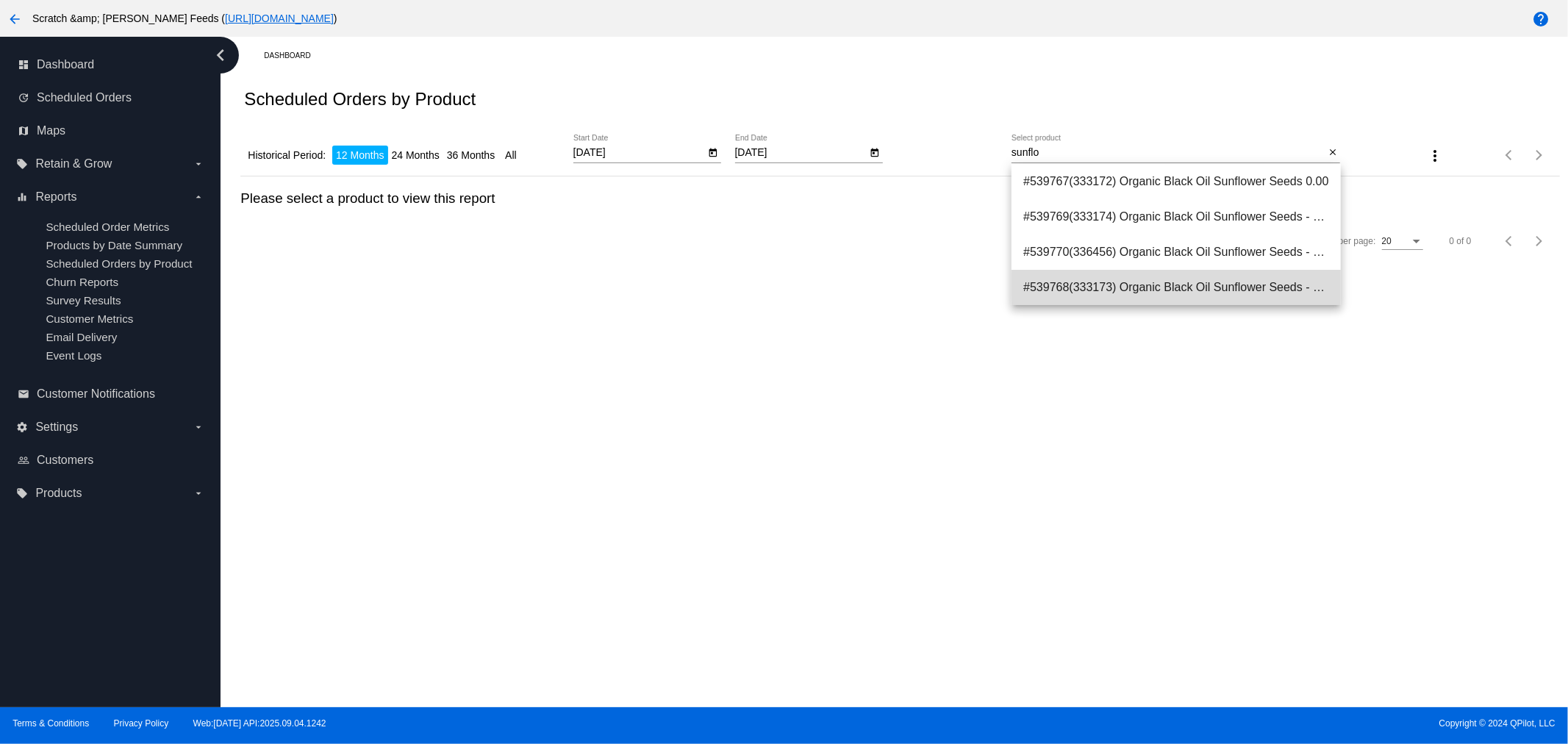
click at [1211, 286] on span "#539768(333173) Organic Black Oil Sunflower Seeds - 7 lb (Size: 7 lb) 28.49" at bounding box center [1176, 288] width 305 height 35
type input "Organic Black Oil Sunflower Seeds - 7 lb (Size: 7 lb)"
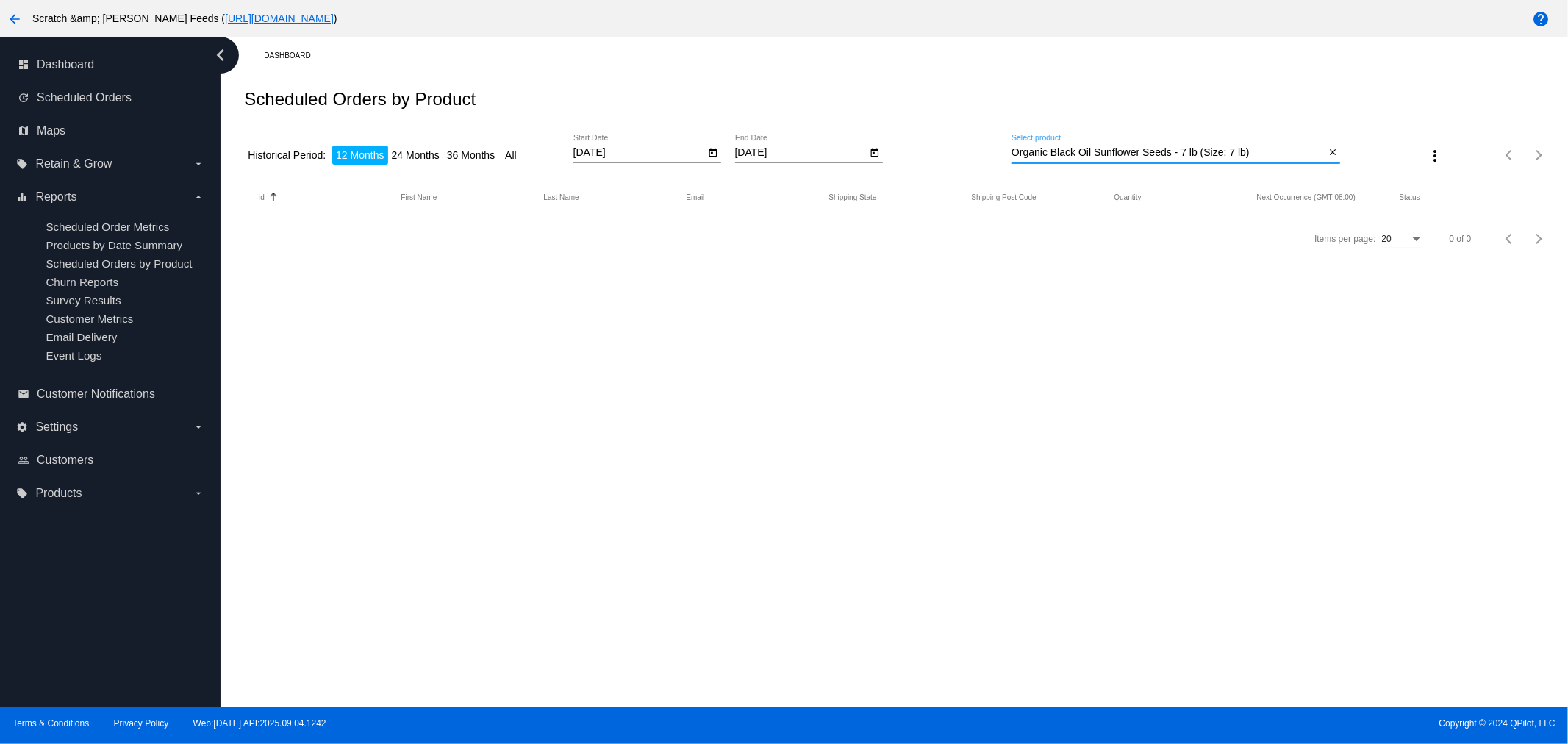
click at [1436, 154] on mat-icon "more_vert" at bounding box center [1435, 156] width 17 height 17
click at [1333, 151] on div at bounding box center [784, 372] width 1568 height 744
click at [874, 152] on icon "Open calendar" at bounding box center [875, 153] width 11 height 17
click at [934, 192] on button "Next month" at bounding box center [934, 195] width 29 height 29
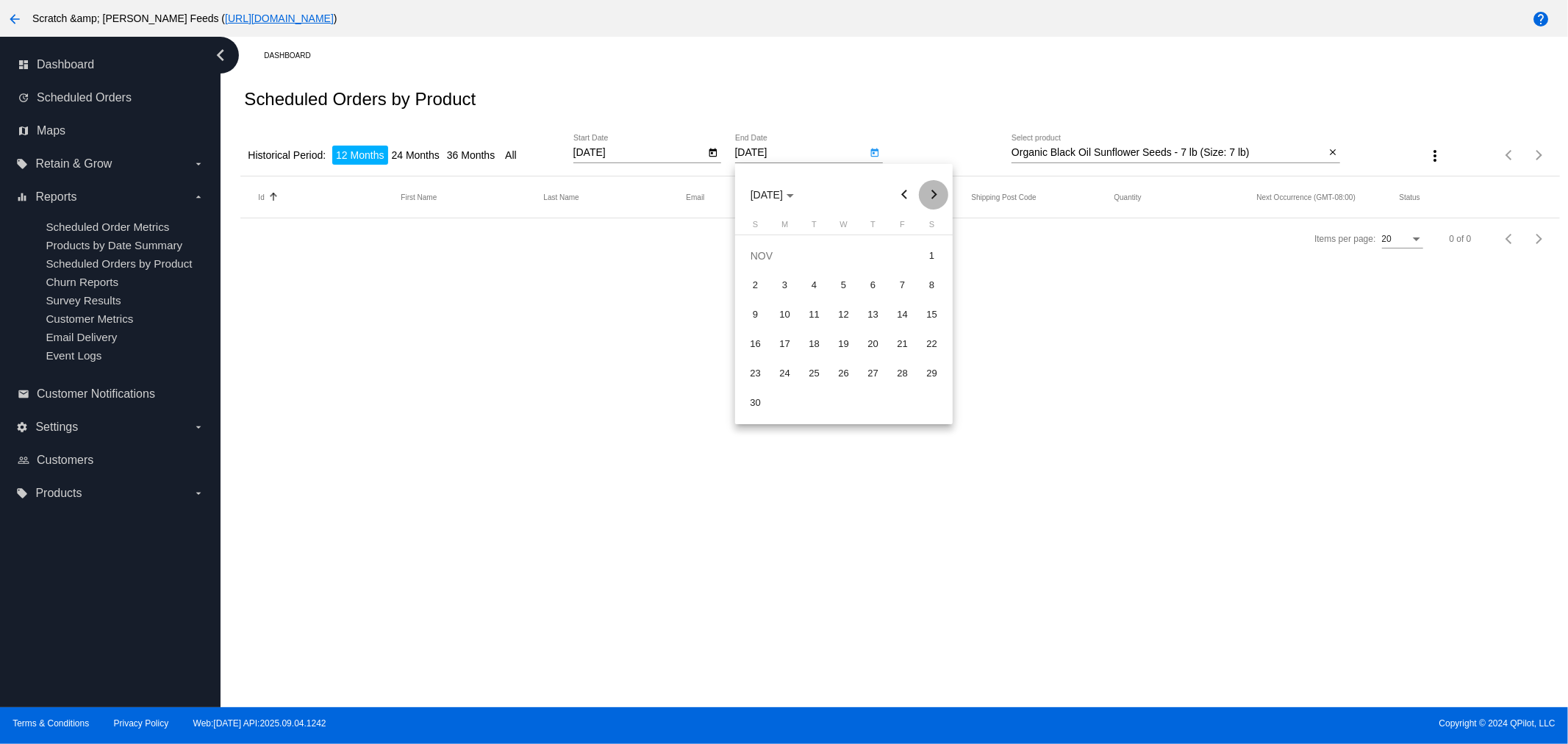
click at [934, 192] on button "Next month" at bounding box center [934, 195] width 29 height 29
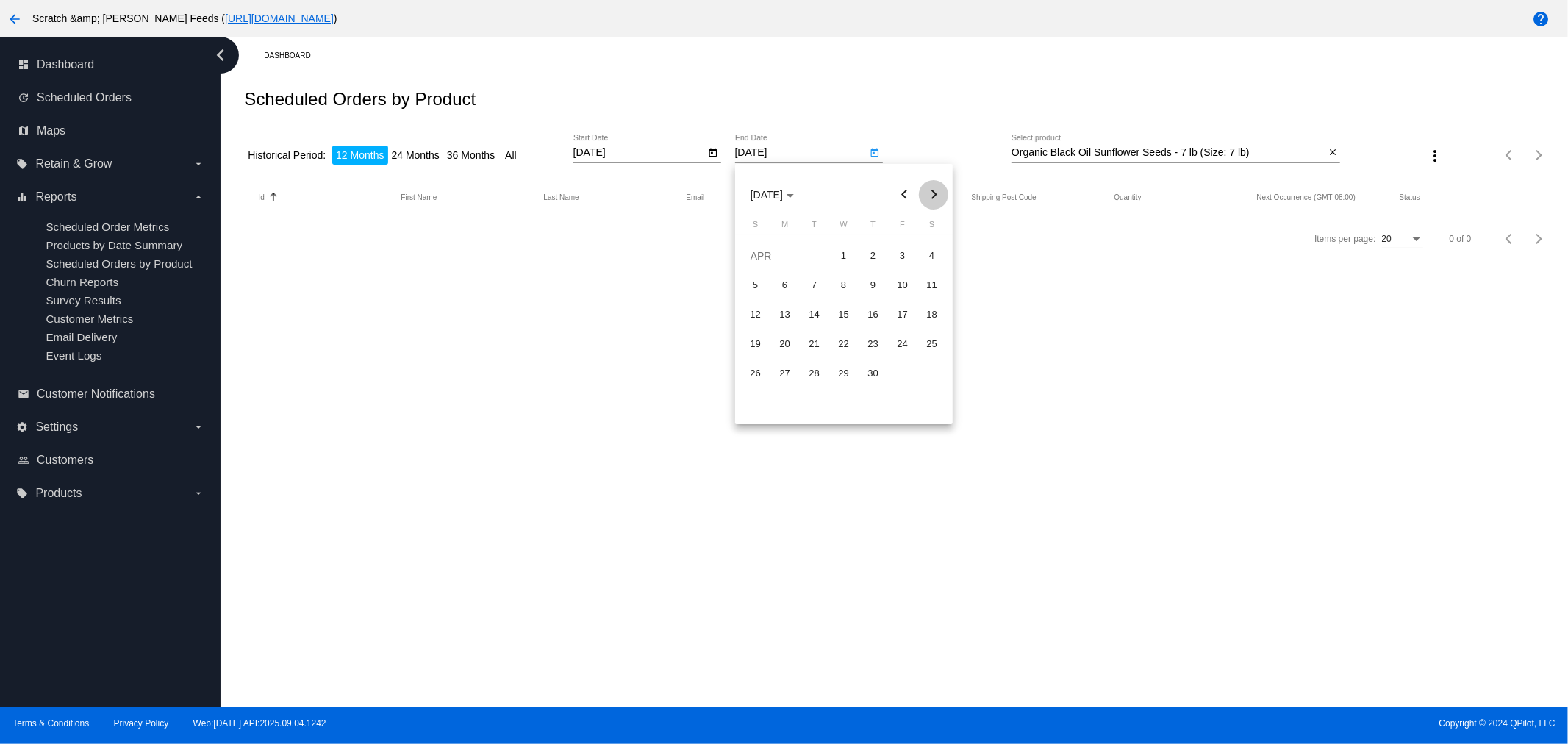
click at [934, 192] on button "Next month" at bounding box center [934, 195] width 29 height 29
click at [816, 400] on div "30" at bounding box center [815, 402] width 26 height 26
type input "6/30/2026"
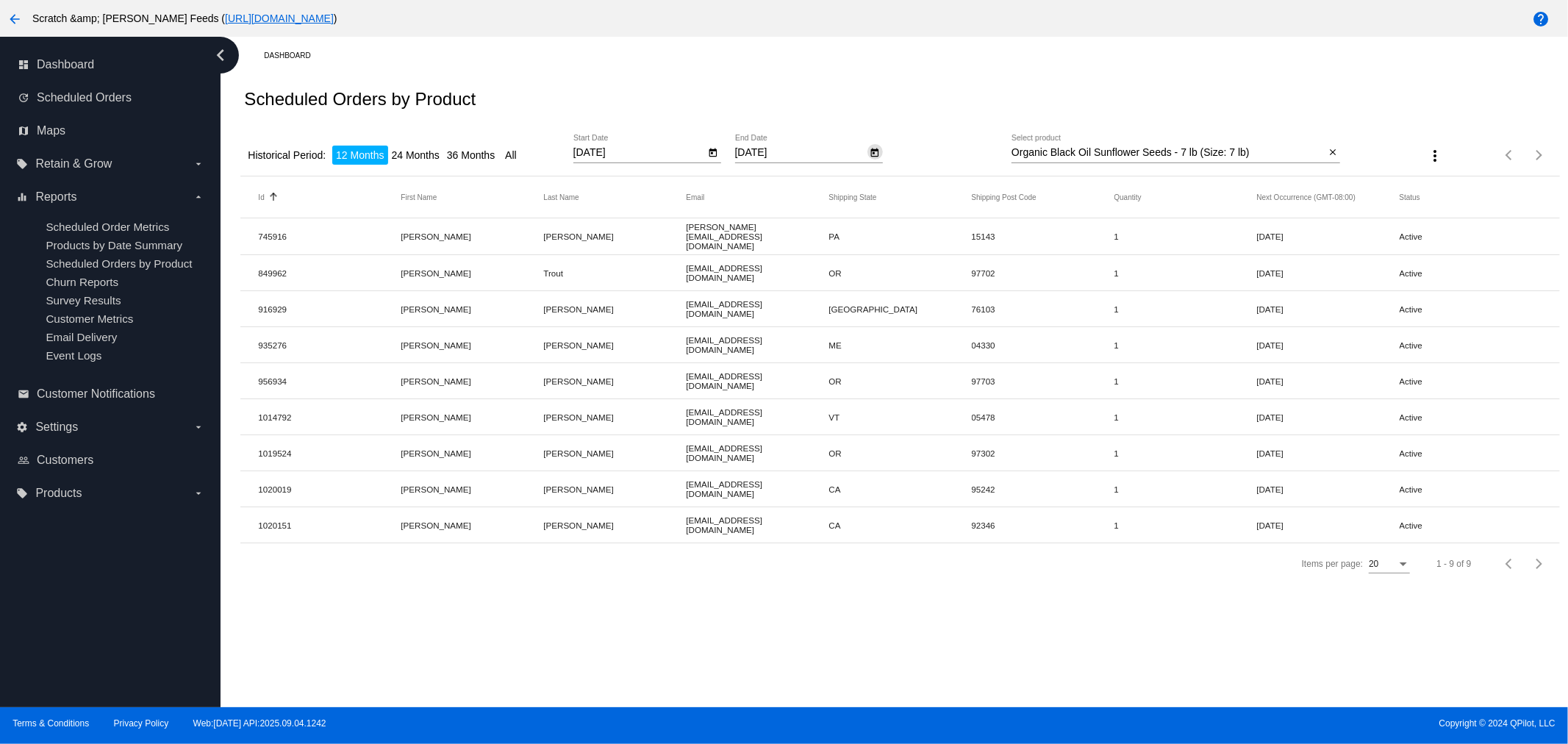
click at [1276, 162] on div "Organic Black Oil Sunflower Seeds - 7 lb (Size: 7 lb) Select product" at bounding box center [1168, 149] width 313 height 29
click at [1332, 154] on mat-icon "close" at bounding box center [1333, 153] width 11 height 12
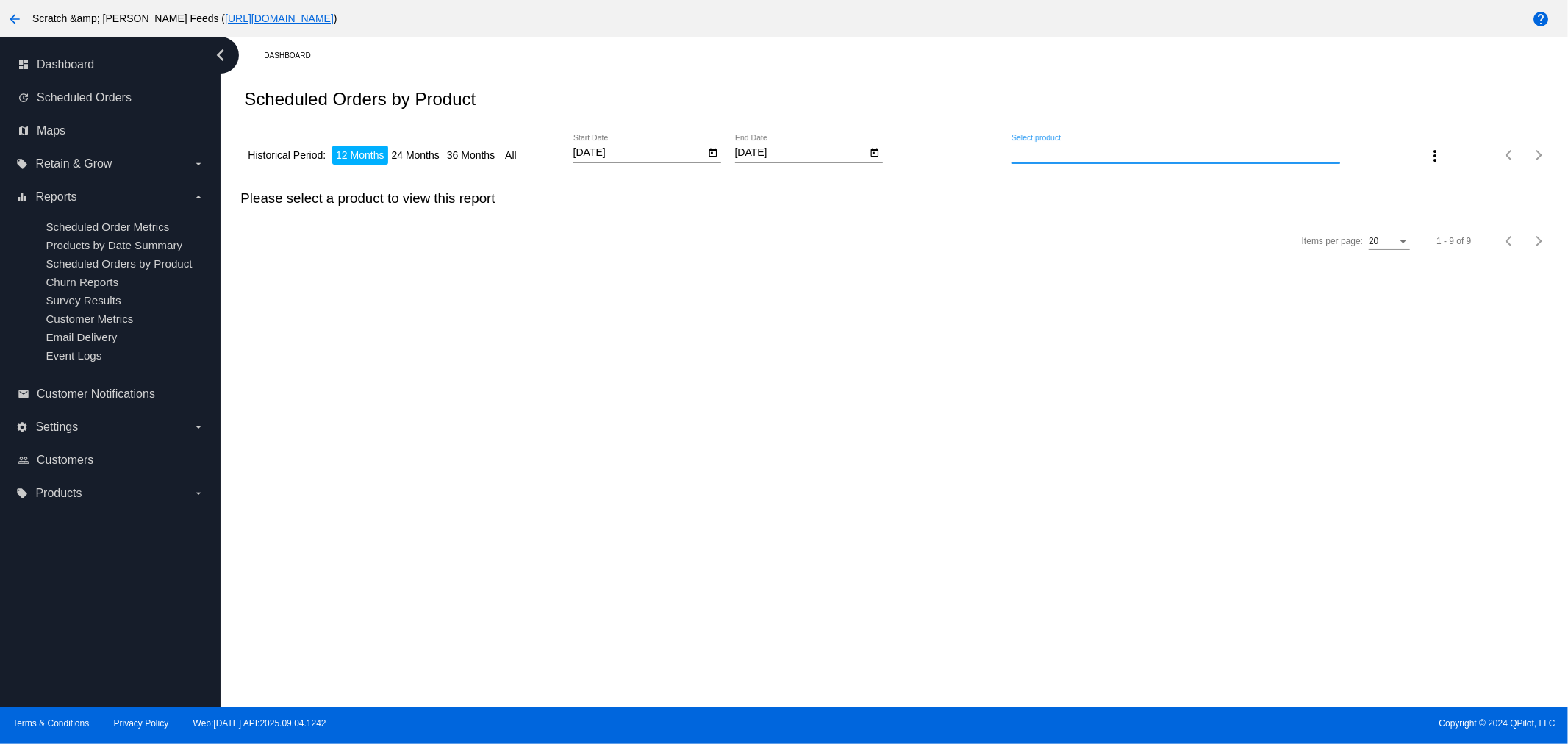
click at [1179, 147] on input "Select product" at bounding box center [1176, 153] width 328 height 12
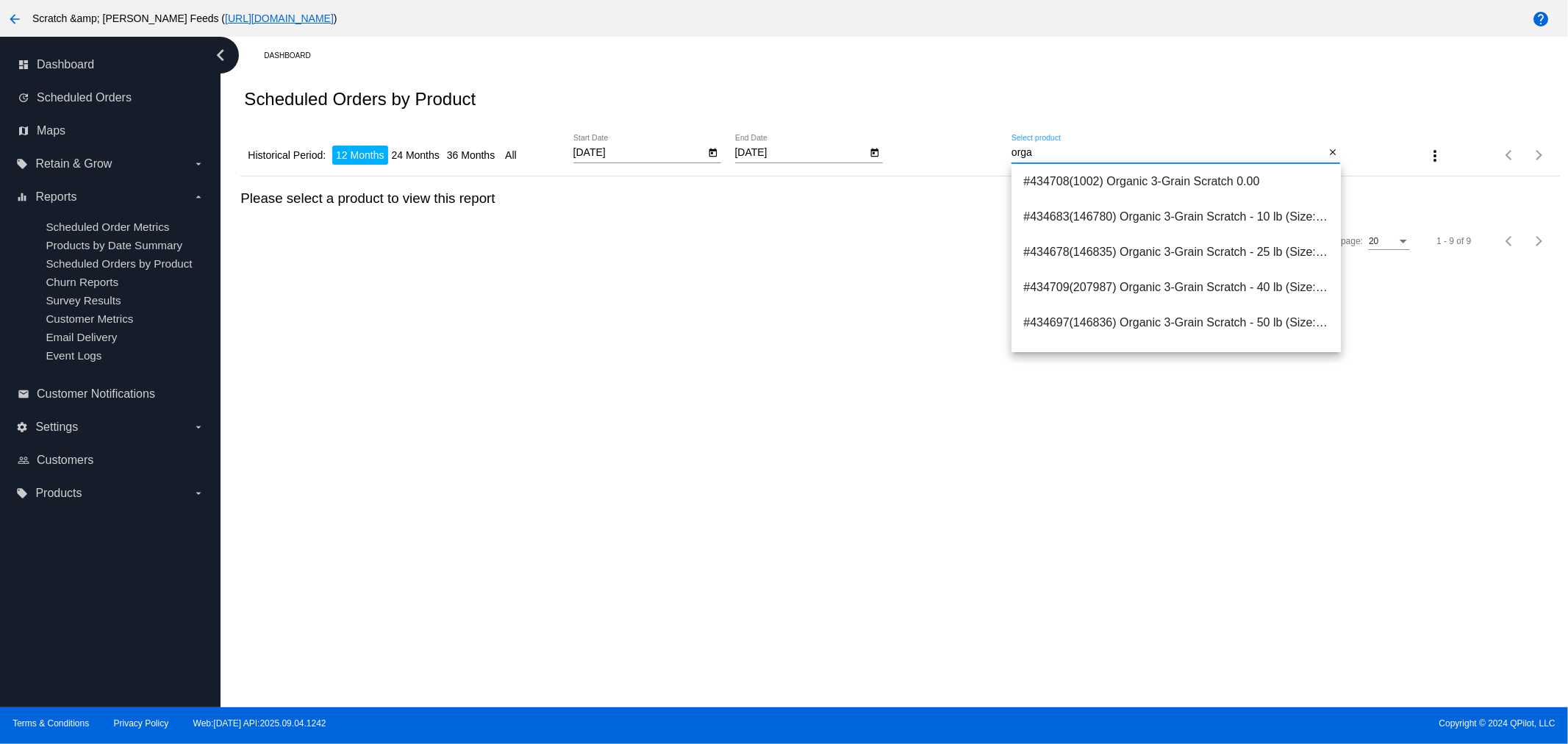
drag, startPoint x: 1073, startPoint y: 154, endPoint x: 893, endPoint y: 139, distance: 180.6
click at [893, 139] on div "Historical Period: 12 Months 24 Months 36 Months All 9/15/2024 Start Date 6/30/…" at bounding box center [900, 150] width 1319 height 52
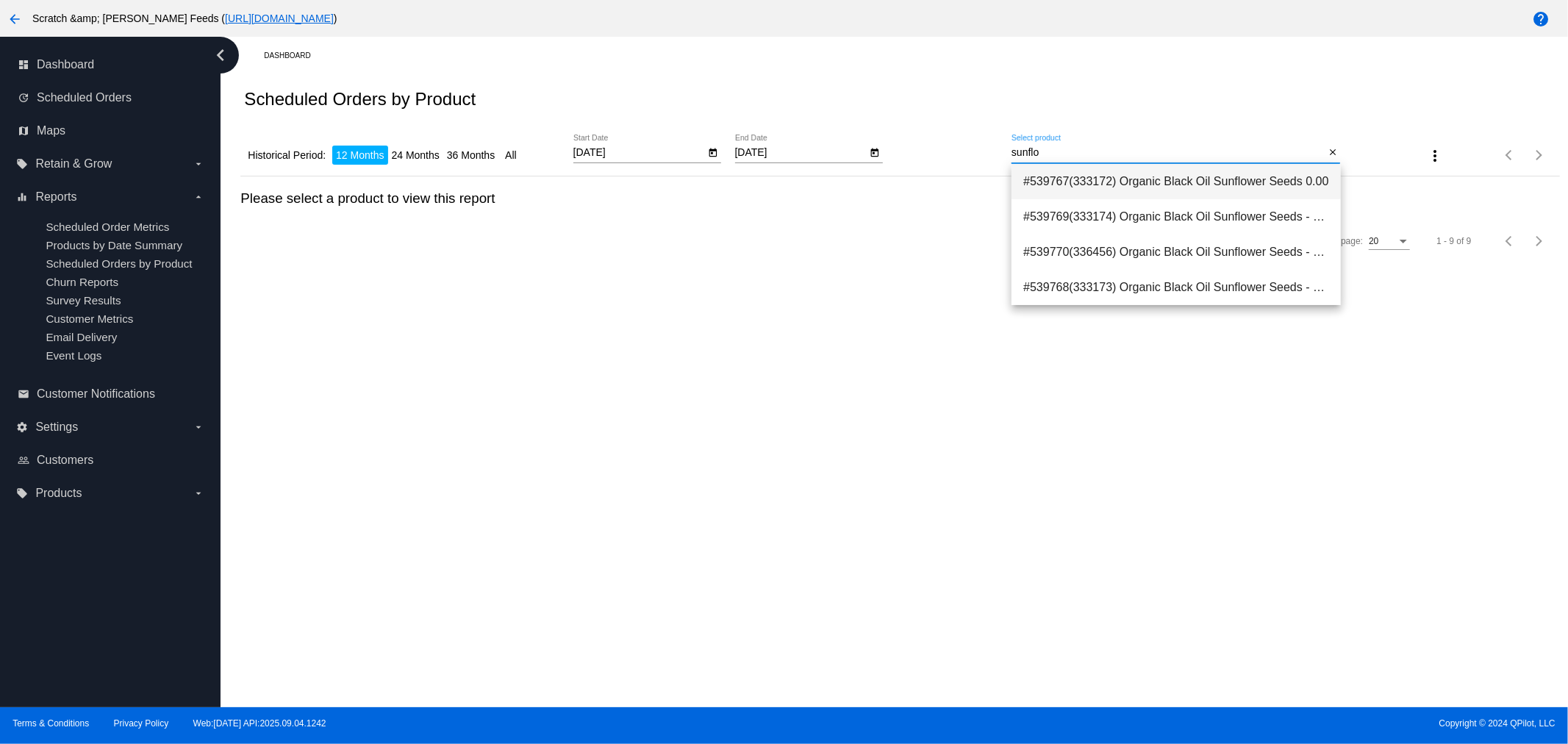
click at [1093, 178] on span "#539767(333172) Organic Black Oil Sunflower Seeds 0.00" at bounding box center [1176, 181] width 305 height 35
type input "Organic Black Oil Sunflower Seeds"
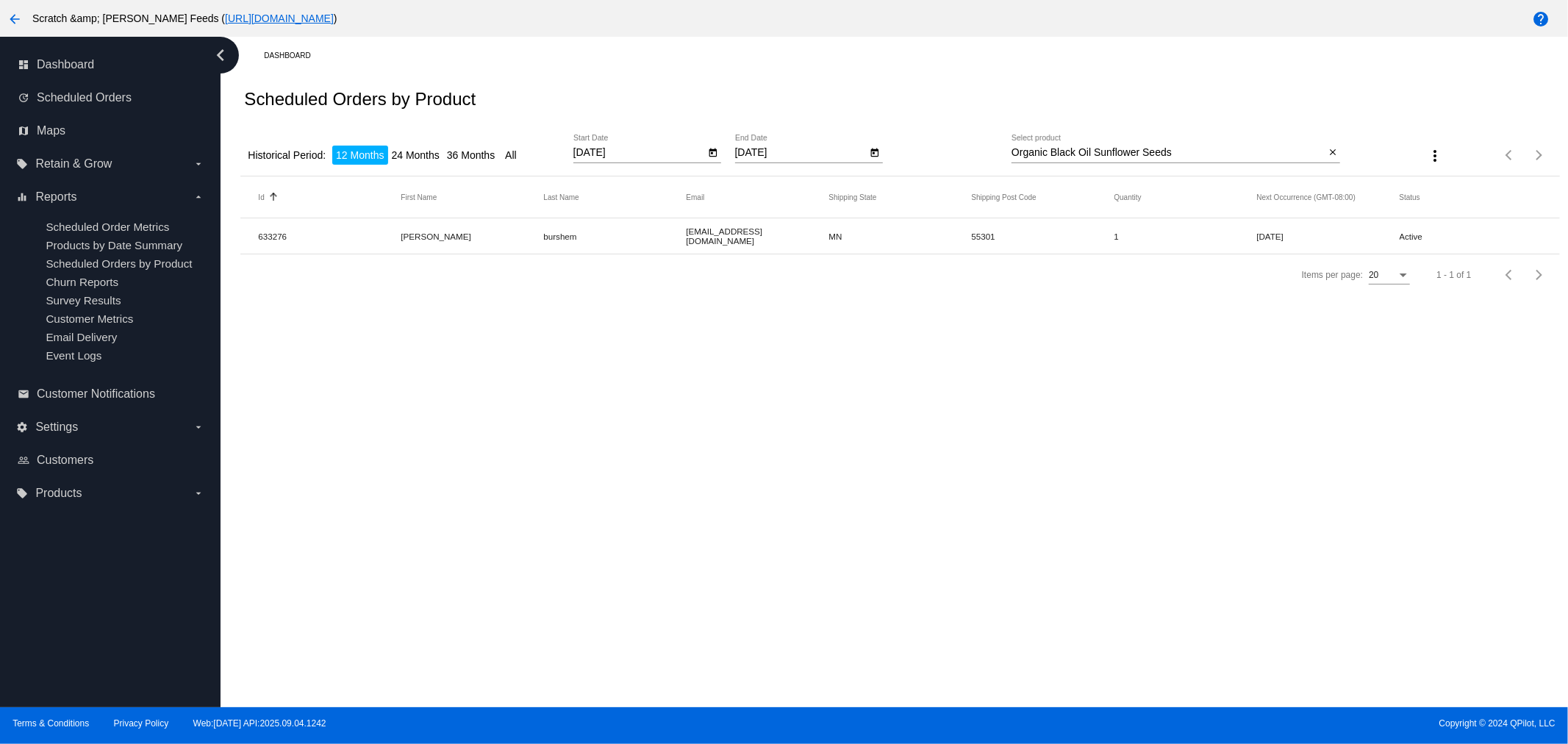
drag, startPoint x: 289, startPoint y: 239, endPoint x: 252, endPoint y: 239, distance: 37.0
click at [252, 239] on mat-row "633276 jessica burshem Burshemfamily@yahoo.com MN 55301 1 Oct 1 2025 Active" at bounding box center [900, 235] width 1319 height 36
copy mat-cell "633276"
drag, startPoint x: 795, startPoint y: 239, endPoint x: 687, endPoint y: 239, distance: 108.0
click at [687, 239] on mat-cell "[EMAIL_ADDRESS][DOMAIN_NAME]" at bounding box center [756, 235] width 142 height 26
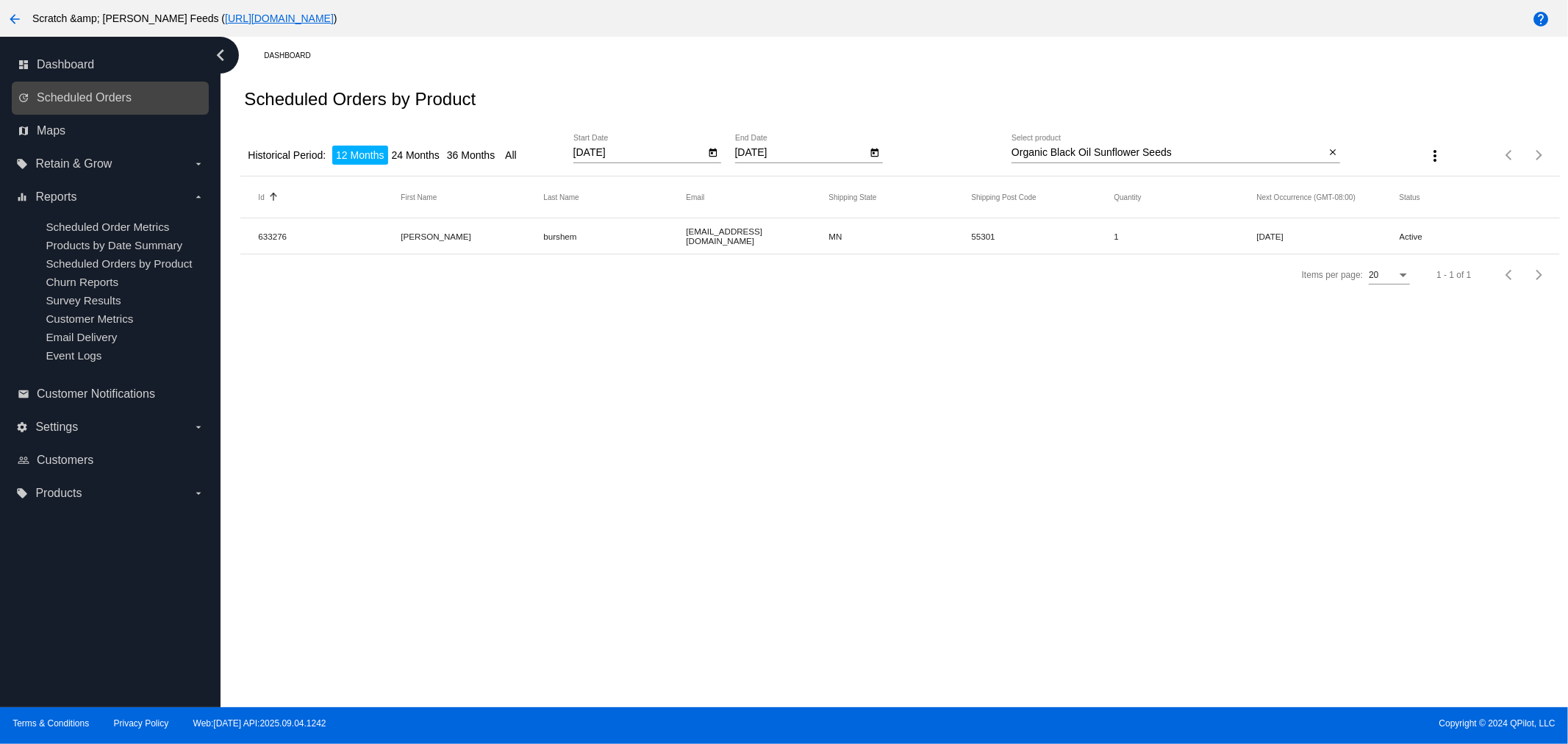
copy mat-cell "[EMAIL_ADDRESS][DOMAIN_NAME]"
click at [60, 90] on link "update Scheduled Orders" at bounding box center [110, 98] width 187 height 23
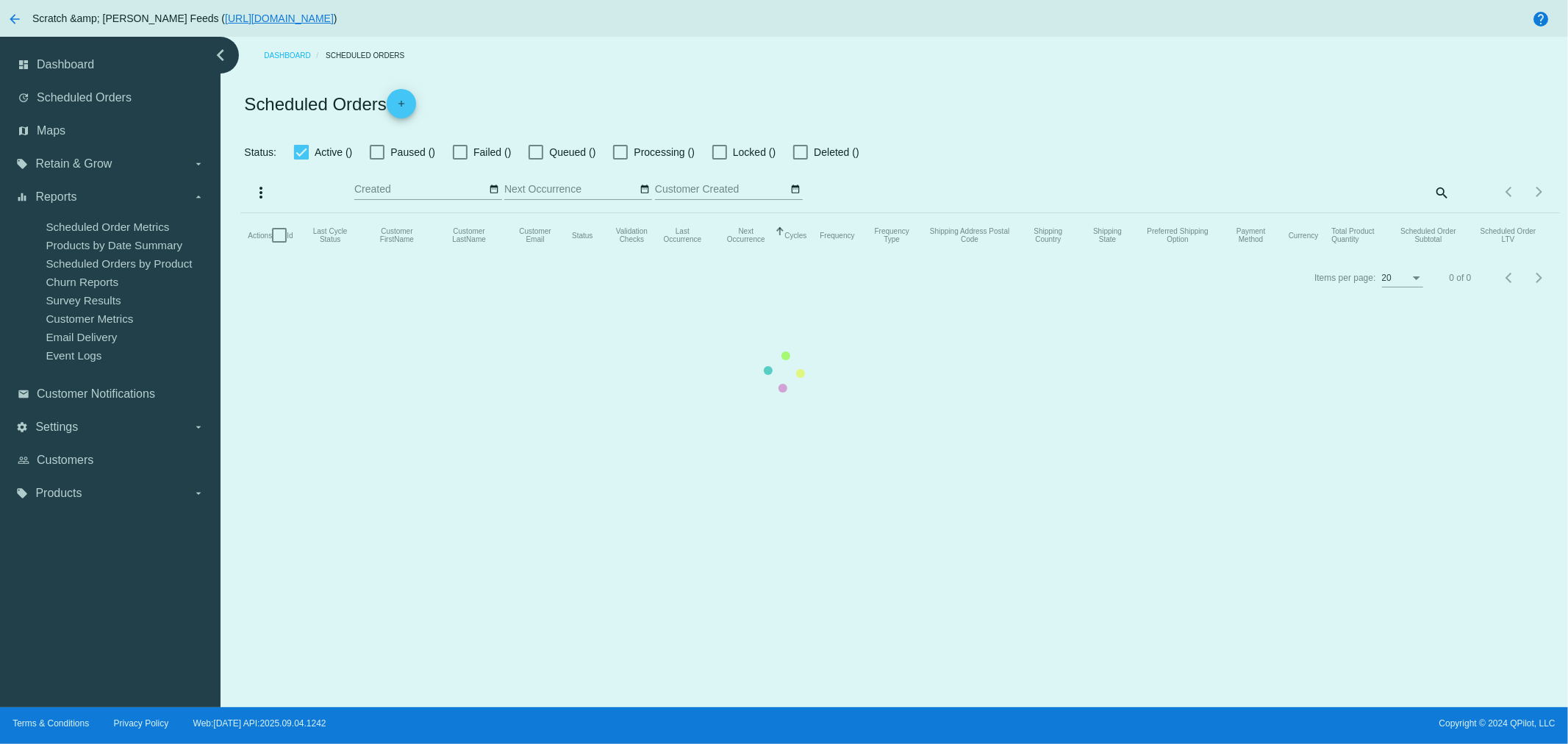
checkbox input "true"
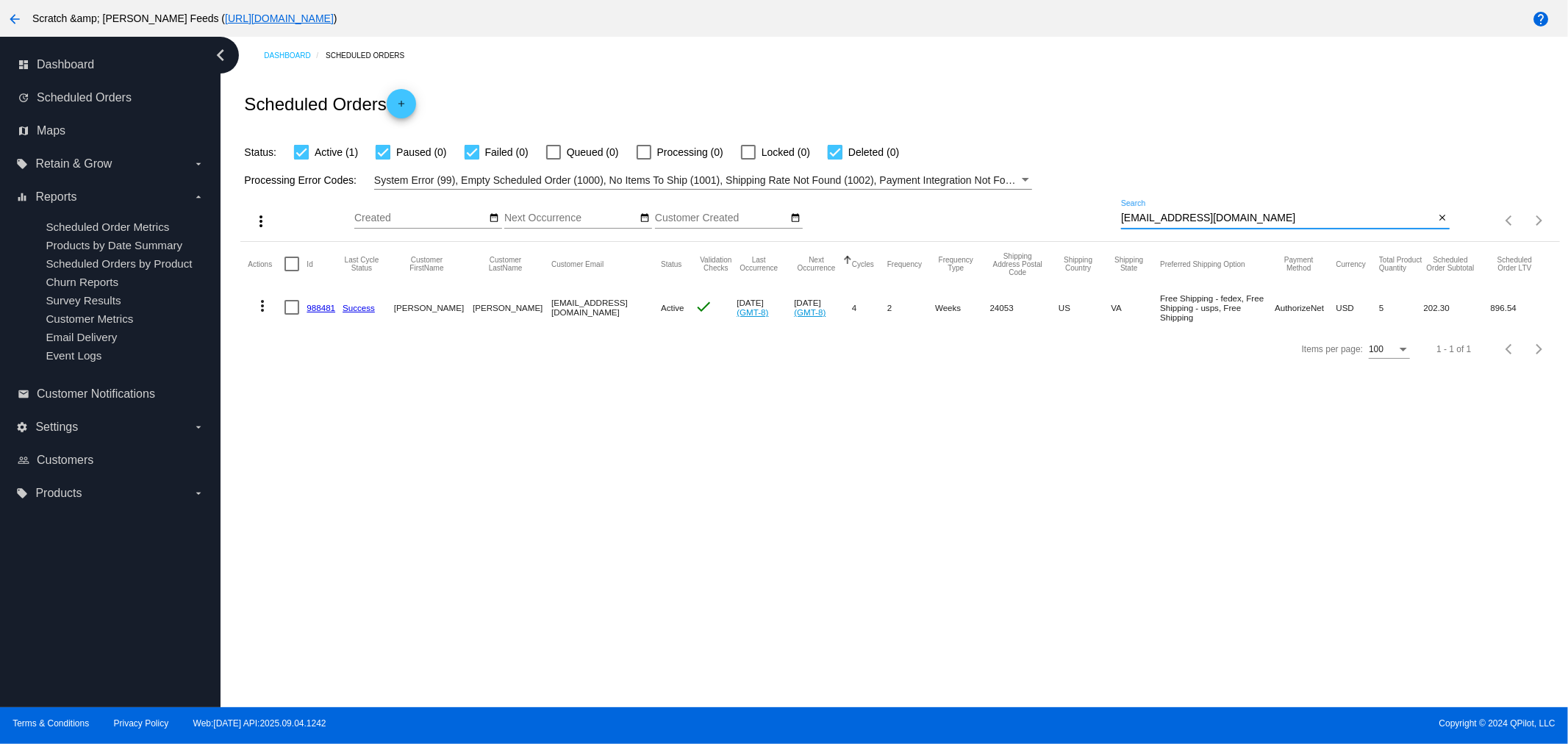
drag, startPoint x: 1240, startPoint y: 215, endPoint x: 1111, endPoint y: 210, distance: 129.1
click at [1111, 210] on div "more_vert Sep Jan Feb Mar [DATE]" at bounding box center [900, 216] width 1319 height 52
paste input "Burshemfamily@yahoo"
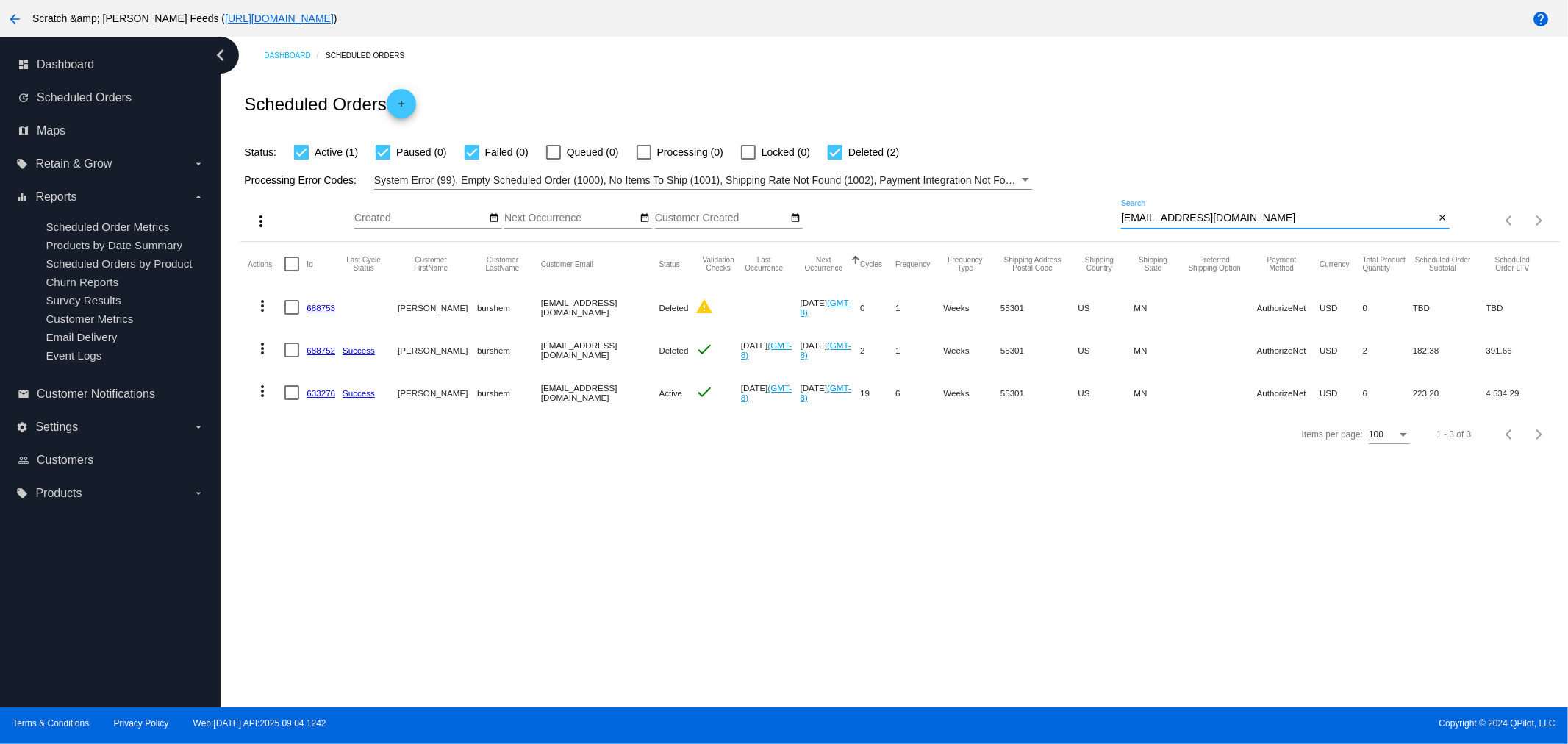
type input "[EMAIL_ADDRESS][DOMAIN_NAME]"
click at [314, 392] on link "633276" at bounding box center [322, 393] width 29 height 10
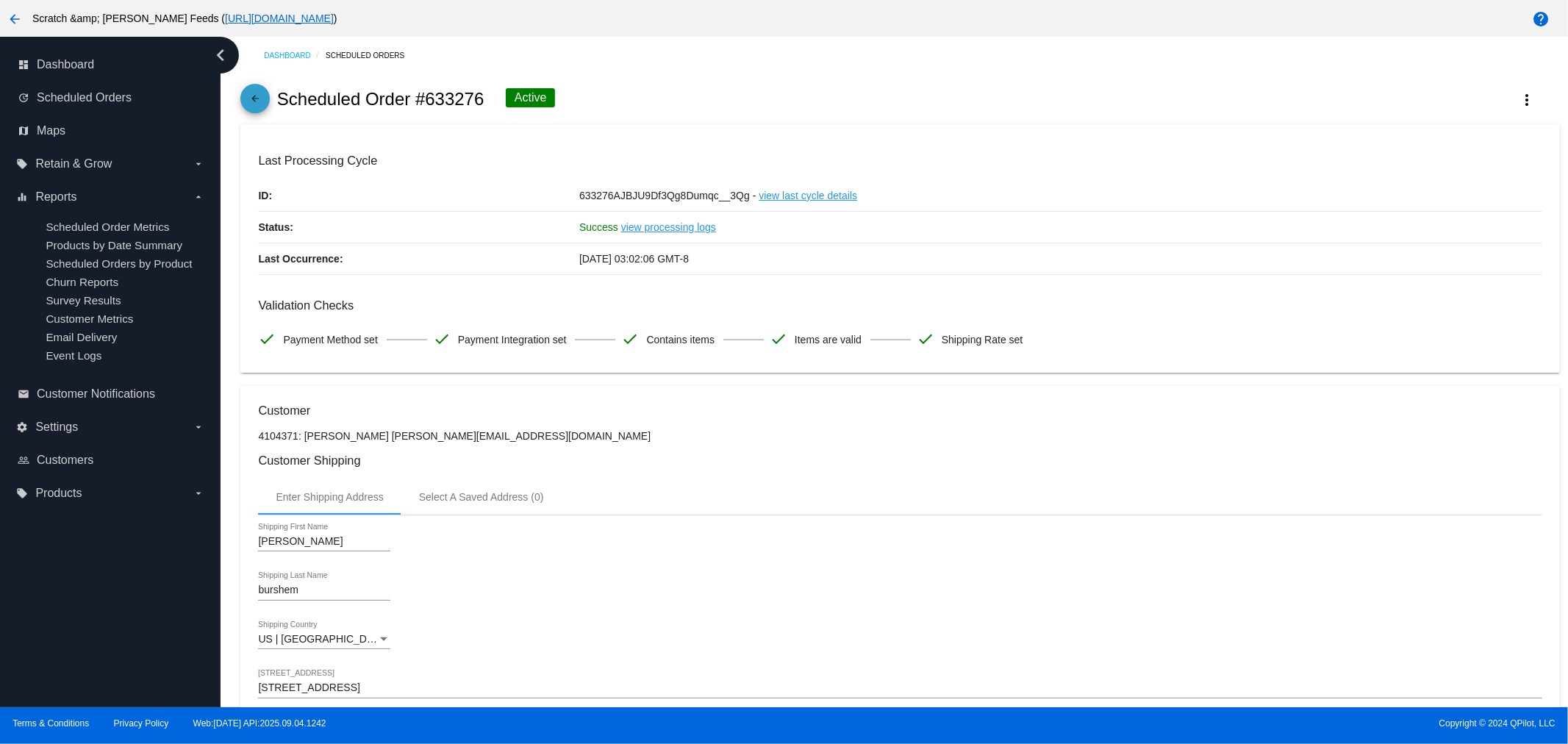
click at [262, 90] on span "arrow_back" at bounding box center [255, 102] width 17 height 36
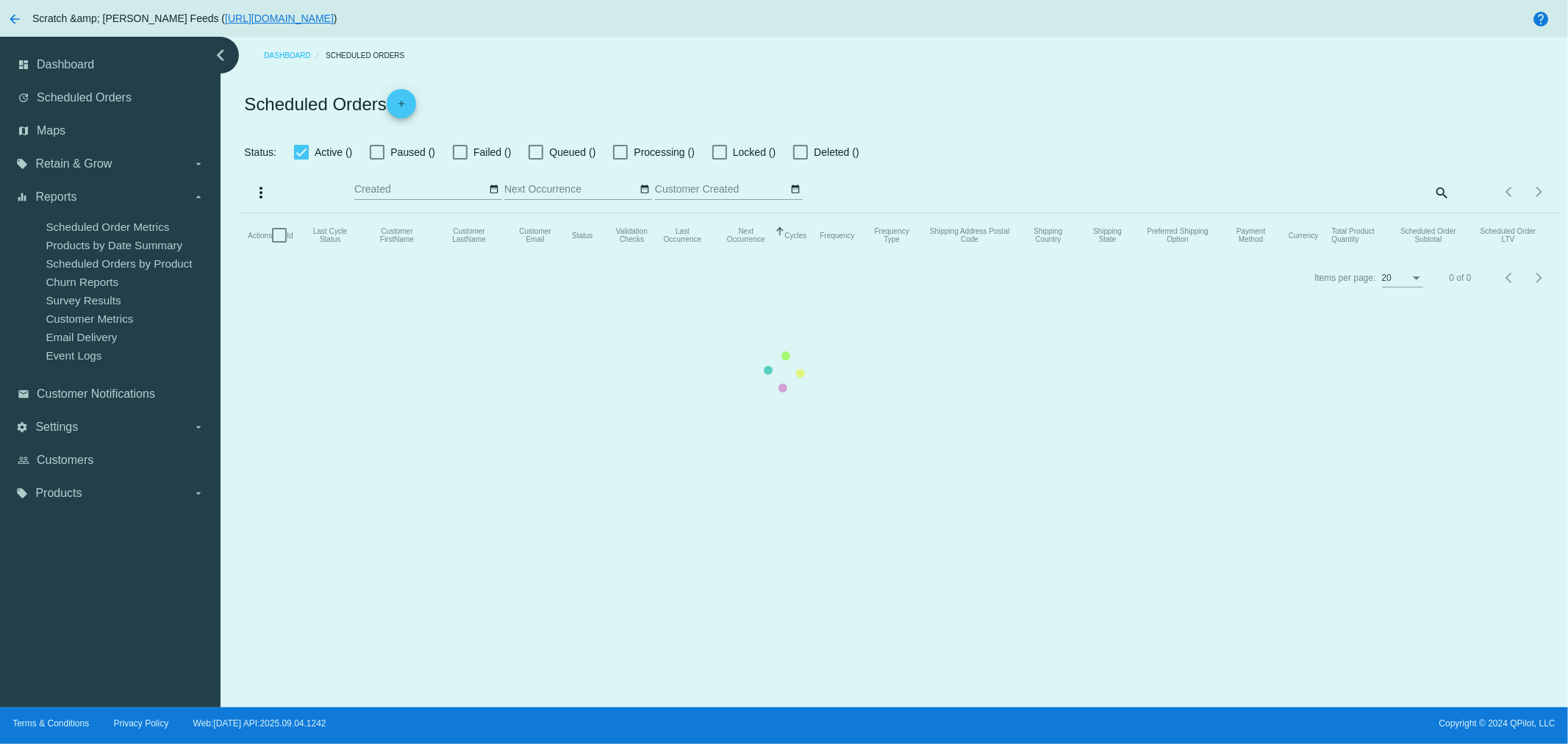
checkbox input "true"
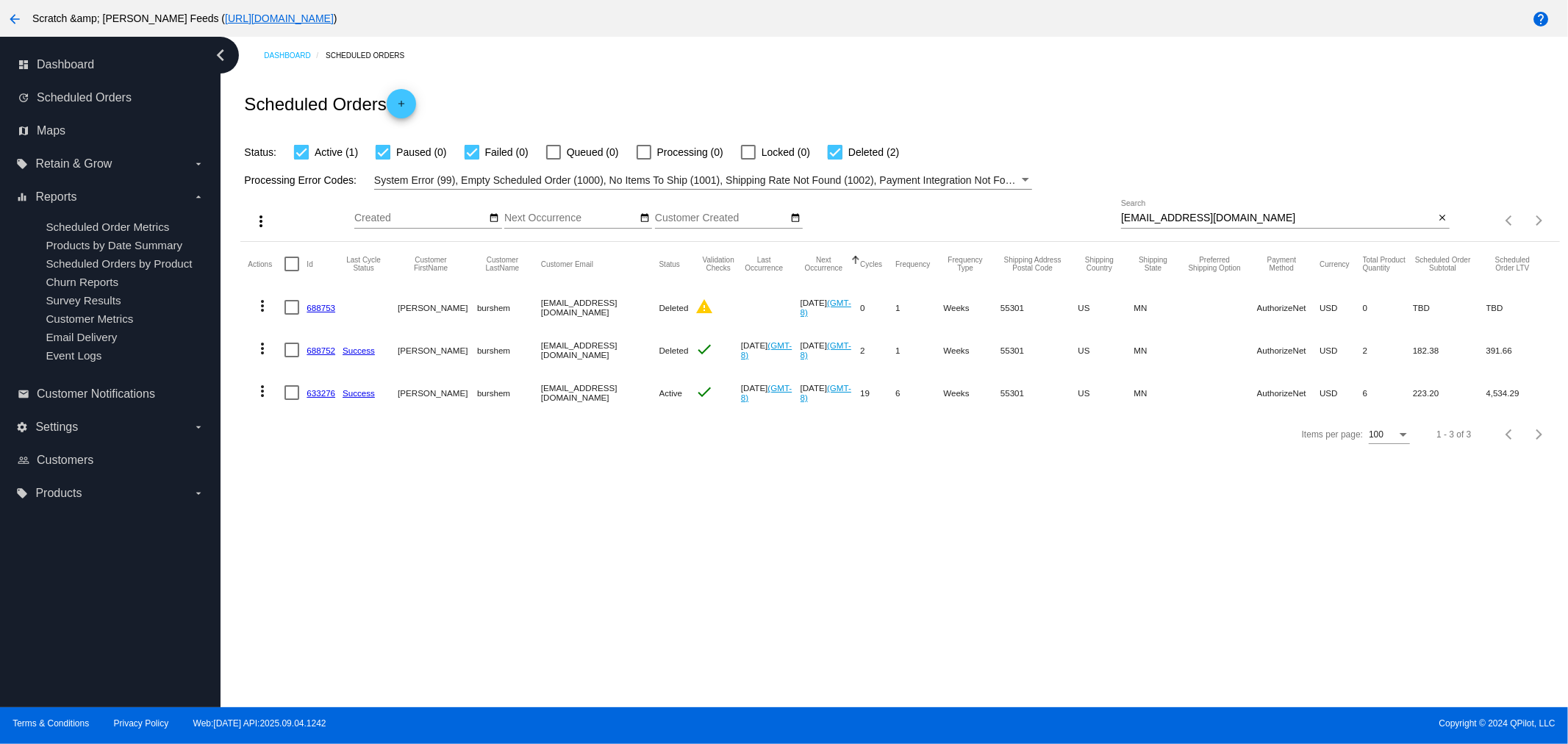
click at [261, 392] on mat-icon "more_vert" at bounding box center [262, 391] width 17 height 17
click at [304, 428] on span "View Event Logs" at bounding box center [329, 426] width 77 height 12
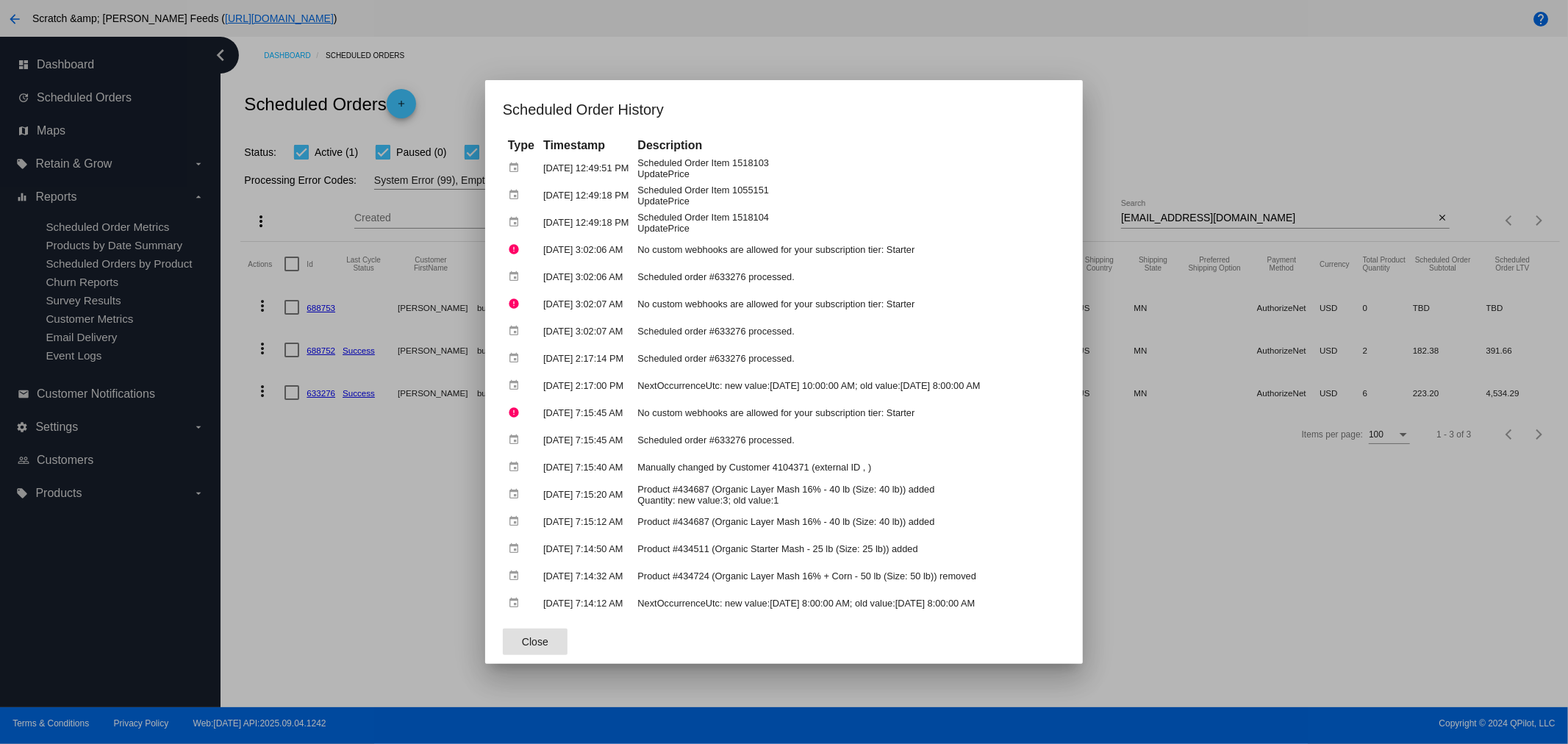
click at [395, 484] on div at bounding box center [784, 372] width 1568 height 744
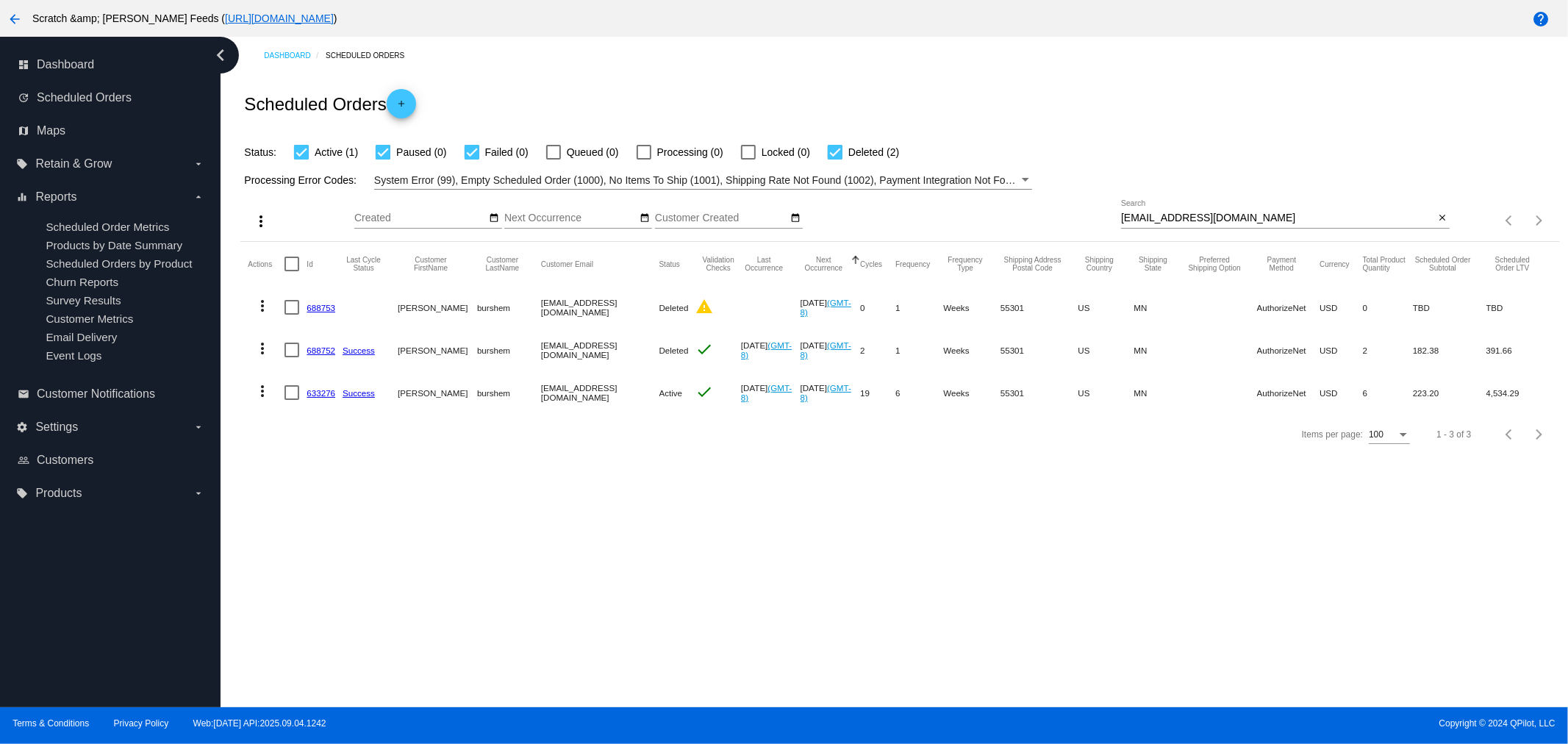
click at [314, 392] on link "633276" at bounding box center [322, 393] width 29 height 10
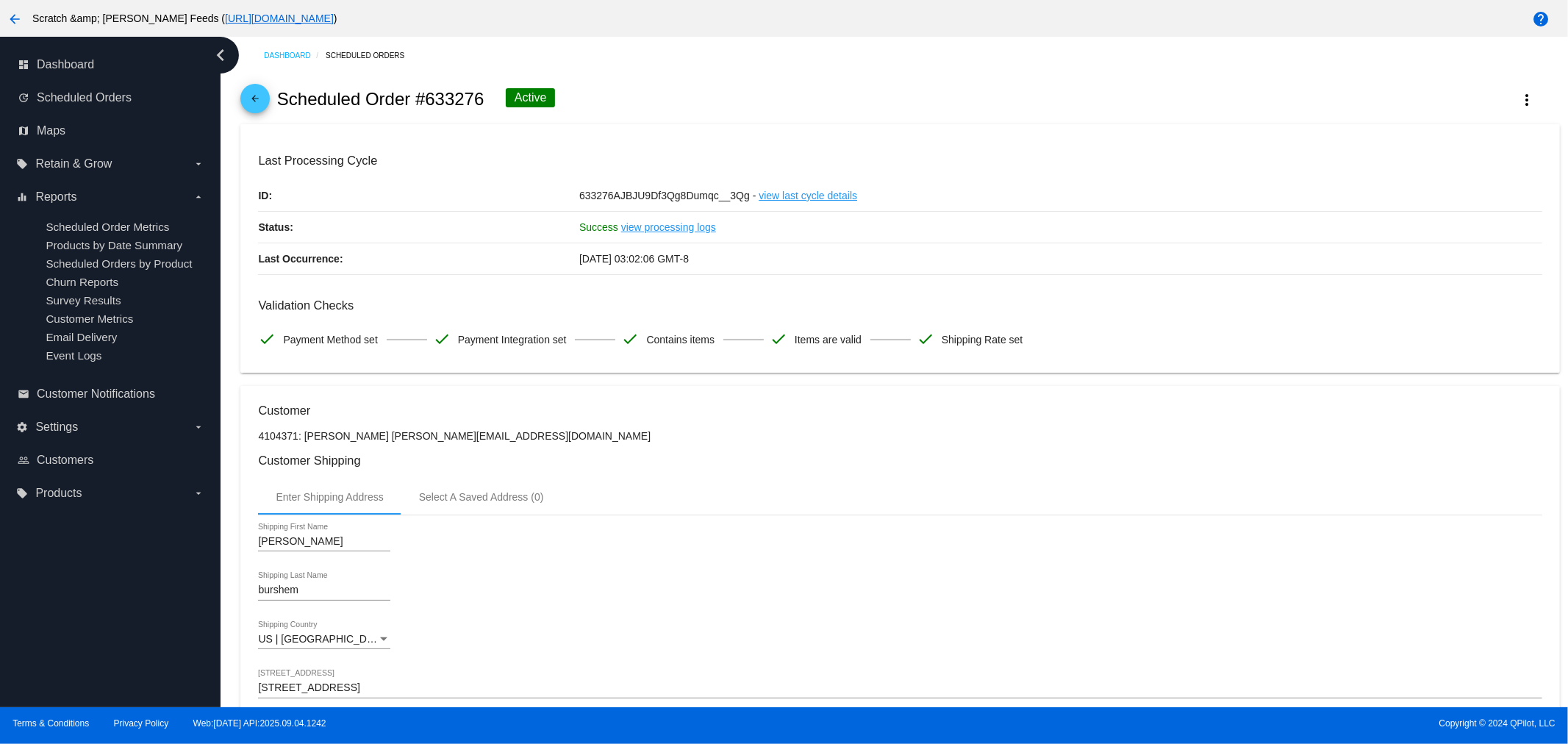
click at [261, 93] on mat-icon "arrow_back" at bounding box center [255, 102] width 17 height 17
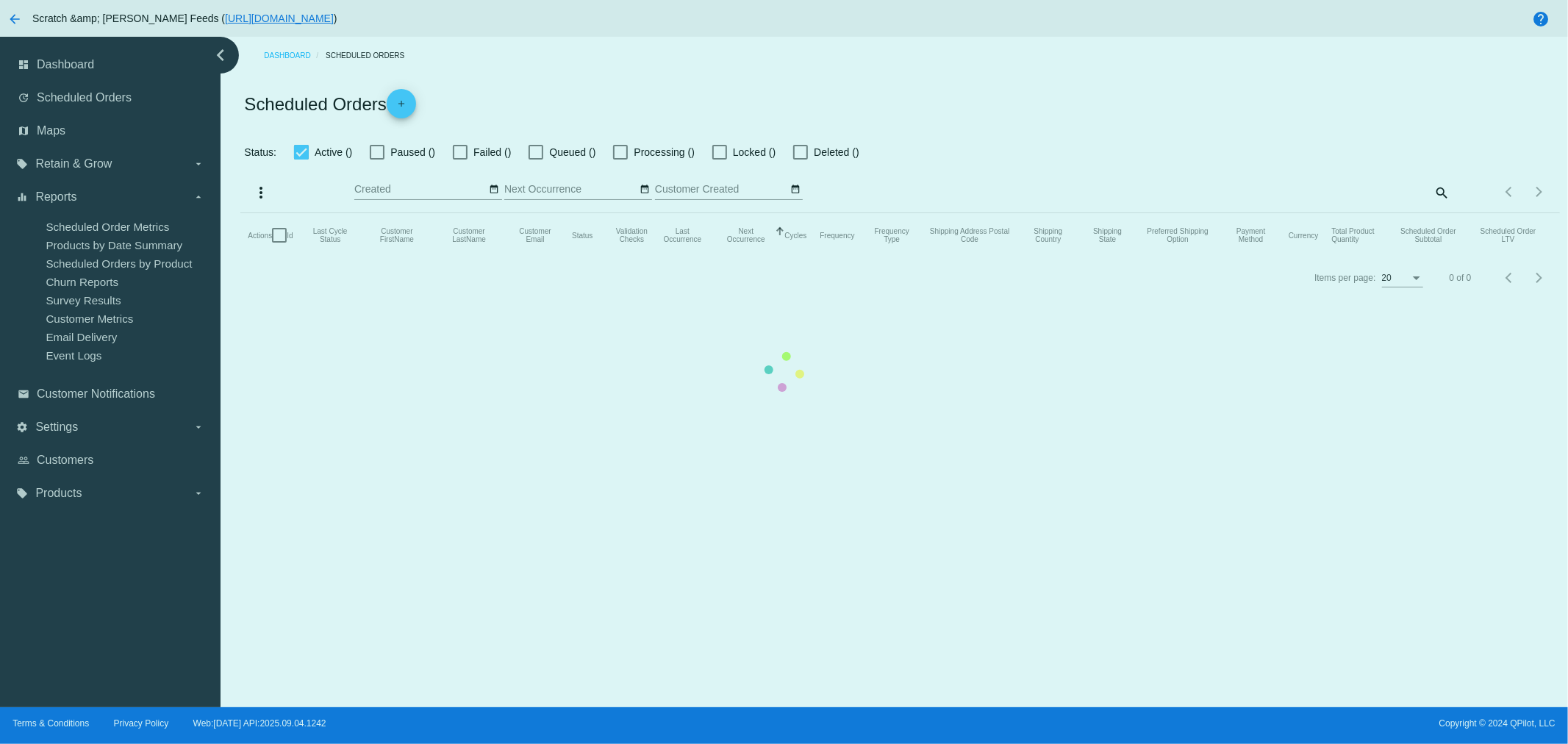
checkbox input "true"
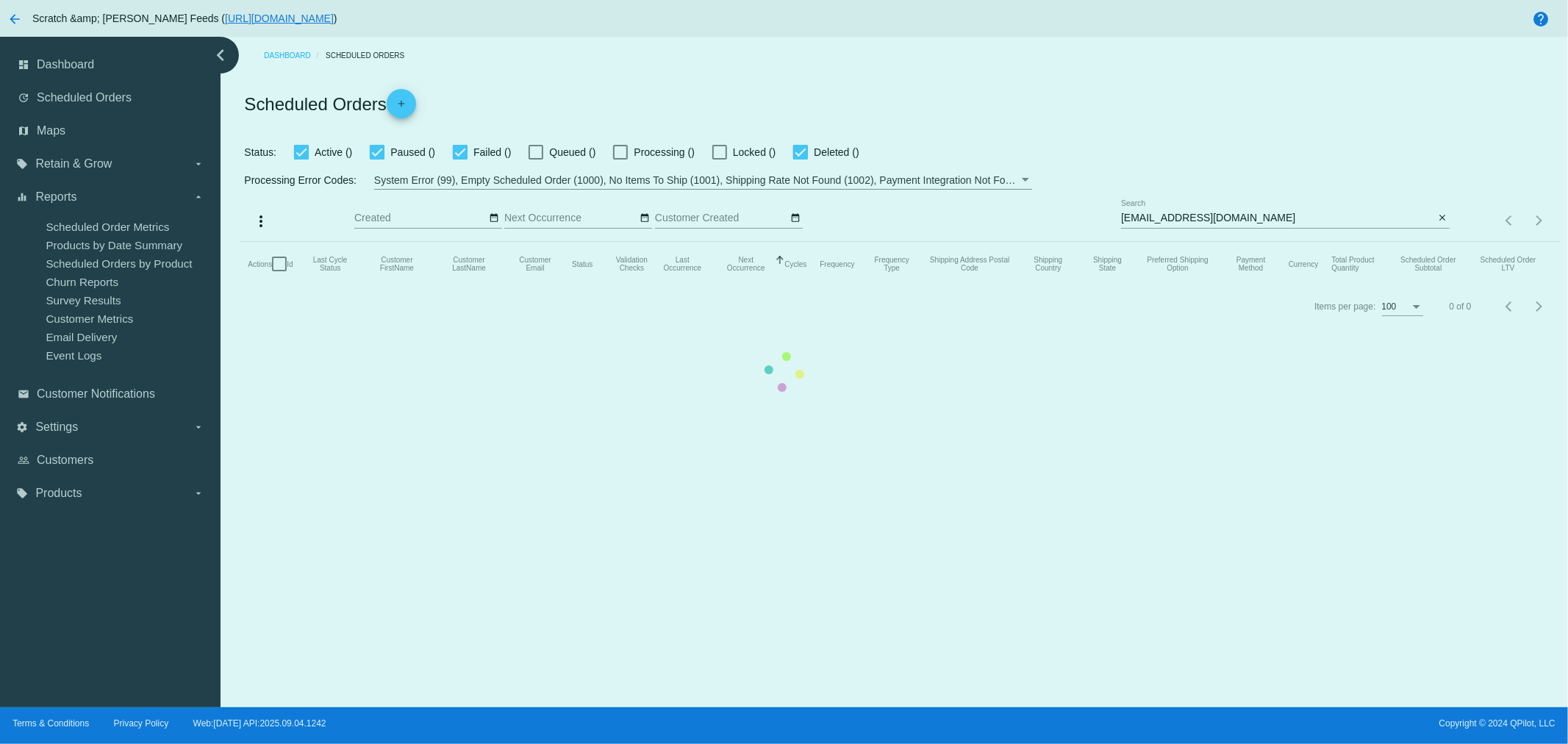
click at [1258, 242] on mat-table "Actions Id Last Cycle Status Customer FirstName Customer LastName Customer Emai…" at bounding box center [900, 264] width 1319 height 45
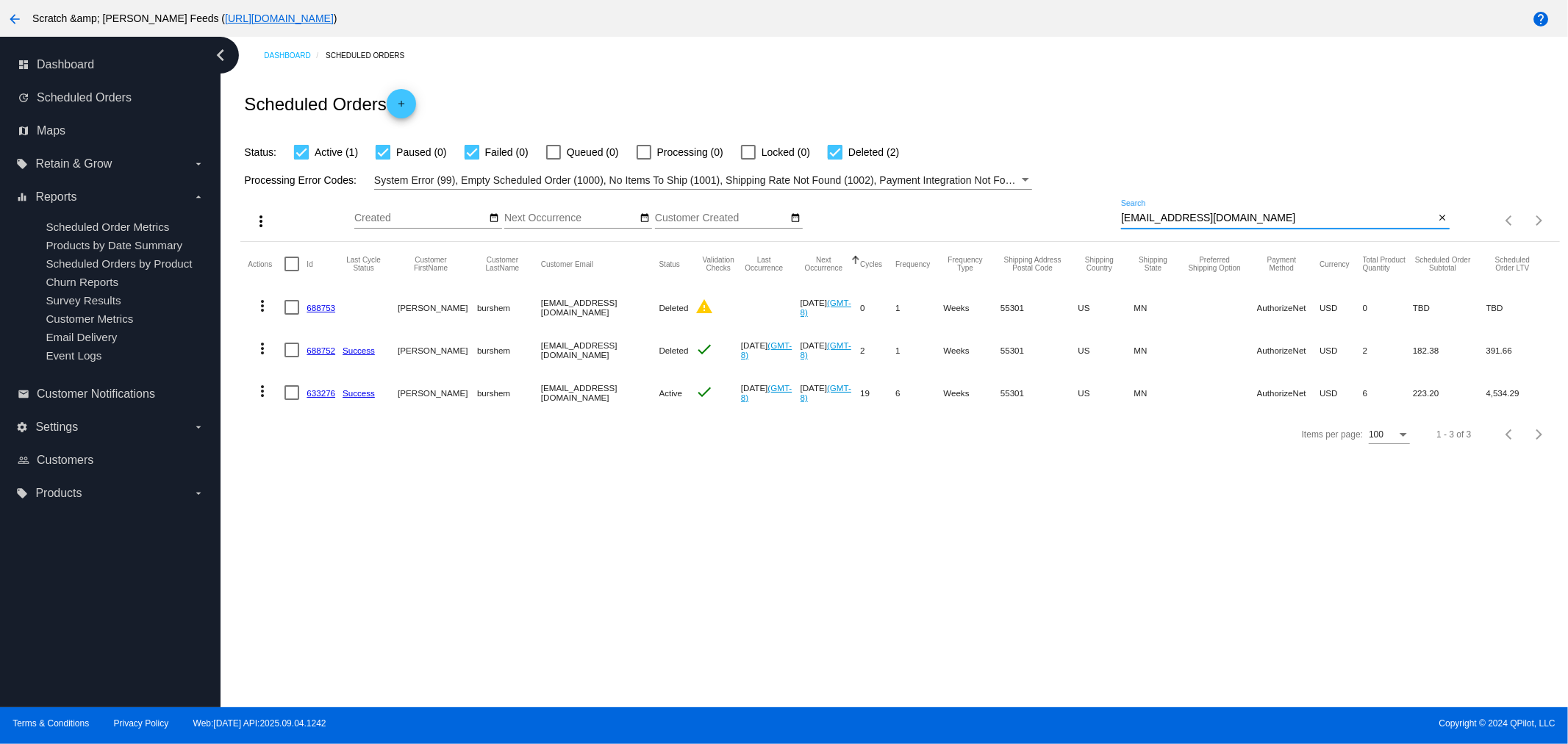
drag, startPoint x: 1253, startPoint y: 218, endPoint x: 999, endPoint y: 164, distance: 259.7
click at [1103, 214] on div "more_vert Sep Jan Feb Mar [DATE]" at bounding box center [900, 216] width 1319 height 52
click at [264, 391] on mat-icon "more_vert" at bounding box center [262, 391] width 17 height 17
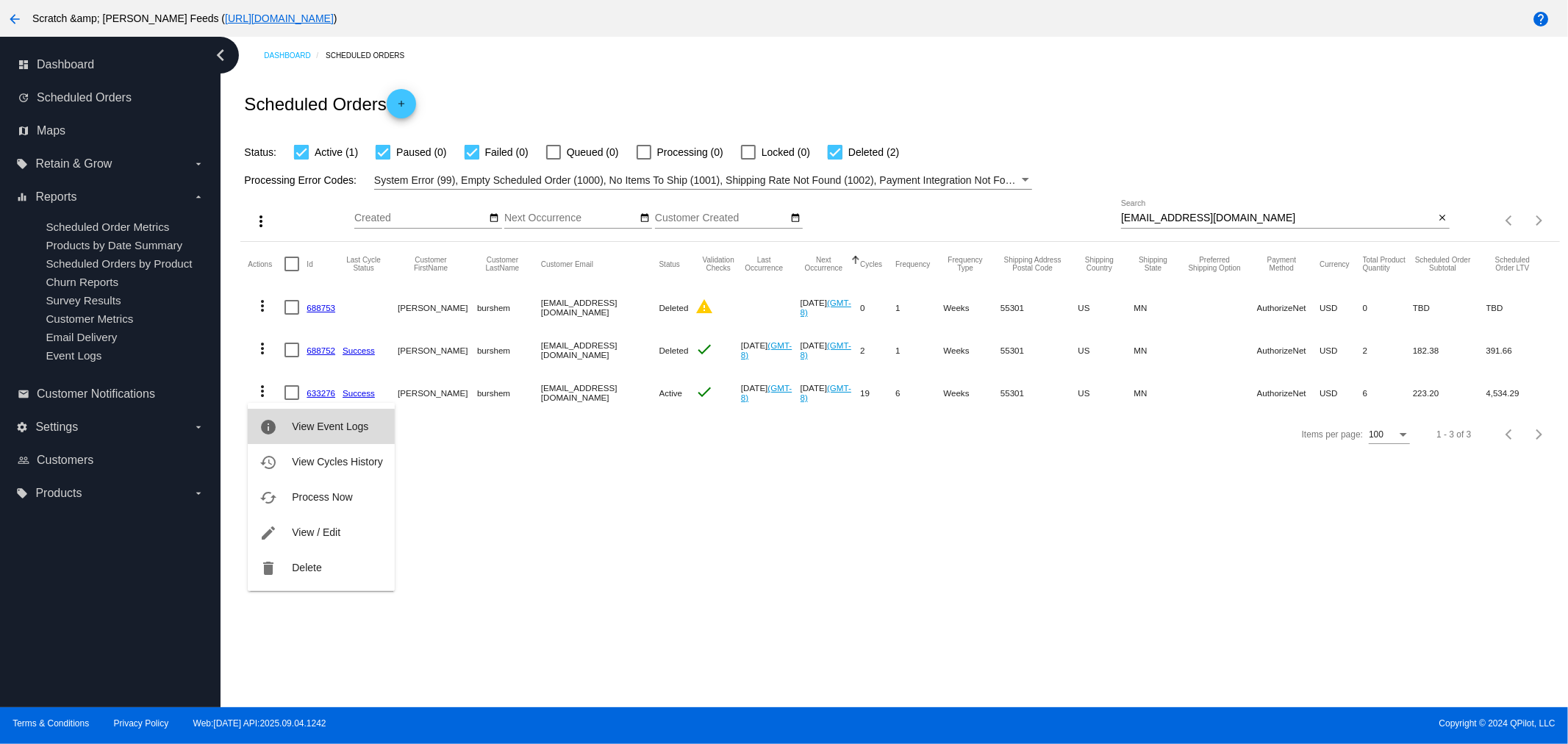
click at [290, 427] on button "info View Event Logs" at bounding box center [321, 426] width 146 height 35
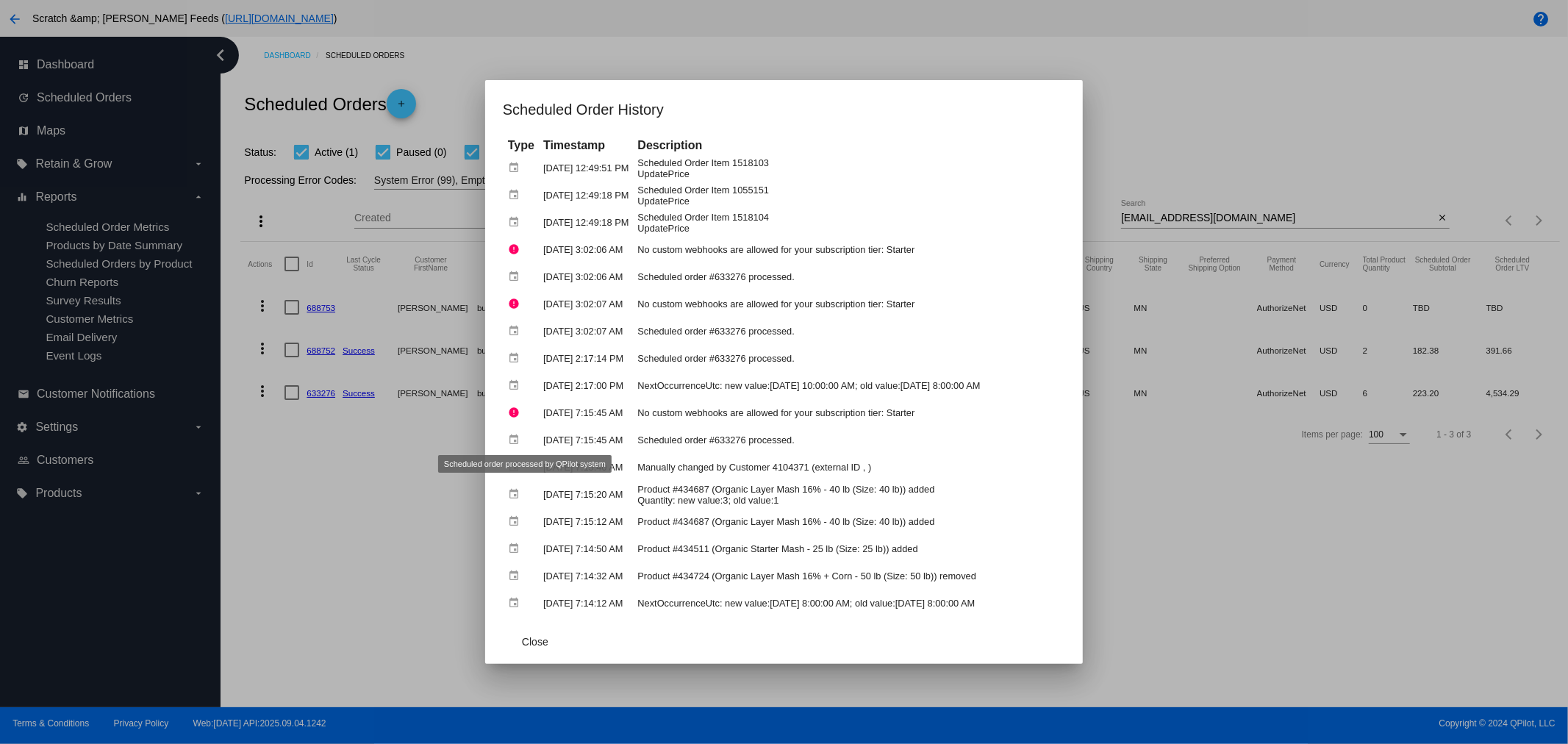
click at [354, 443] on div at bounding box center [784, 372] width 1568 height 744
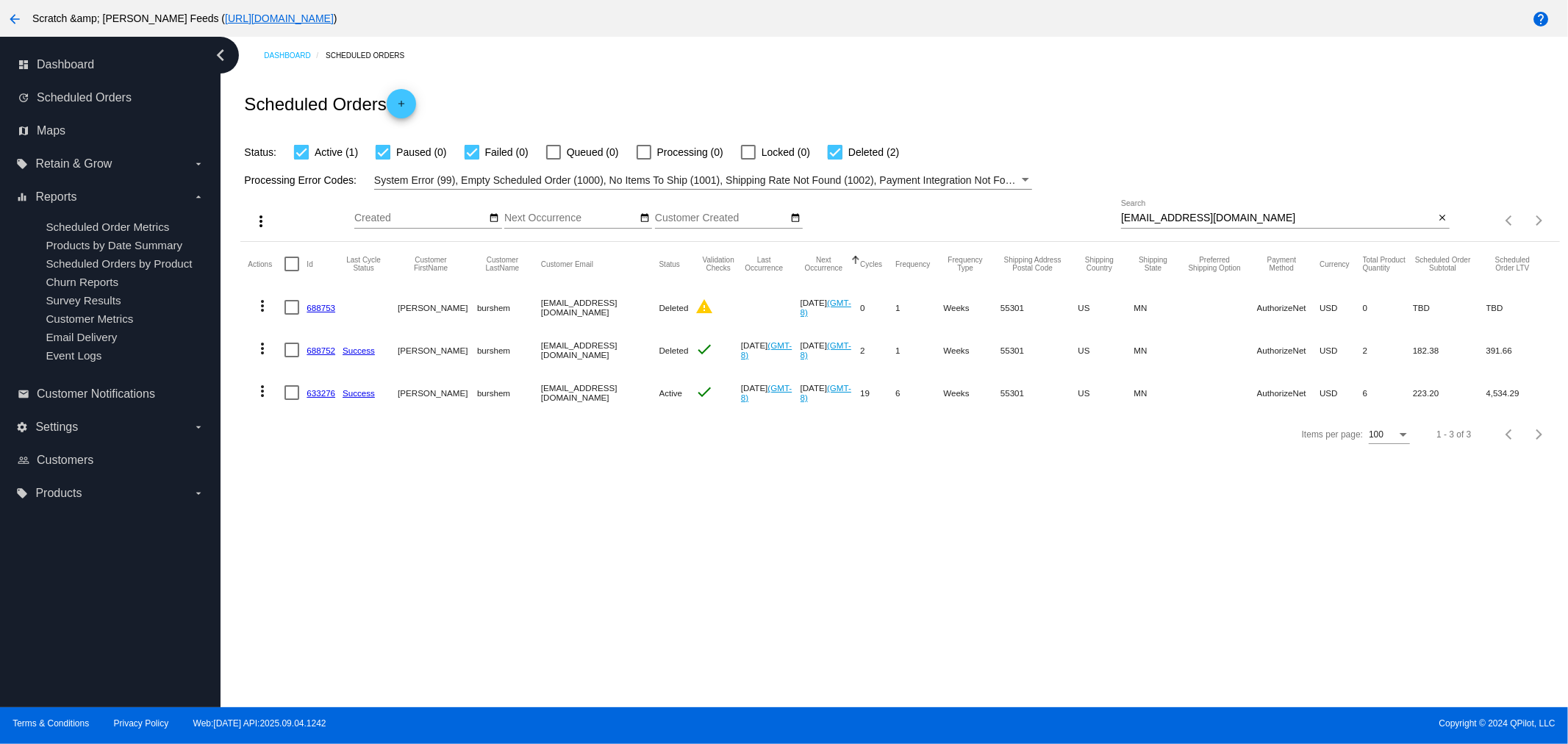
click at [315, 391] on link "633276" at bounding box center [322, 393] width 29 height 10
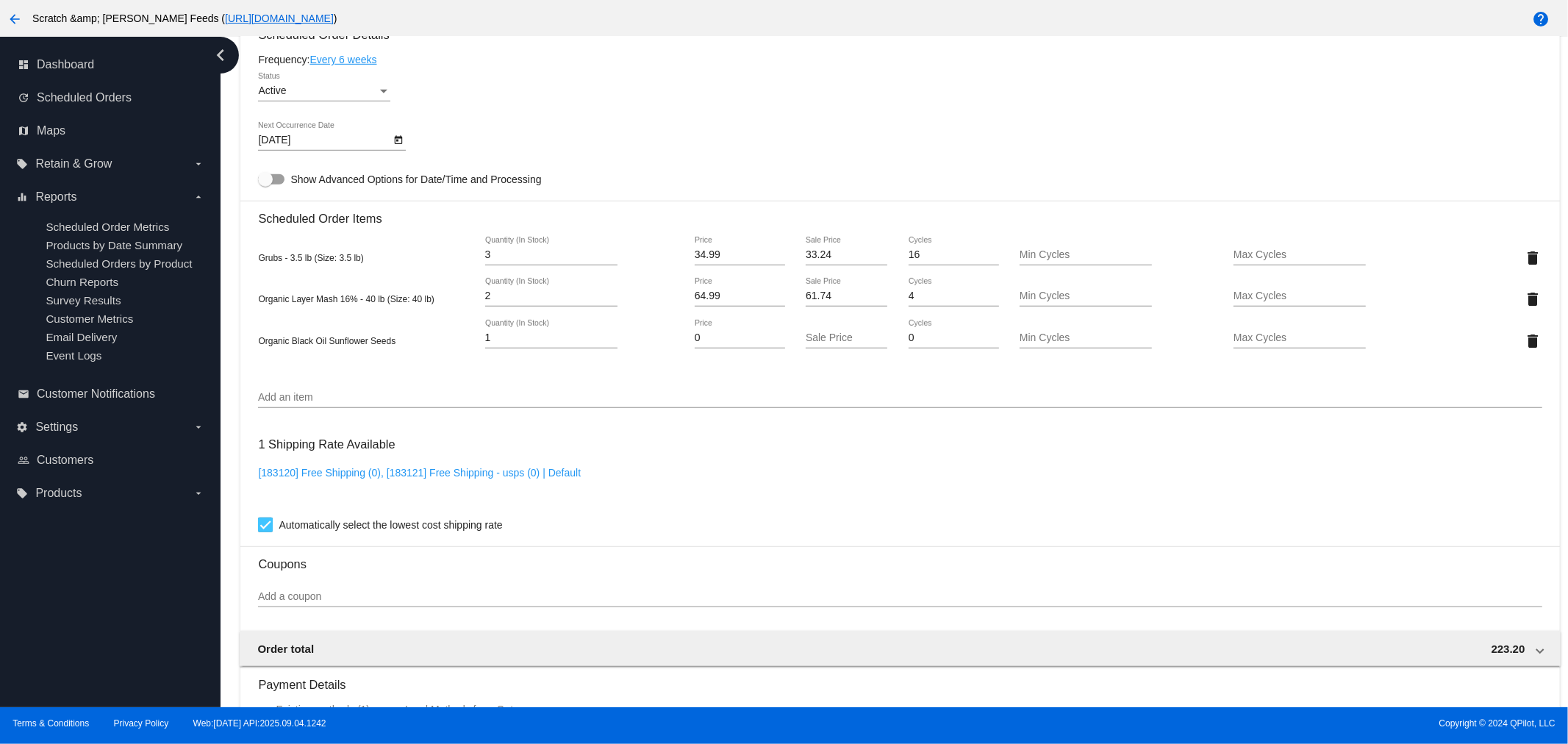
scroll to position [817, 0]
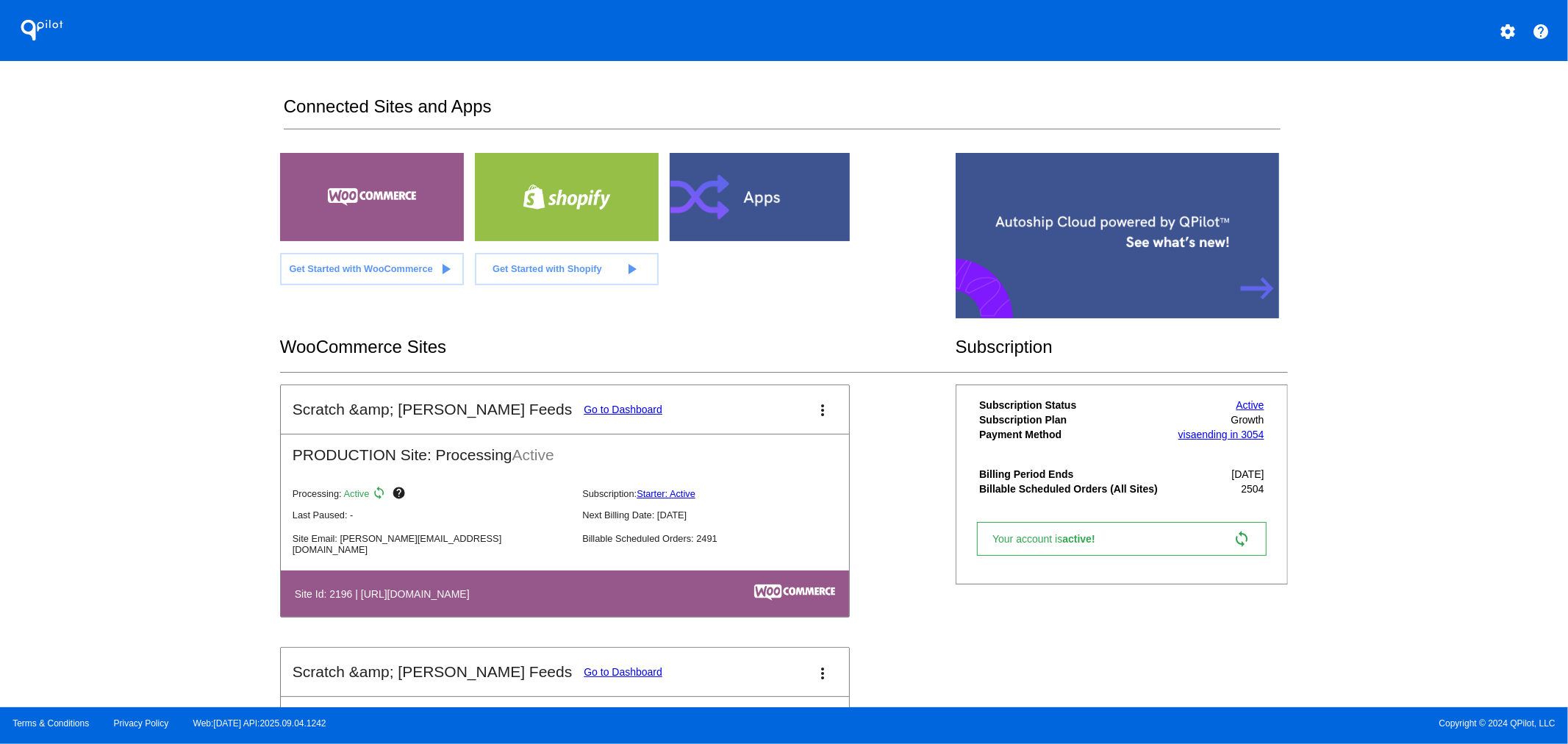
click at [584, 412] on link "Go to Dashboard" at bounding box center [623, 410] width 78 height 12
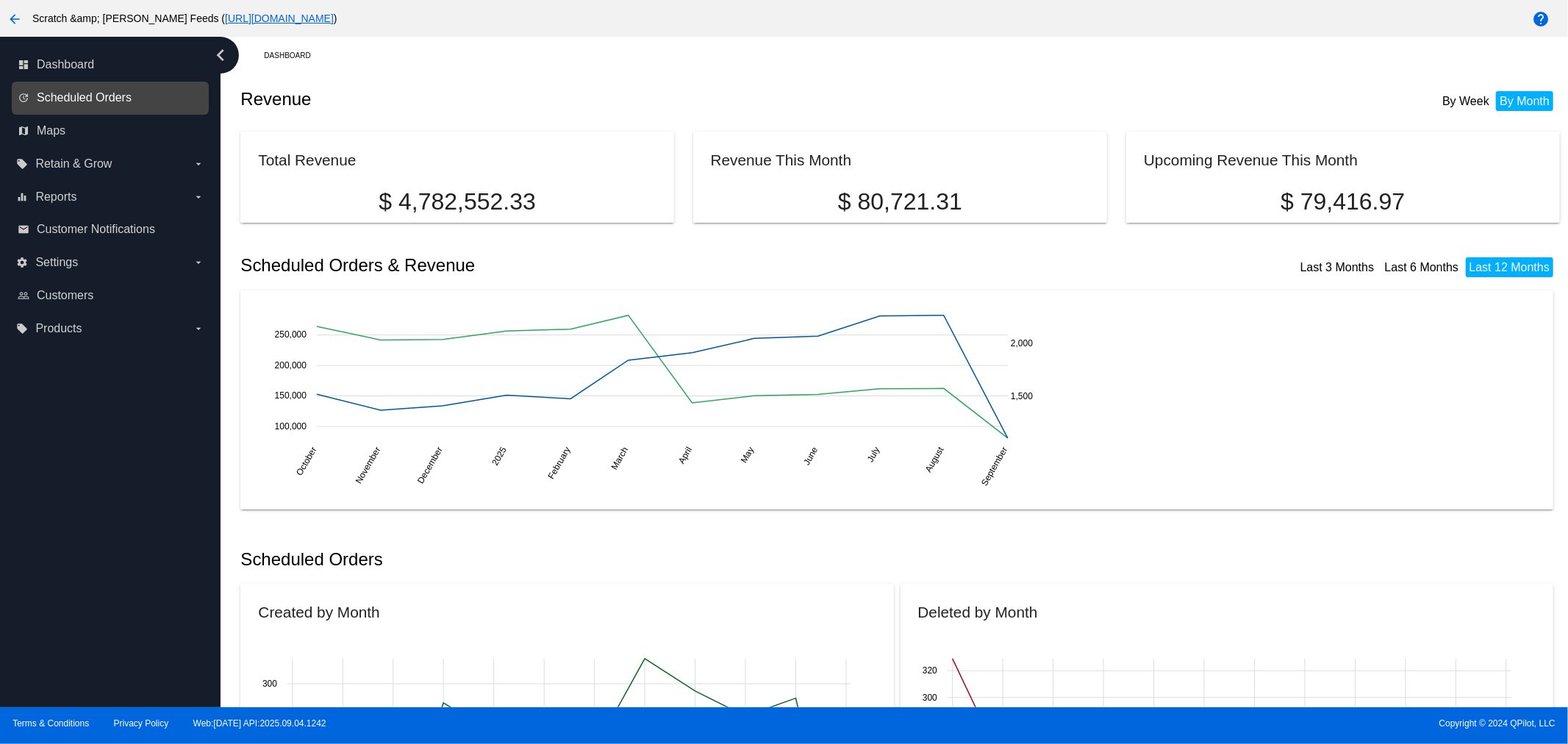
click at [62, 97] on span "Scheduled Orders" at bounding box center [84, 98] width 95 height 14
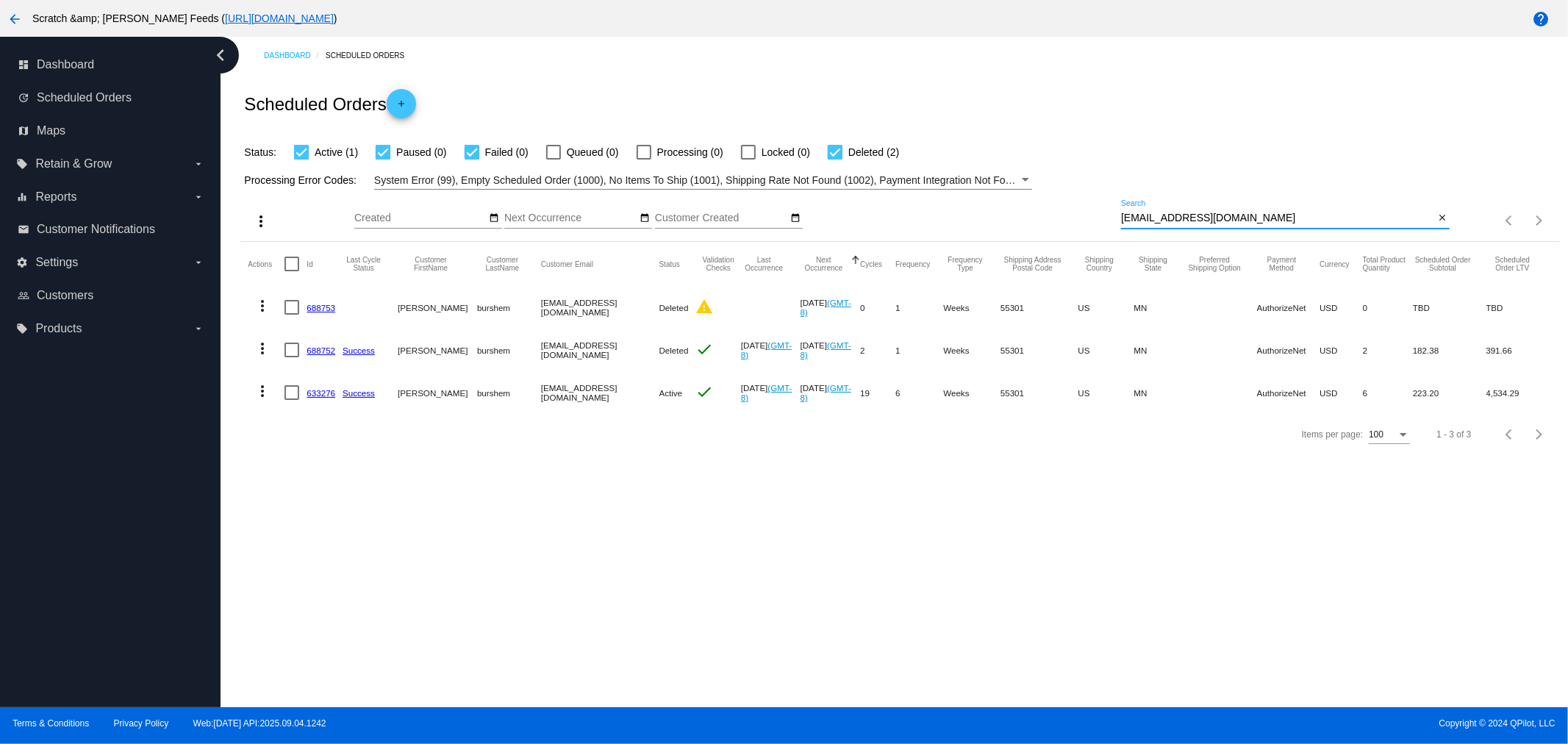
drag, startPoint x: 1255, startPoint y: 221, endPoint x: 975, endPoint y: 222, distance: 280.0
click at [975, 222] on div "more_vert Sep Jan Feb Mar [DATE]" at bounding box center [900, 216] width 1319 height 52
paste input "sarabennett214"
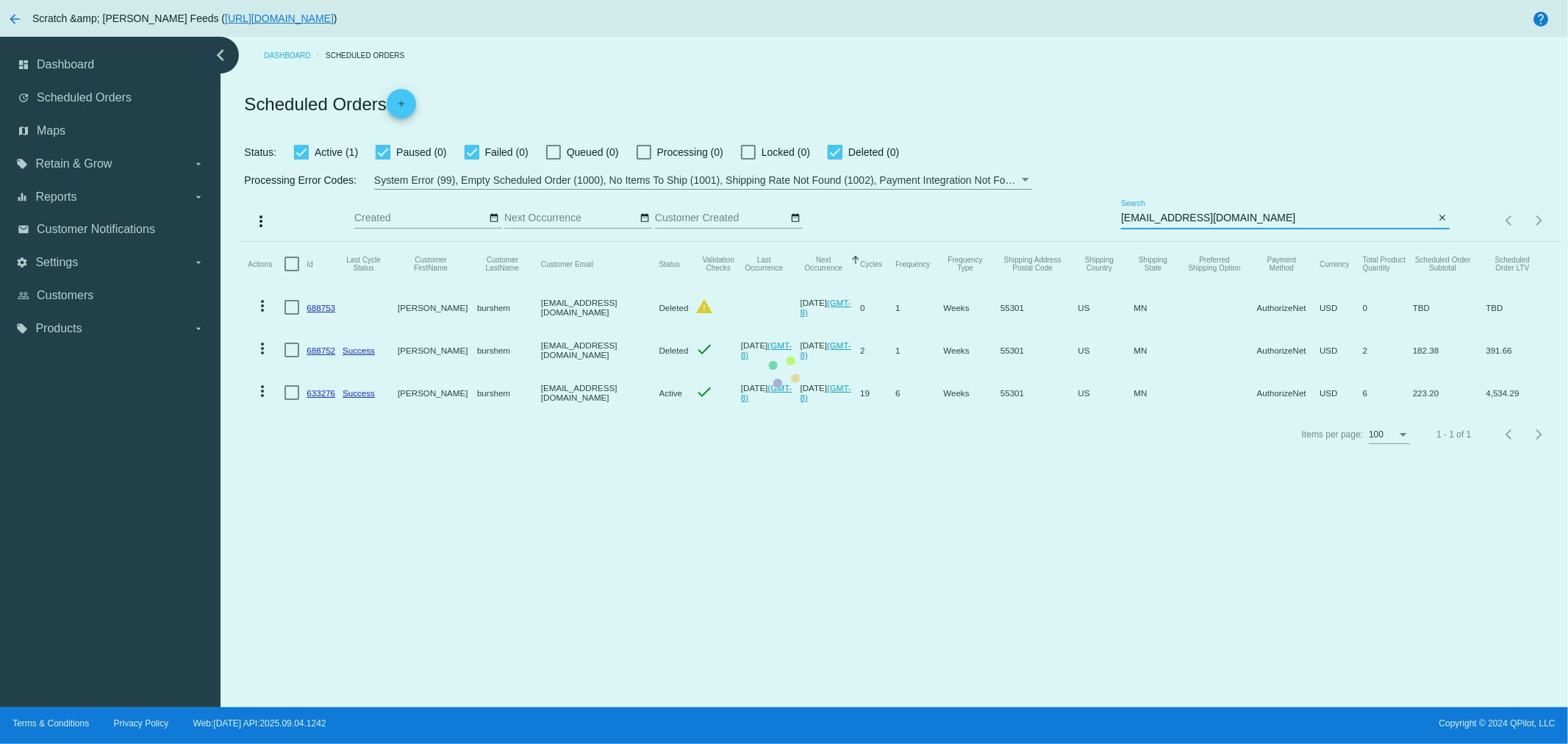
type input "[EMAIL_ADDRESS][DOMAIN_NAME]"
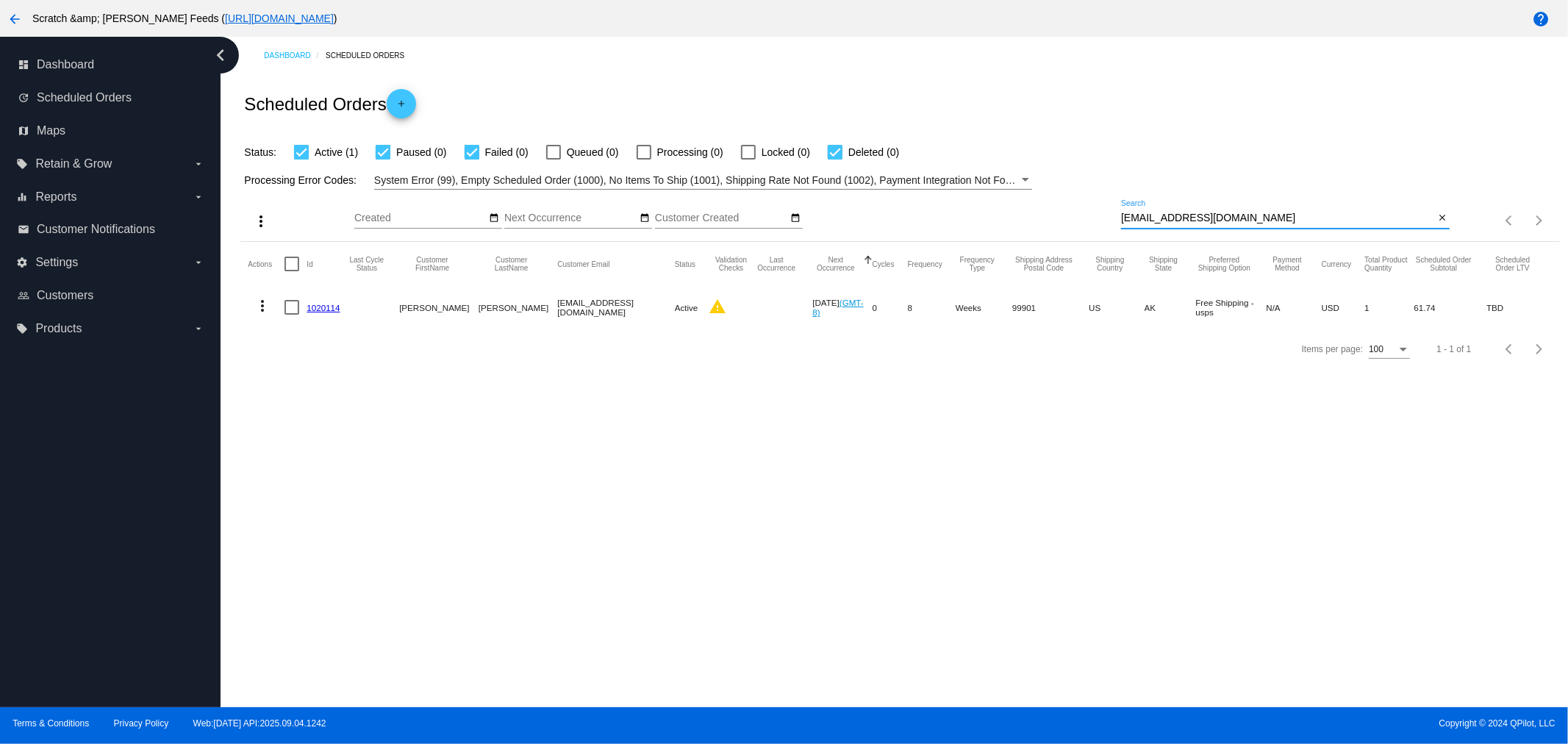
click at [319, 298] on mat-cell "1020114" at bounding box center [327, 307] width 41 height 43
click at [323, 307] on link "1020114" at bounding box center [323, 308] width 33 height 10
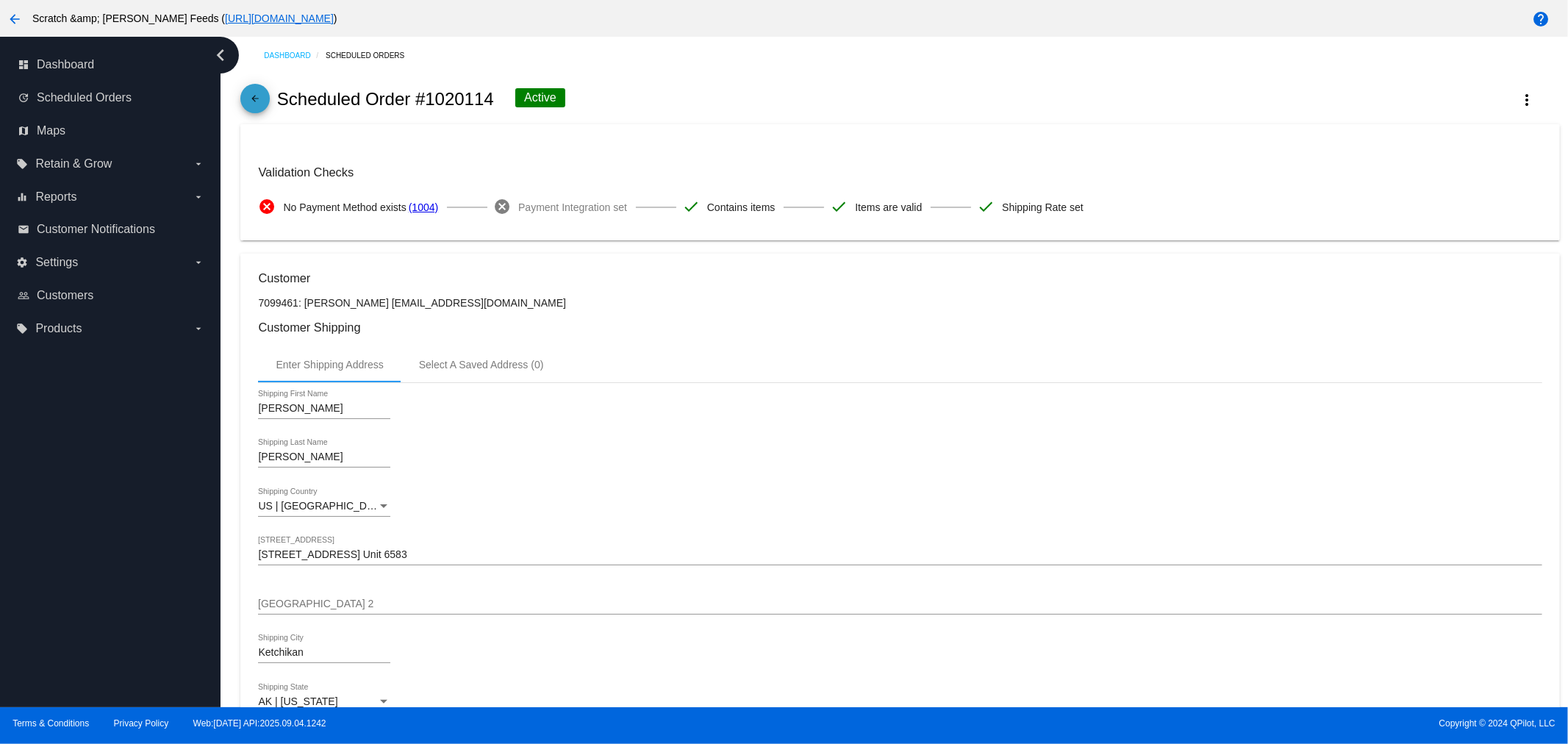
click at [261, 103] on mat-icon "arrow_back" at bounding box center [255, 102] width 17 height 17
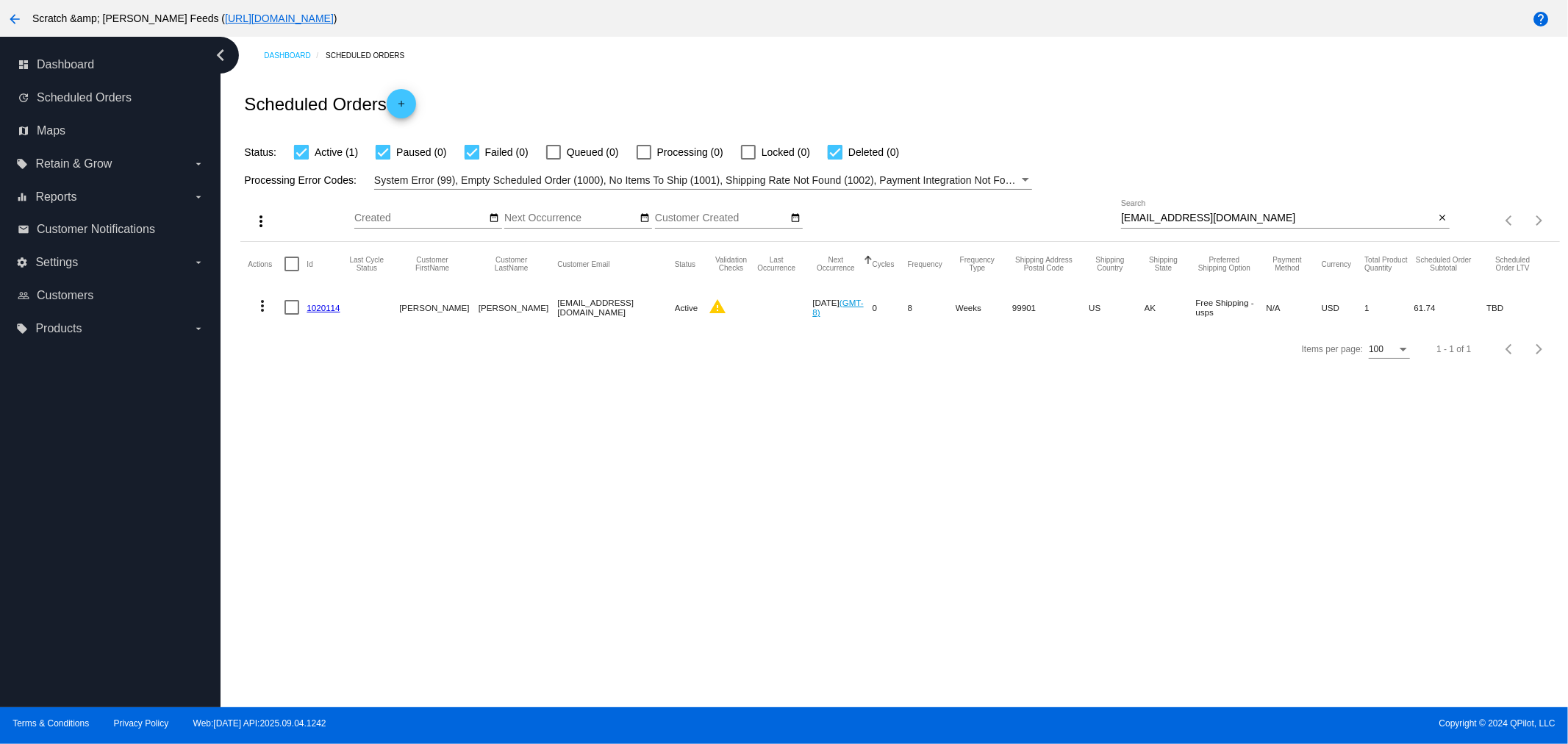
click at [261, 307] on mat-icon "more_vert" at bounding box center [262, 306] width 17 height 17
click at [325, 309] on div "info View Event Logs history View Cycles History cached Process Now edit View /…" at bounding box center [321, 397] width 146 height 216
click at [298, 478] on span "Delete" at bounding box center [306, 482] width 29 height 12
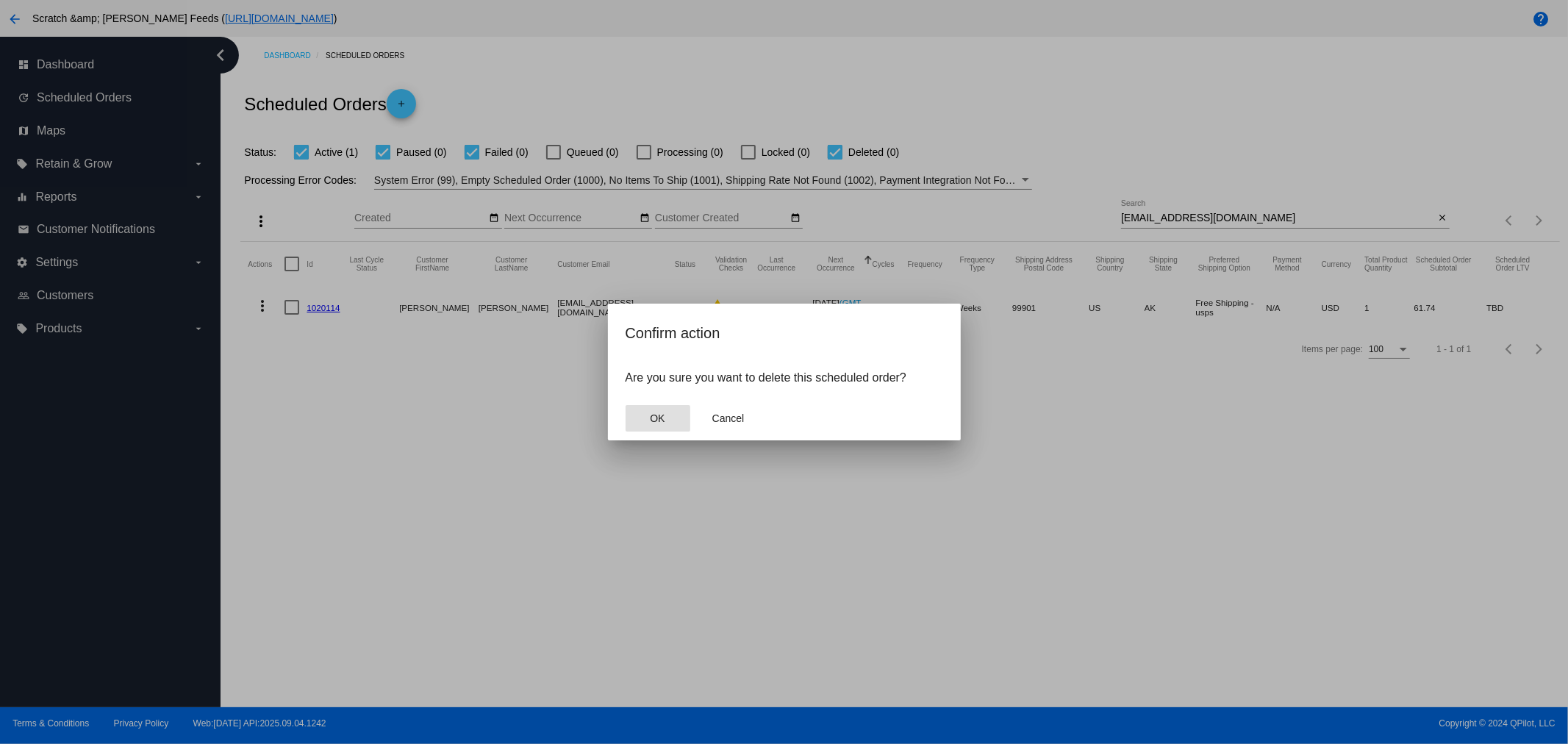
click at [650, 420] on span "OK" at bounding box center [657, 418] width 15 height 12
